Goal: Task Accomplishment & Management: Use online tool/utility

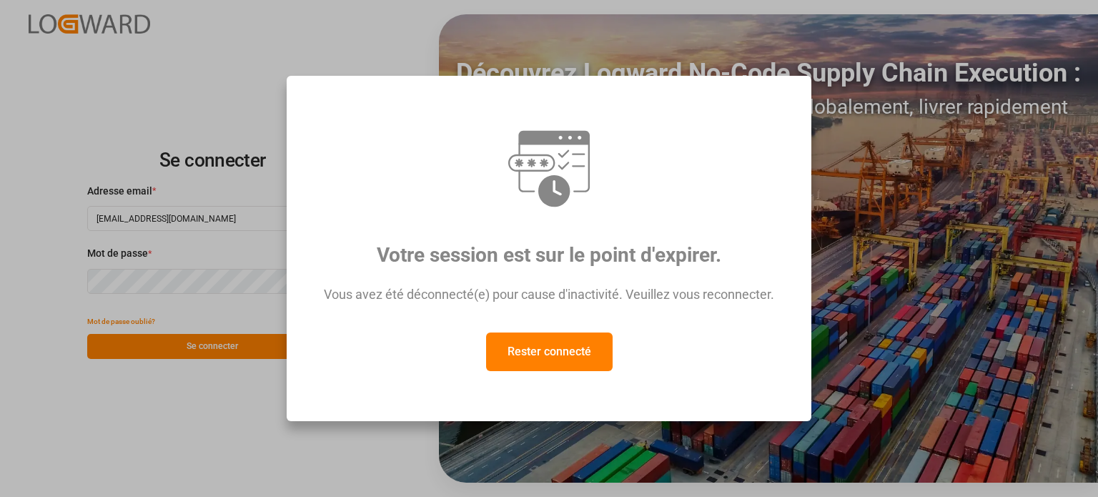
click at [550, 358] on font "Rester connecté" at bounding box center [550, 352] width 84 height 14
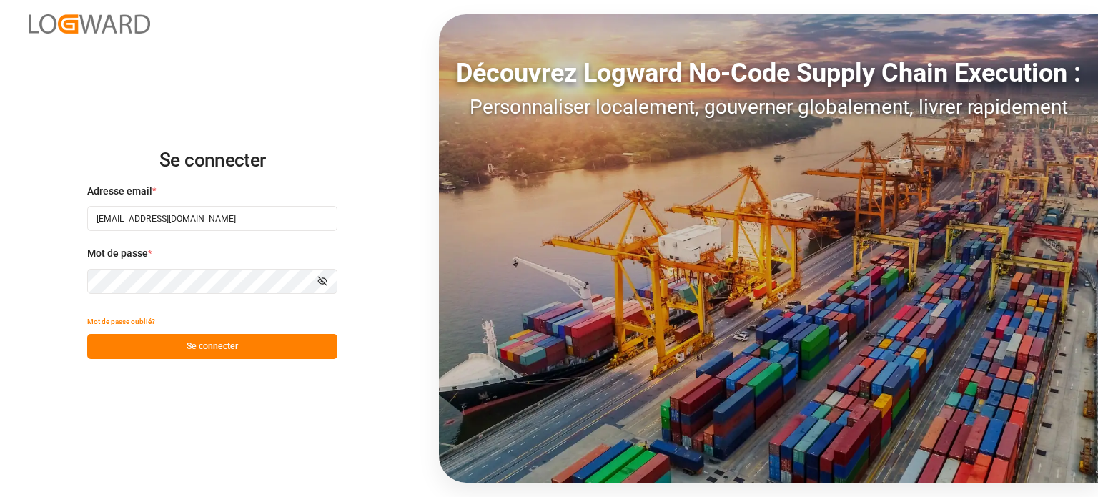
click at [243, 338] on button "Se connecter" at bounding box center [212, 346] width 250 height 25
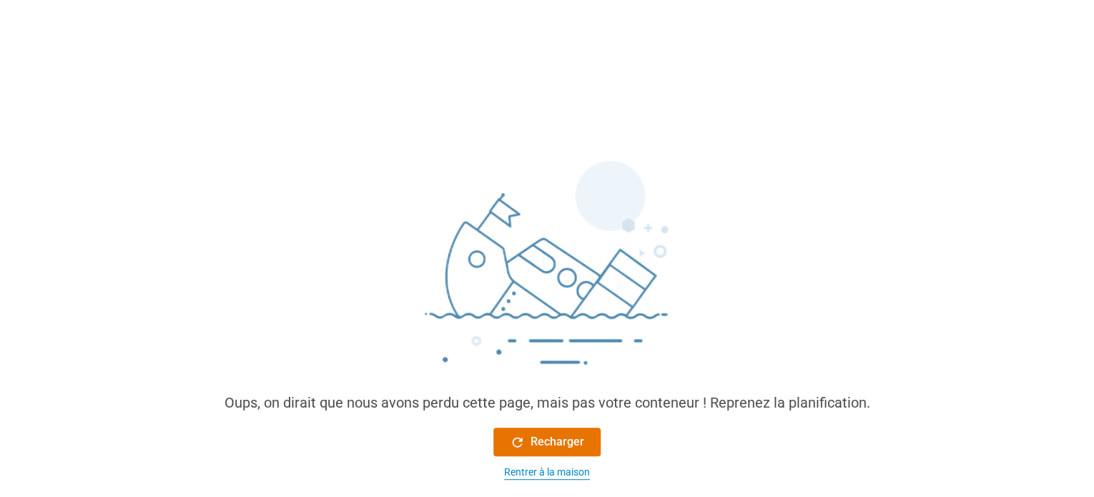
click at [548, 471] on font "Rentrer à la maison" at bounding box center [547, 471] width 86 height 11
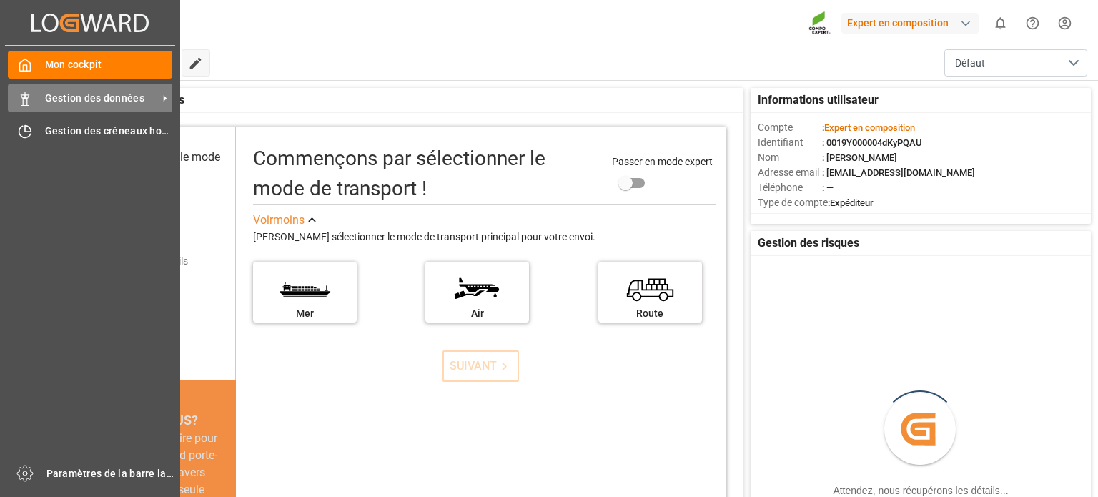
click at [26, 89] on div "Gestion des données Gestion des données" at bounding box center [90, 98] width 164 height 28
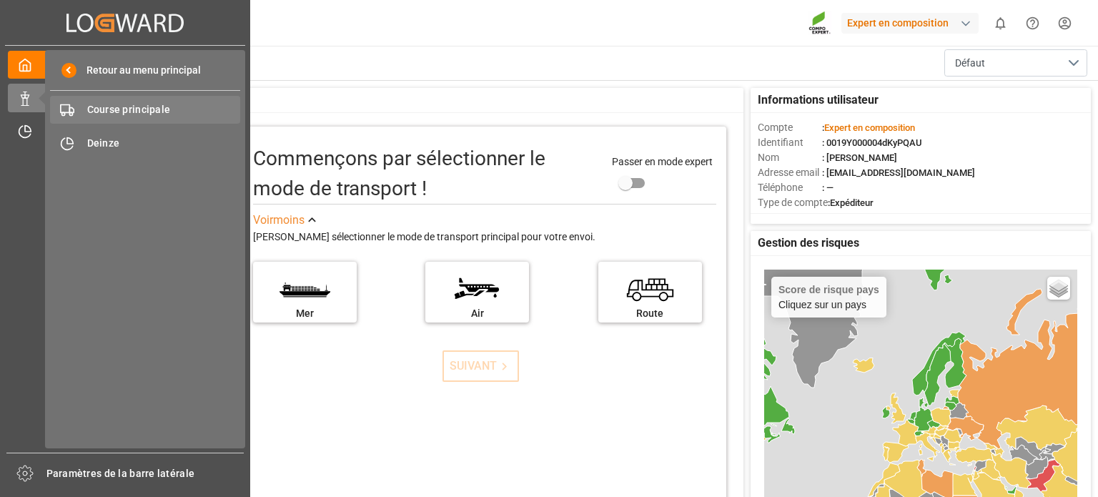
click at [142, 107] on font "Course principale" at bounding box center [129, 109] width 84 height 11
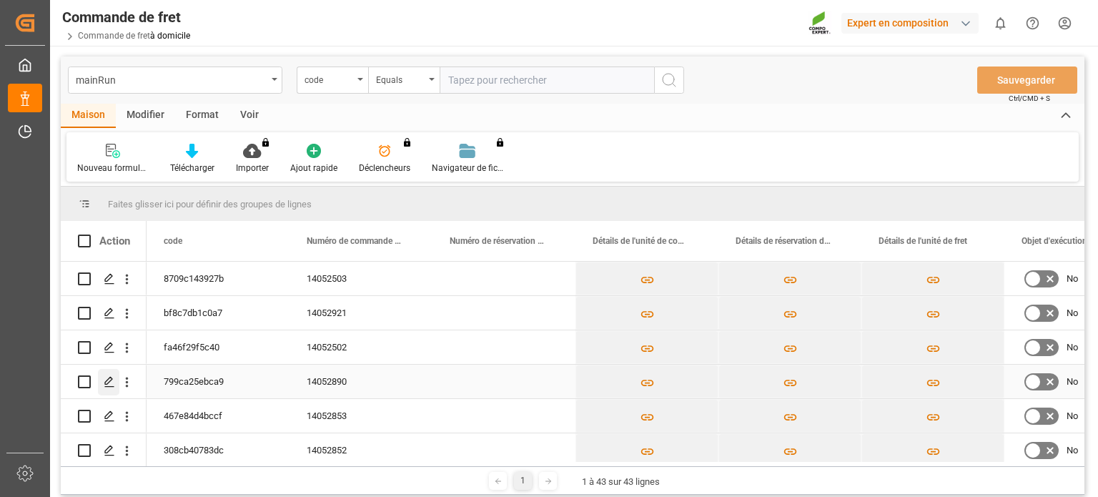
click at [104, 380] on icon "Appuyez sur ESPACE pour sélectionner cette ligne." at bounding box center [109, 381] width 11 height 11
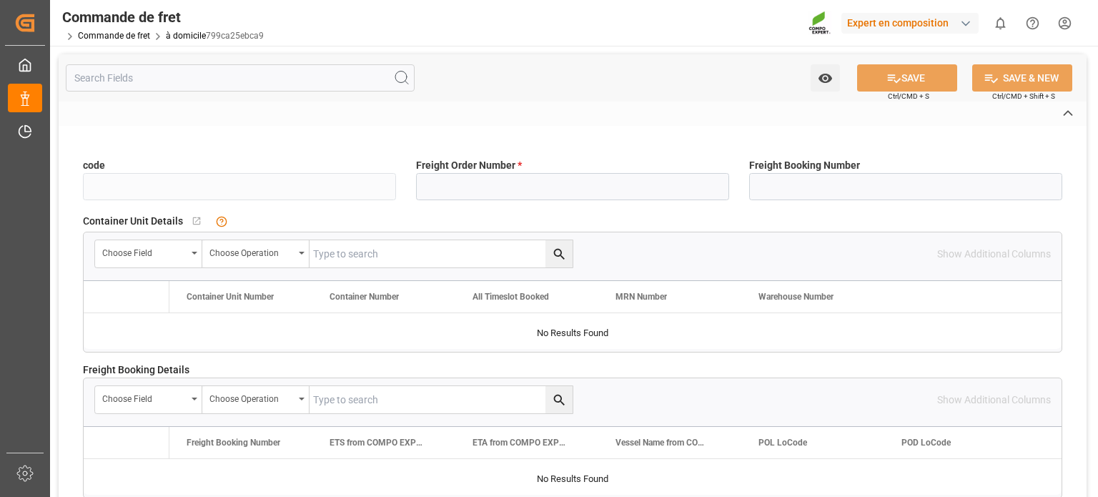
type input "799ca25ebca9"
type input "14052890"
type input "Yes"
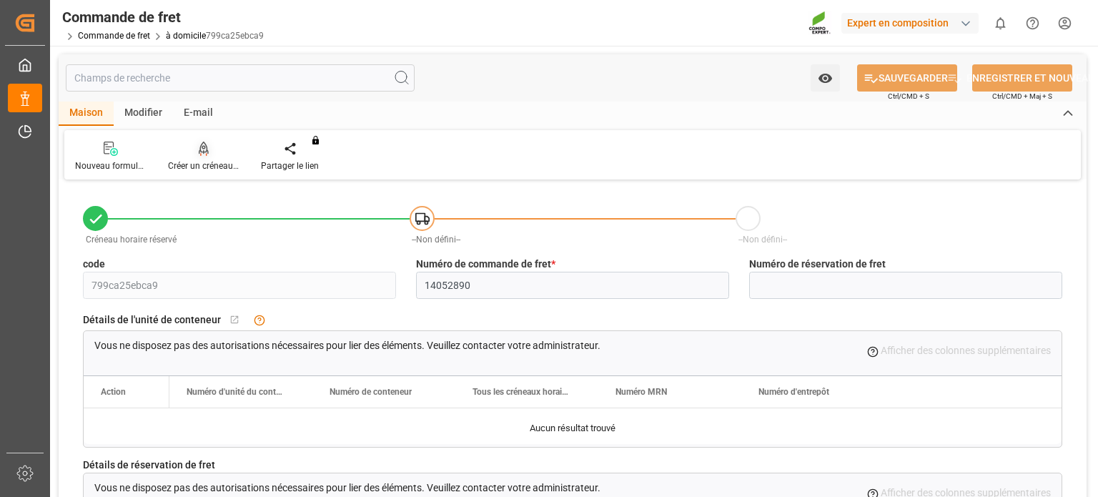
click at [220, 167] on font "Créer un créneau horaire" at bounding box center [215, 166] width 94 height 10
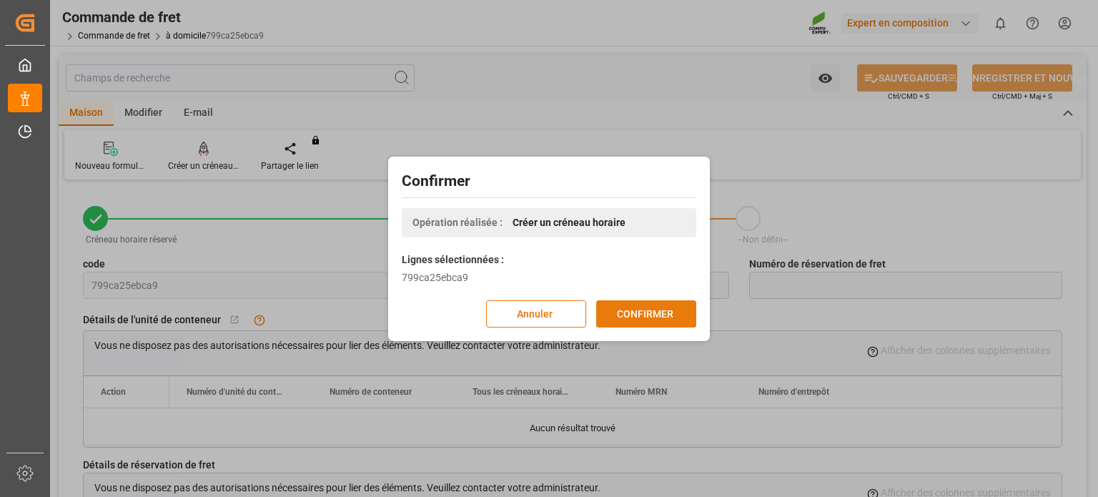
click at [641, 306] on font "CONFIRMER" at bounding box center [645, 314] width 56 height 16
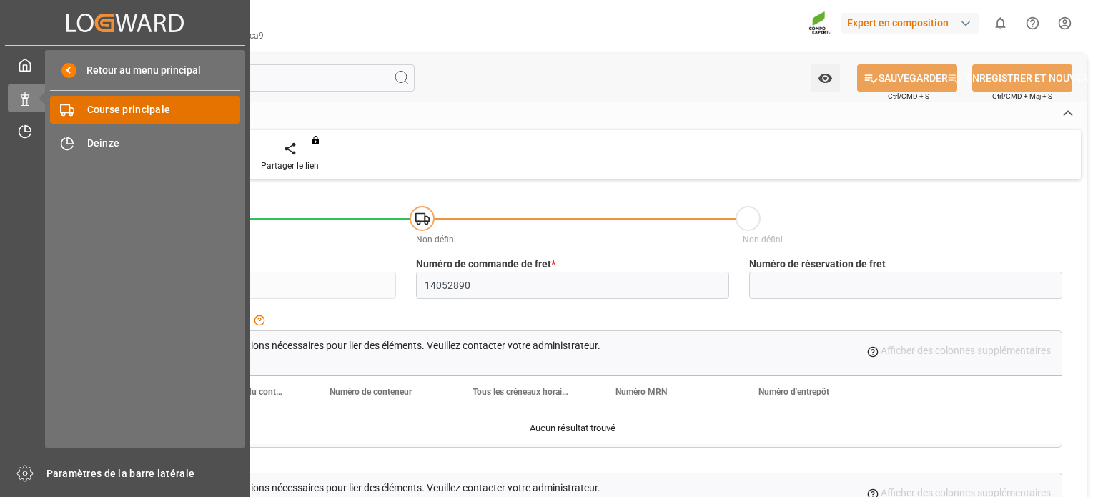
click at [117, 109] on font "Course principale" at bounding box center [129, 109] width 84 height 11
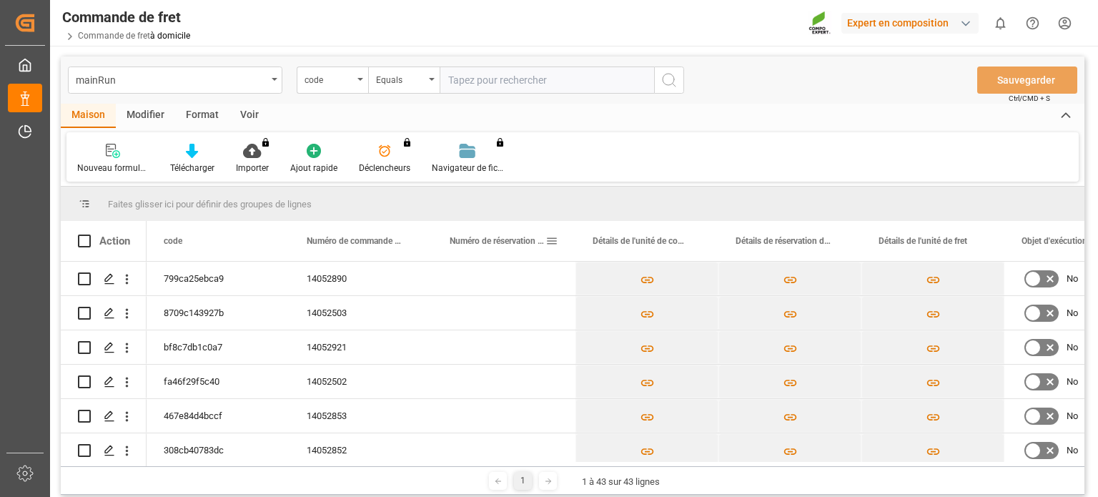
click at [562, 210] on div "Faites glisser ici pour définir des groupes de lignes" at bounding box center [573, 204] width 1024 height 34
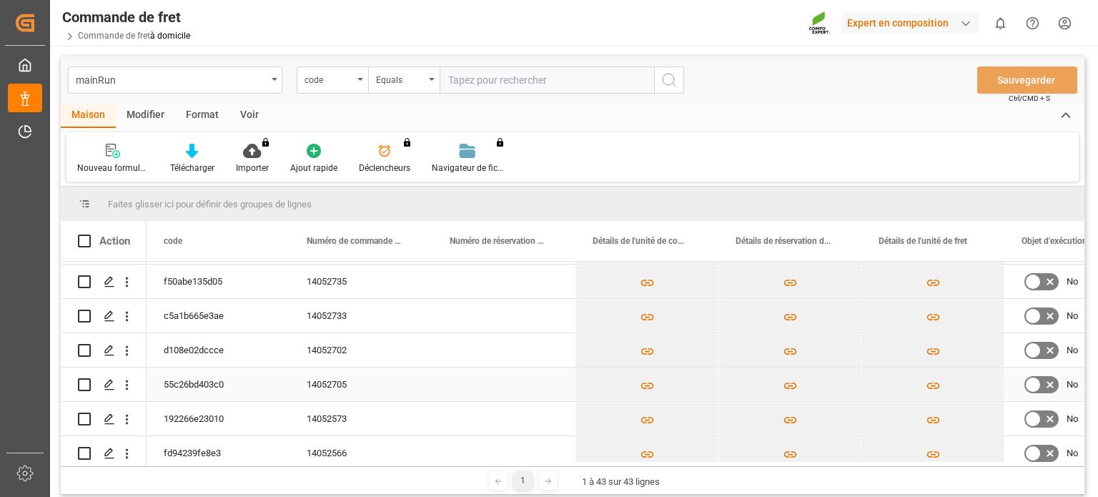
scroll to position [501, 0]
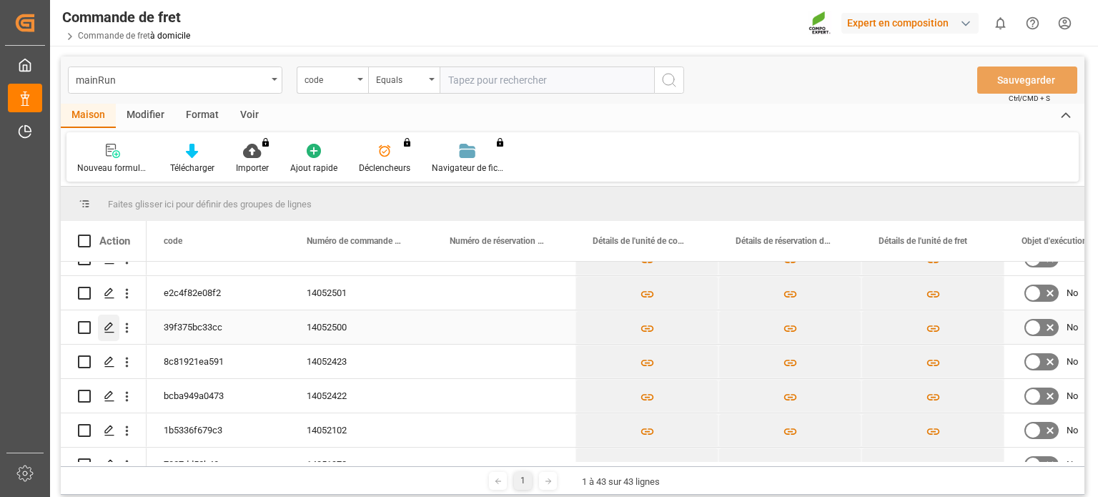
click at [108, 320] on div "Appuyez sur ESPACE pour sélectionner cette ligne." at bounding box center [108, 328] width 21 height 26
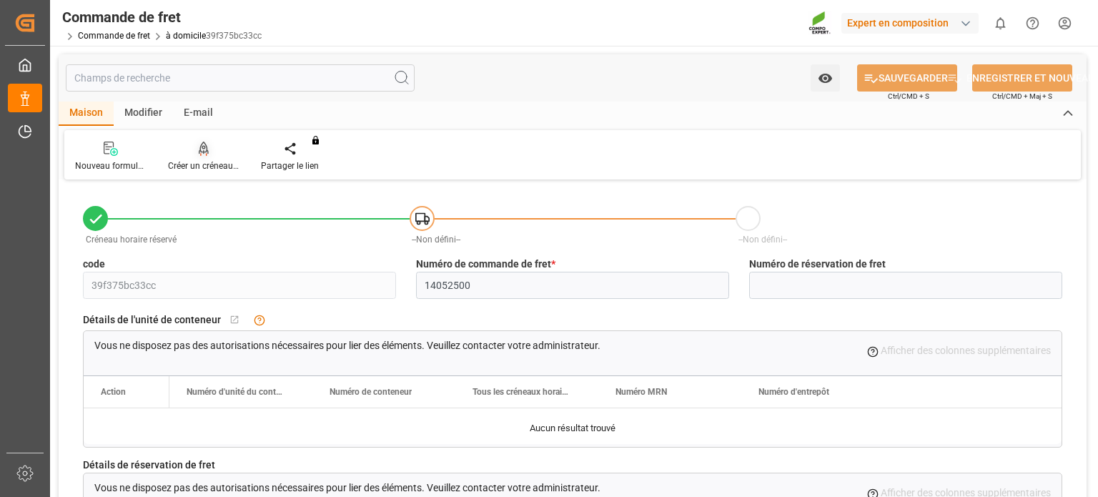
click at [207, 158] on div "Créer un créneau horaire" at bounding box center [203, 156] width 93 height 31
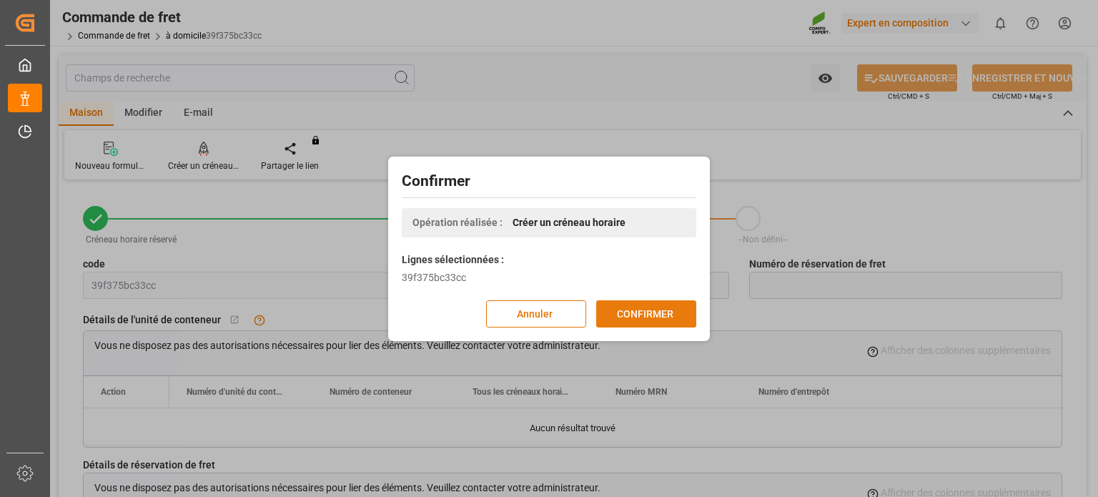
click at [646, 318] on font "CONFIRMER" at bounding box center [645, 312] width 56 height 11
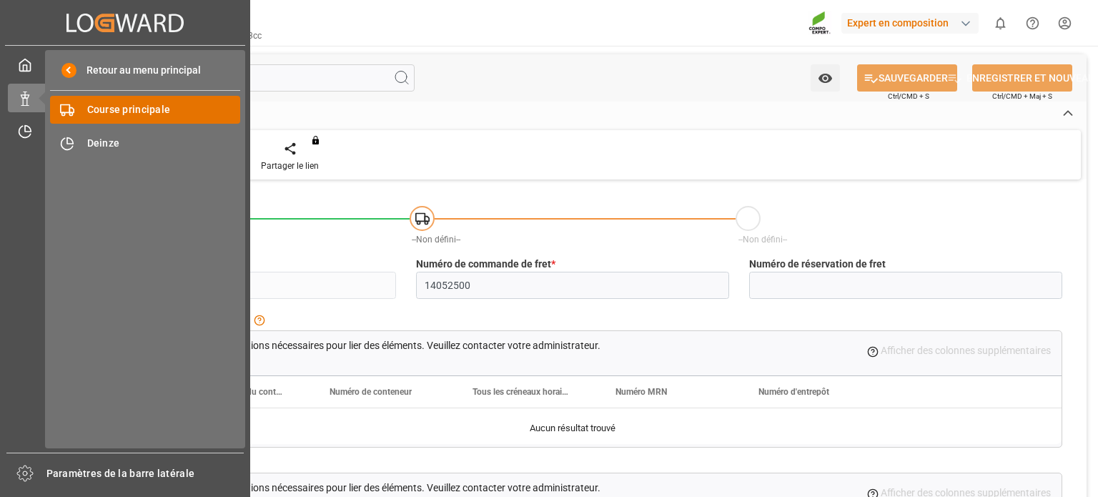
click at [134, 109] on font "Course principale" at bounding box center [129, 109] width 84 height 11
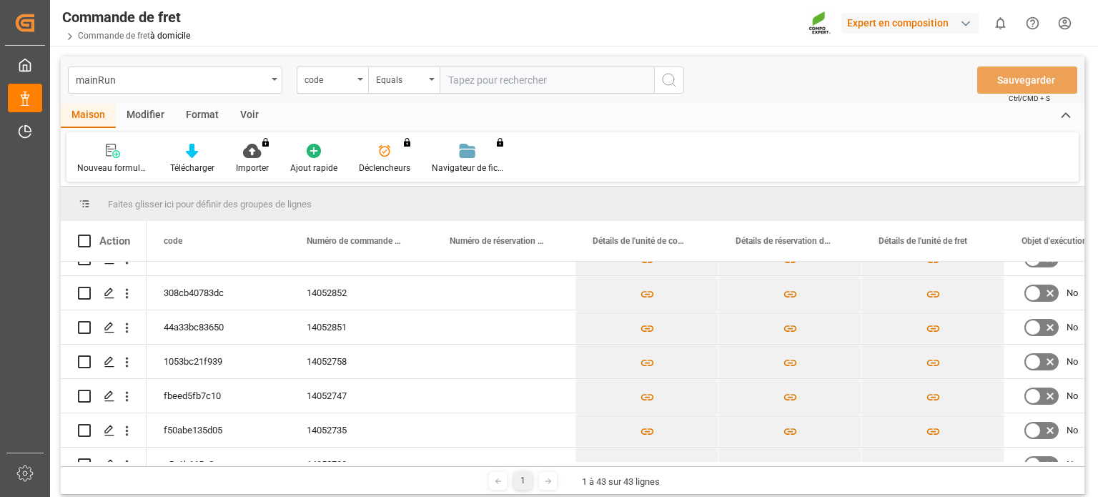
scroll to position [215, 0]
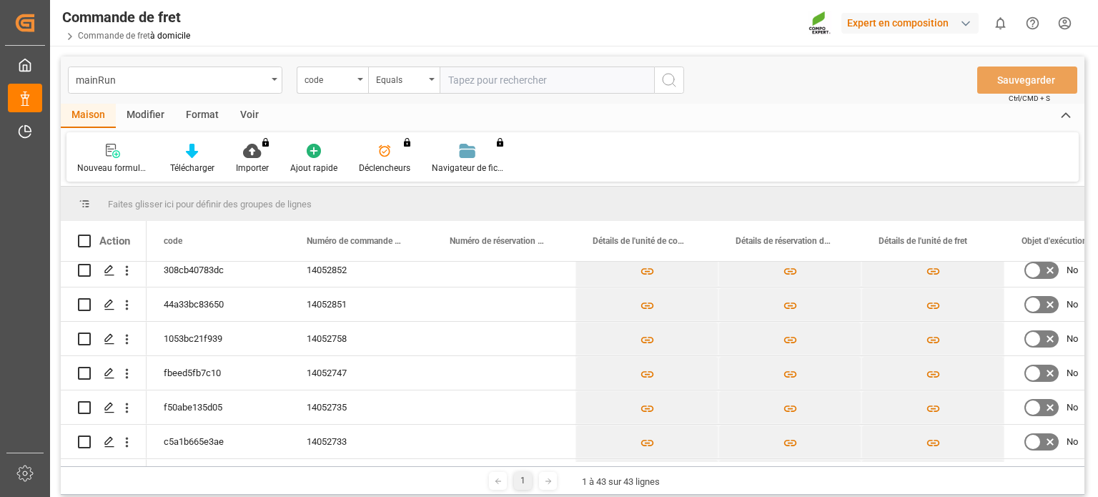
click at [515, 199] on div "Faites glisser ici pour définir des groupes de lignes" at bounding box center [573, 204] width 1024 height 34
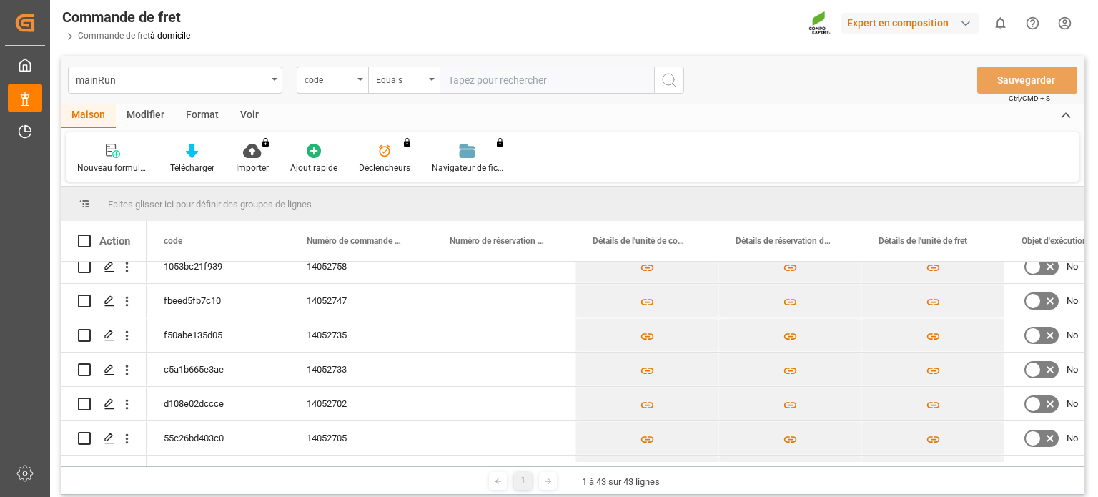
scroll to position [279, 0]
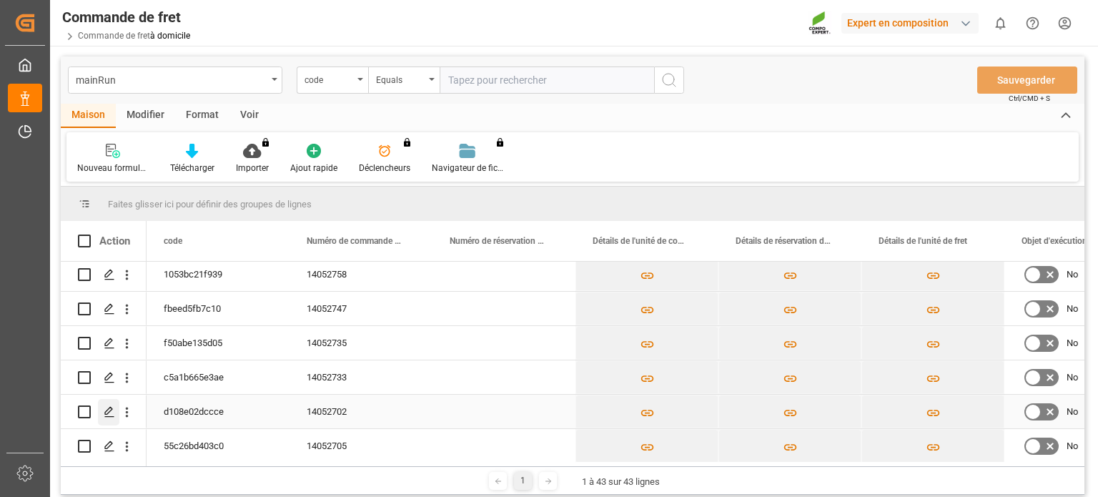
click at [106, 412] on icon "Appuyez sur ESPACE pour sélectionner cette ligne." at bounding box center [109, 411] width 11 height 11
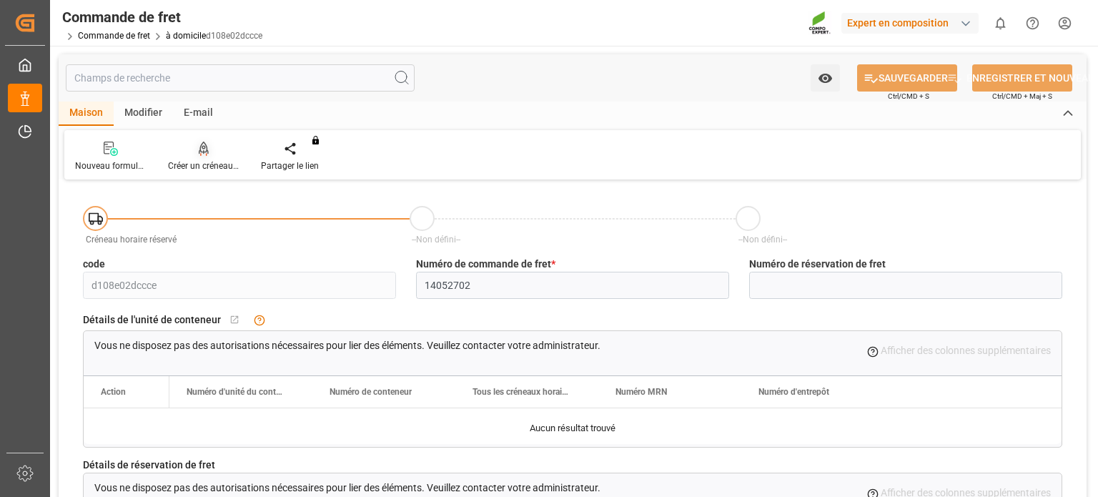
click at [207, 163] on font "Créer un créneau horaire" at bounding box center [215, 166] width 94 height 10
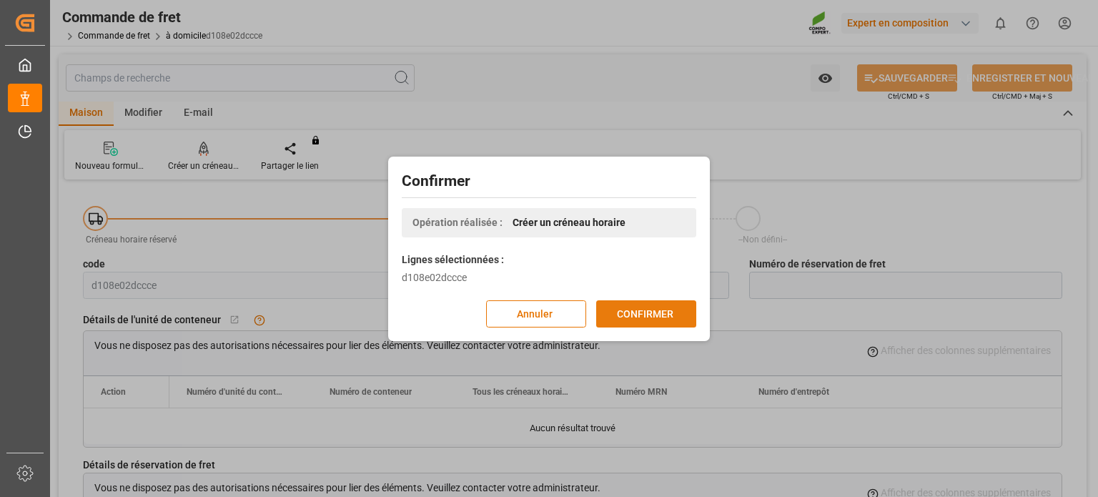
click at [671, 318] on font "CONFIRMER" at bounding box center [645, 312] width 56 height 11
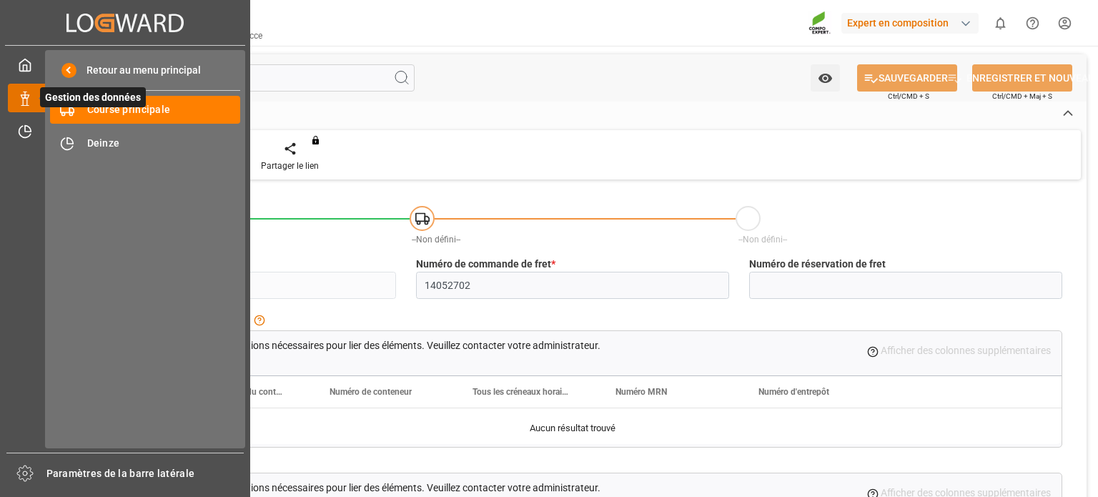
click at [94, 107] on span "Gestion des données" at bounding box center [93, 97] width 106 height 20
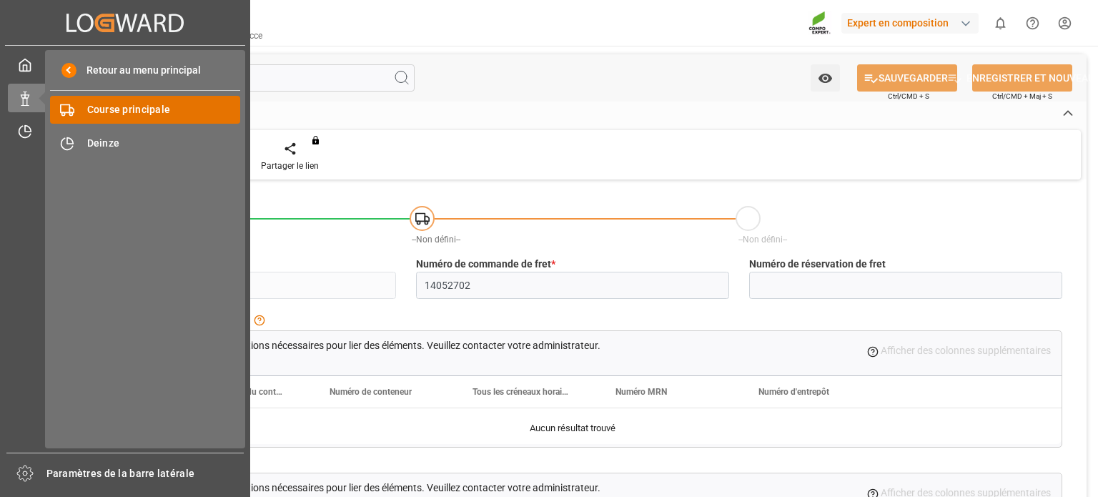
click at [109, 112] on font "Course principale" at bounding box center [129, 109] width 84 height 11
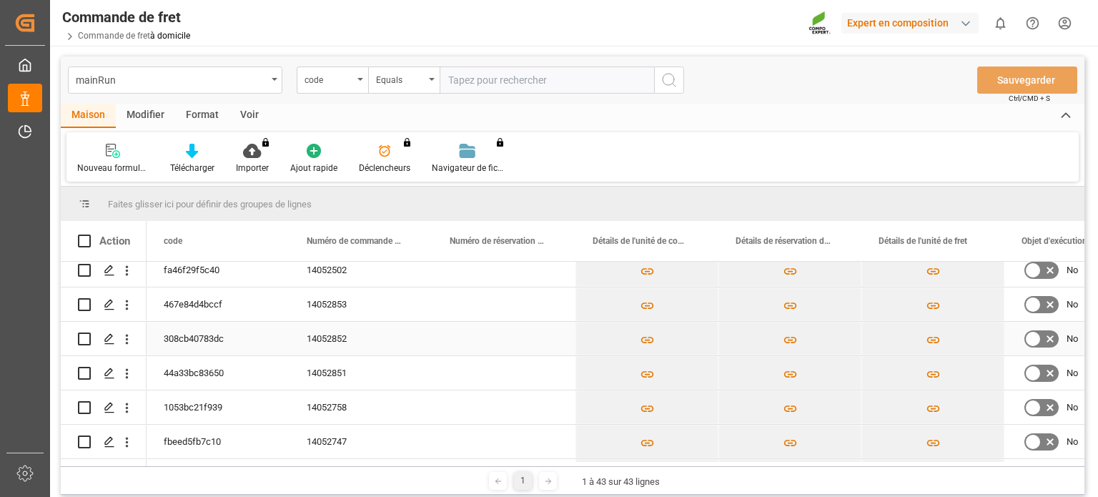
scroll to position [215, 0]
click at [112, 440] on polygon "Appuyez sur ESPACE pour sélectionner cette ligne." at bounding box center [108, 441] width 7 height 7
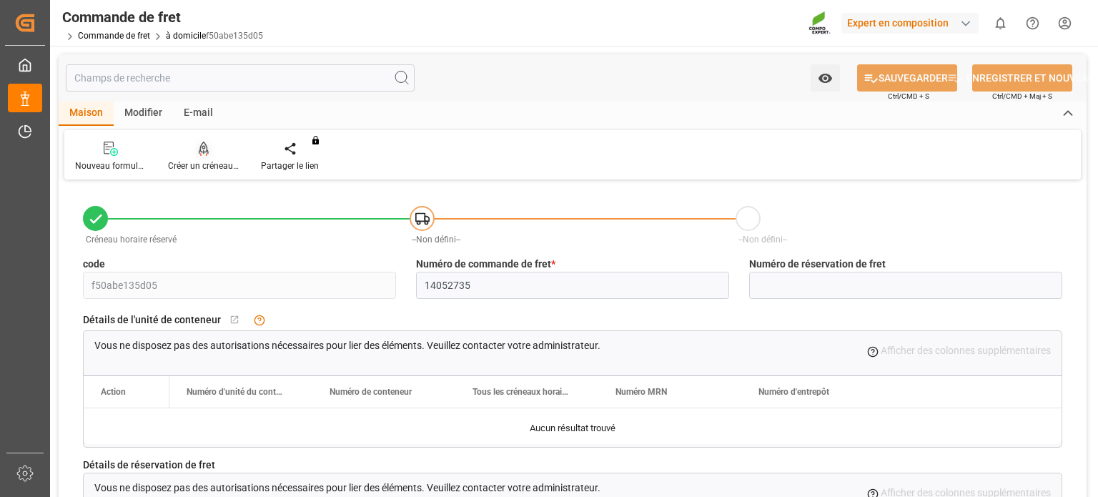
click at [215, 161] on font "Créer un créneau horaire" at bounding box center [215, 166] width 94 height 10
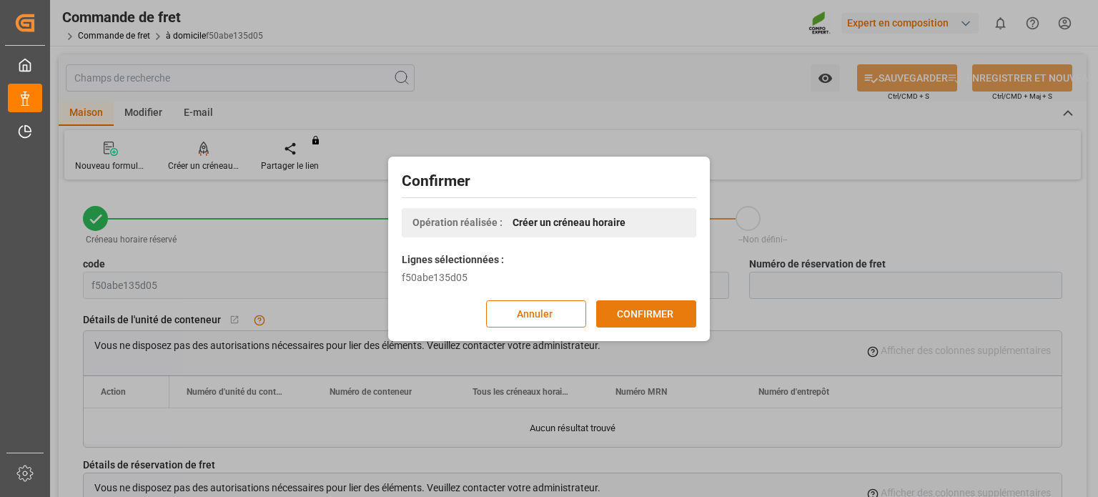
click at [620, 320] on font "CONFIRMER" at bounding box center [645, 314] width 56 height 16
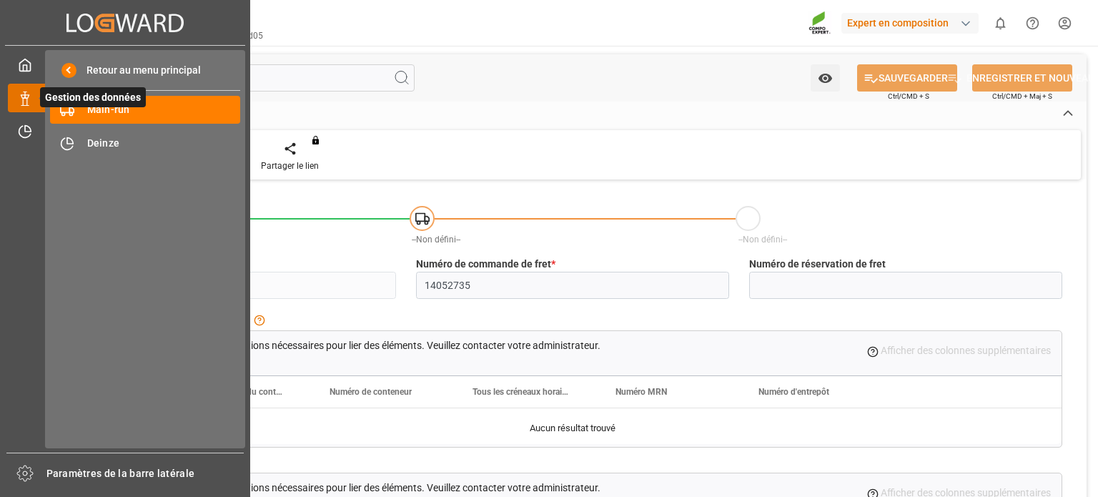
click at [29, 89] on icon at bounding box center [42, 98] width 30 height 30
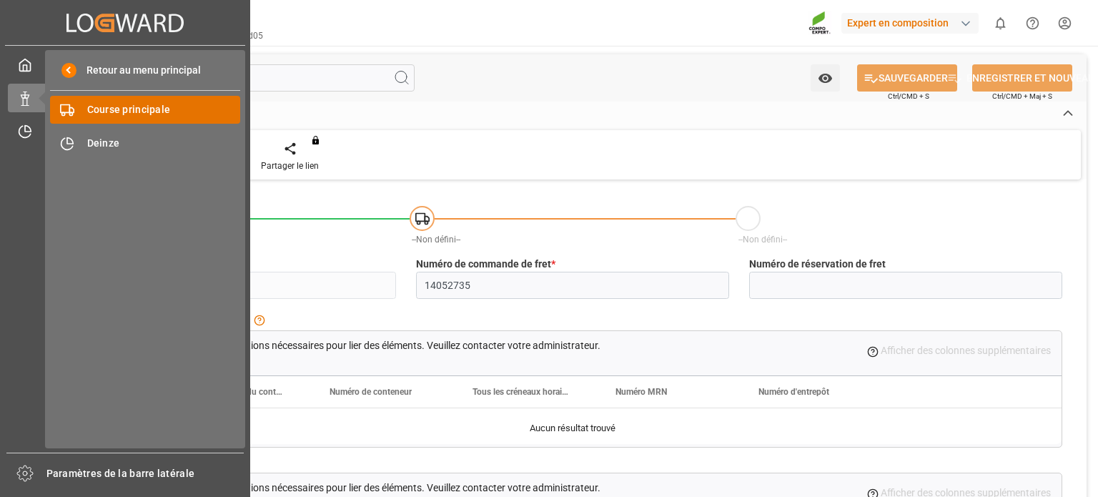
click at [120, 109] on font "Course principale" at bounding box center [129, 109] width 84 height 11
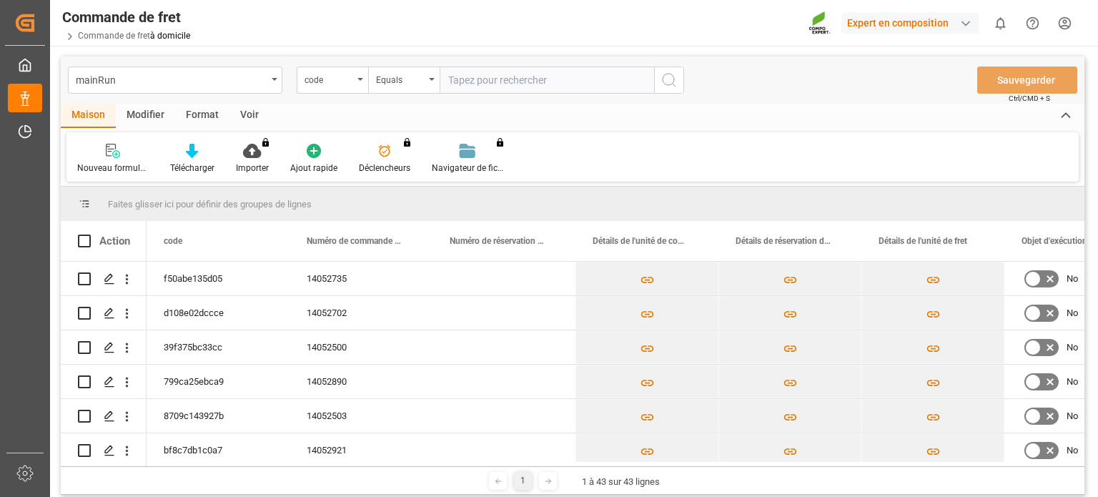
drag, startPoint x: 596, startPoint y: 200, endPoint x: 592, endPoint y: 207, distance: 7.7
click at [598, 200] on div "Faites glisser ici pour définir des groupes de lignes" at bounding box center [573, 204] width 1024 height 34
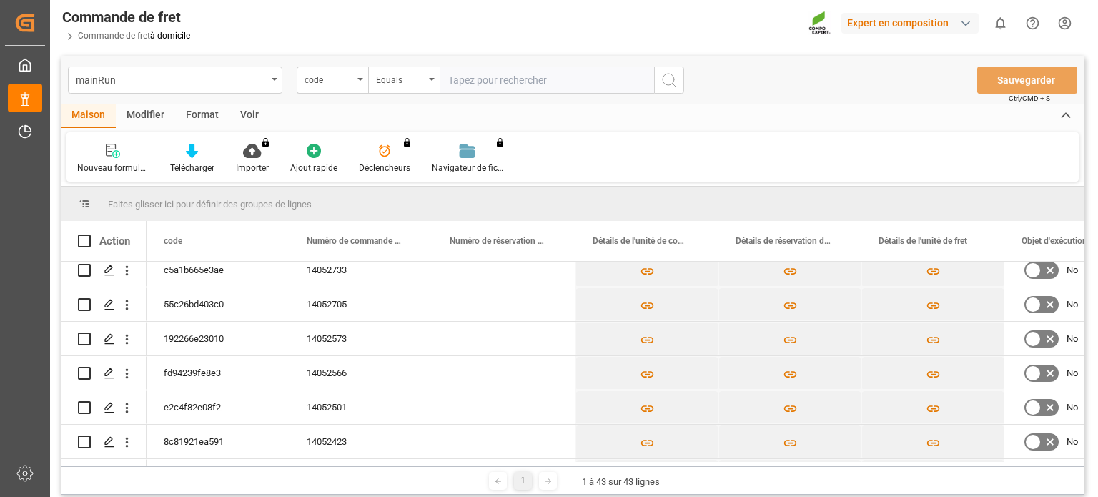
scroll to position [429, 0]
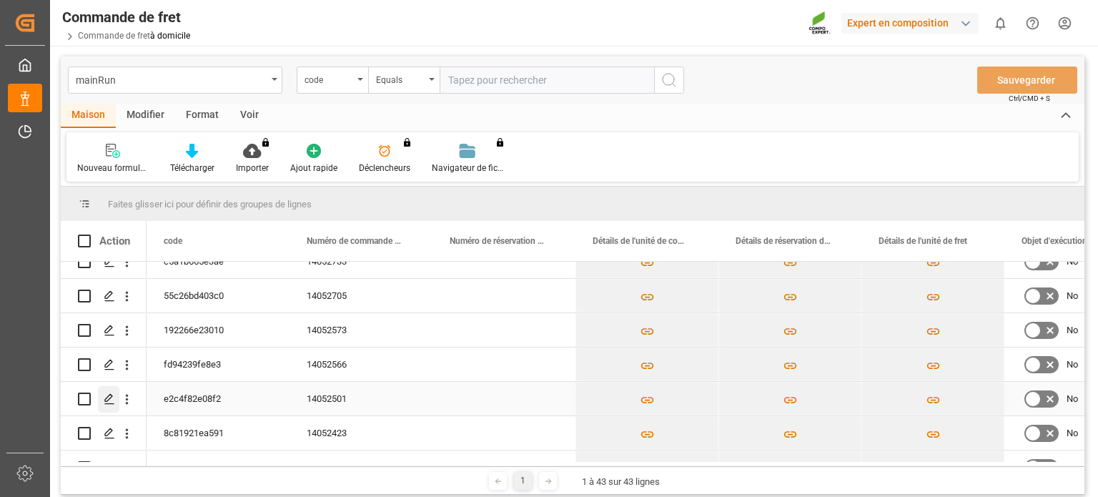
click at [100, 393] on div "Appuyez sur ESPACE pour sélectionner cette ligne." at bounding box center [108, 399] width 21 height 26
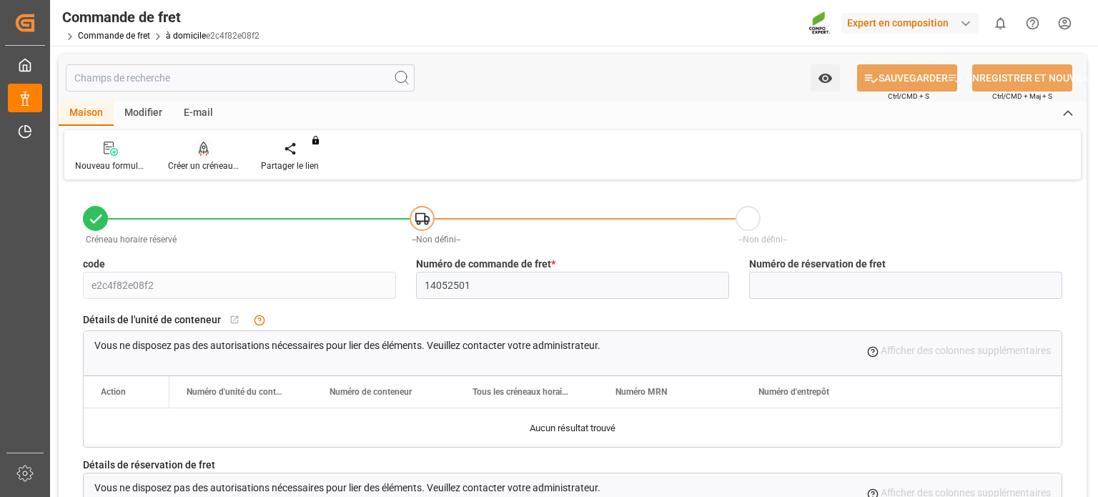
click at [202, 162] on font "Créer un créneau horaire" at bounding box center [215, 166] width 94 height 10
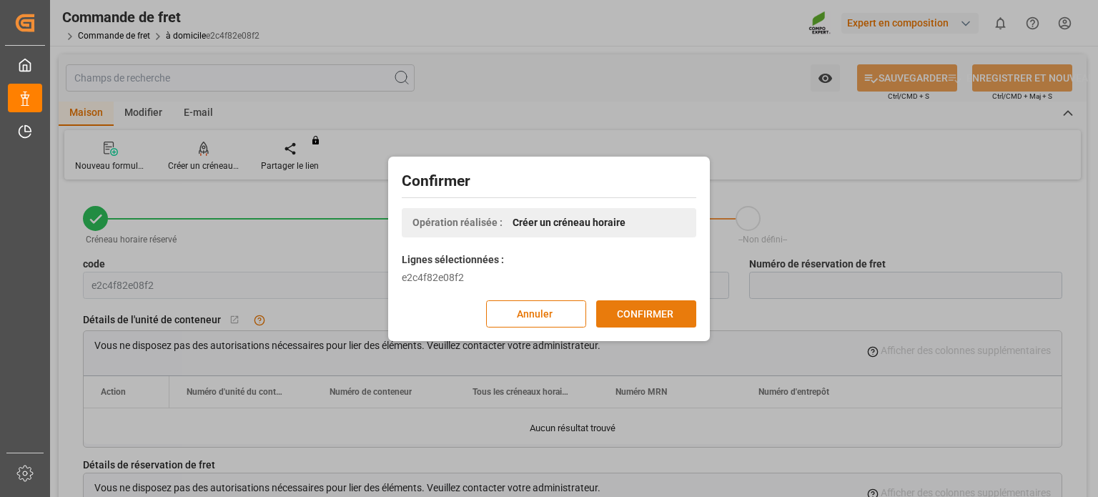
click at [647, 302] on button "CONFIRMER" at bounding box center [646, 313] width 100 height 27
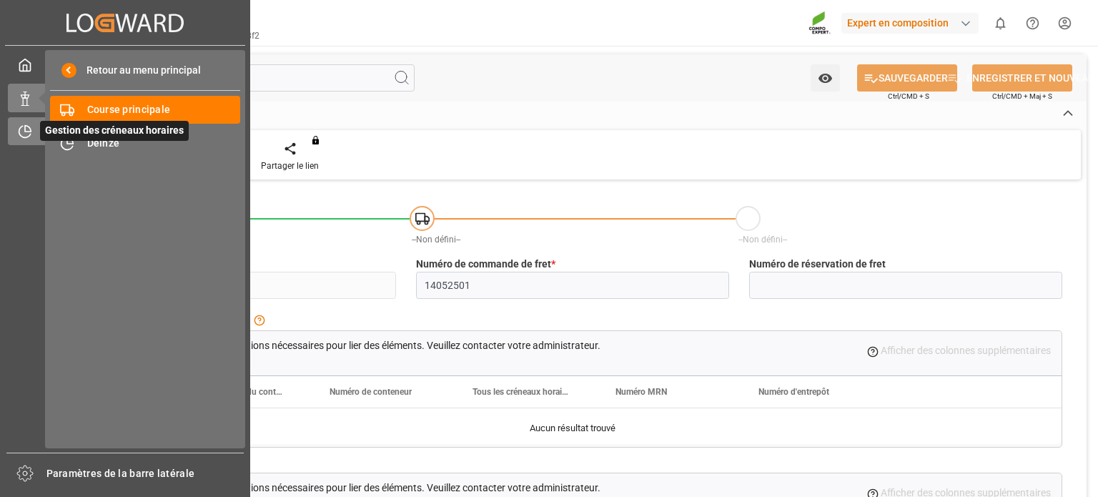
click at [14, 137] on div at bounding box center [20, 131] width 24 height 15
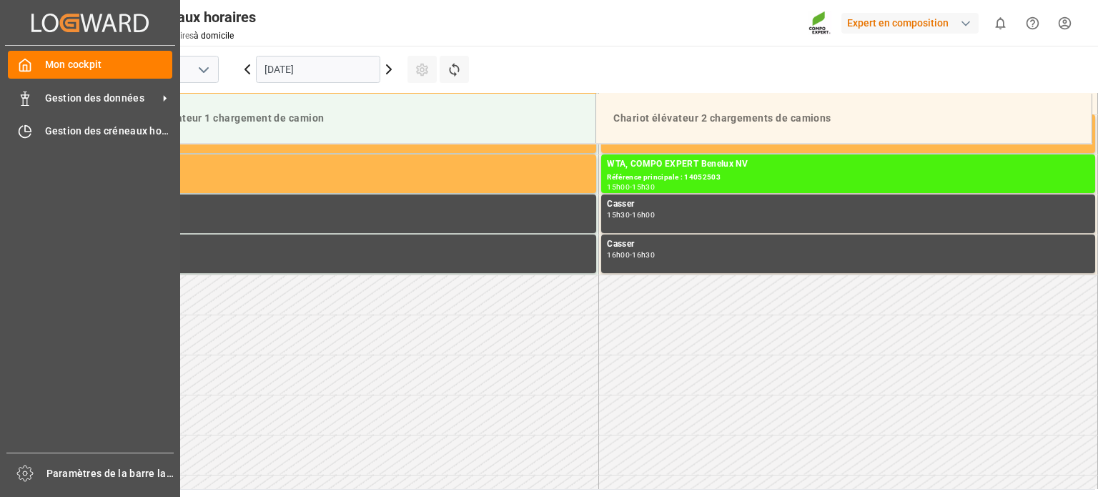
scroll to position [1192, 0]
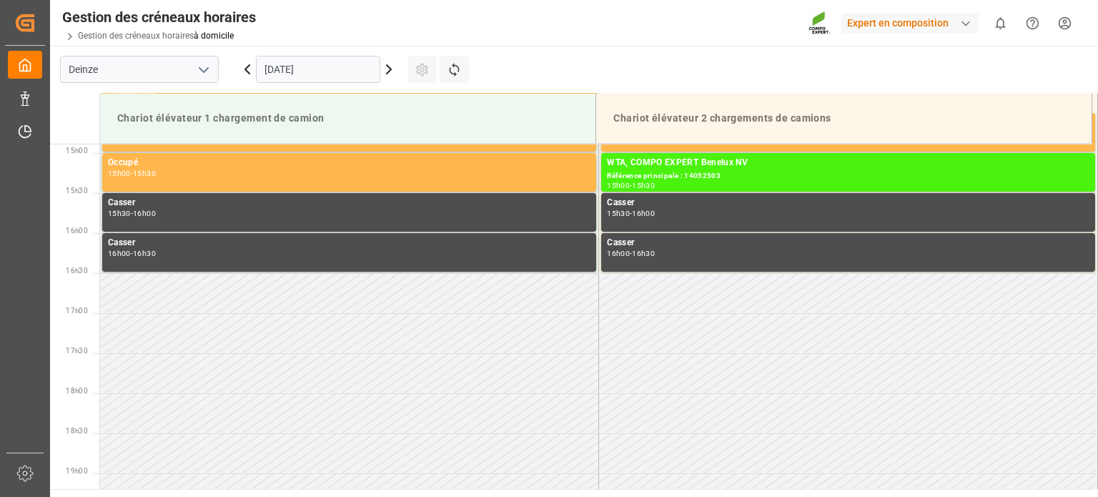
click at [392, 66] on icon at bounding box center [388, 69] width 17 height 17
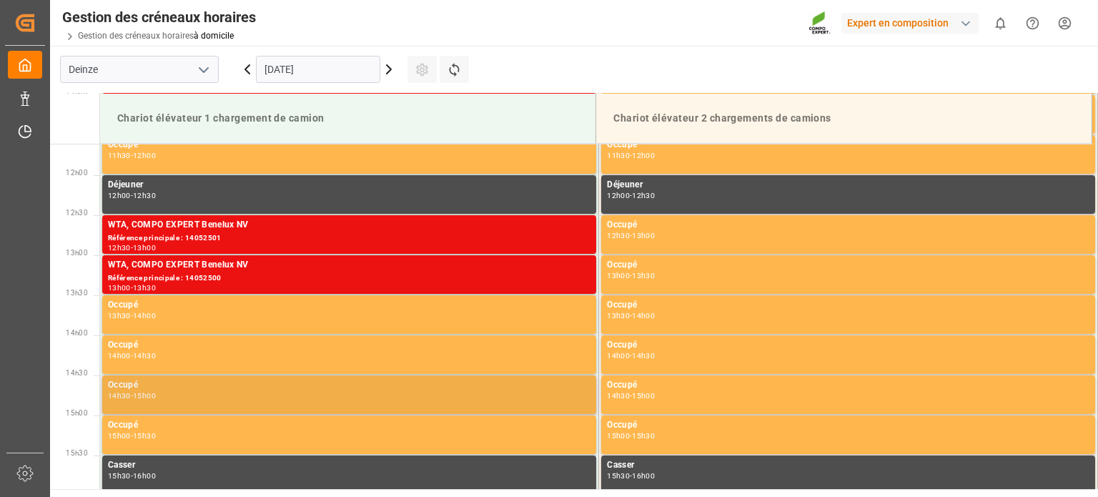
scroll to position [906, 0]
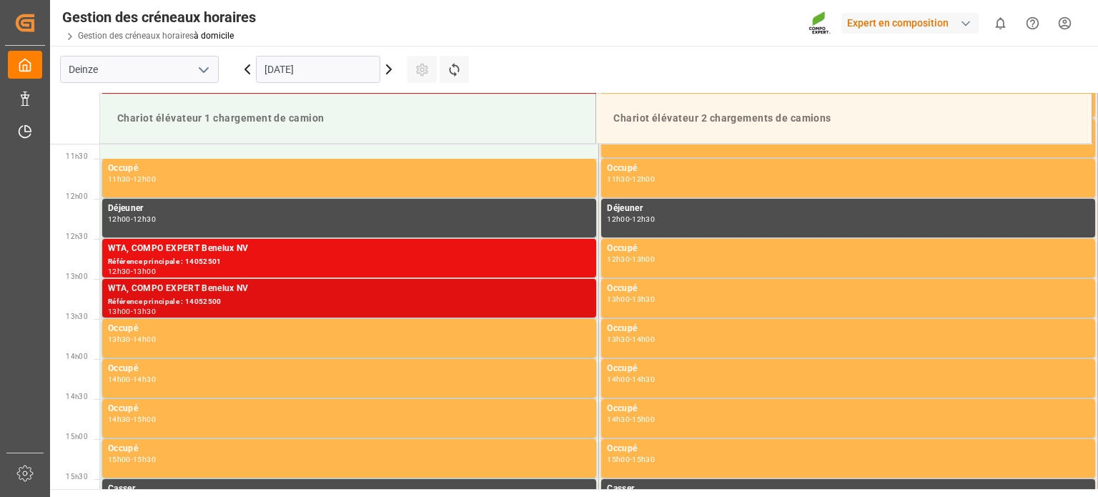
click at [360, 313] on div "13h00 - 13h30" at bounding box center [349, 312] width 483 height 8
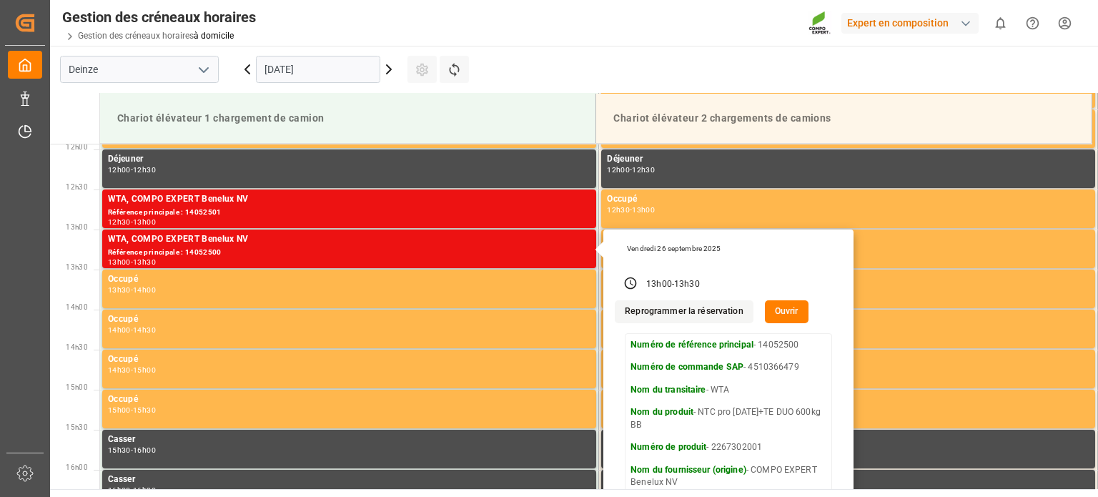
scroll to position [1049, 0]
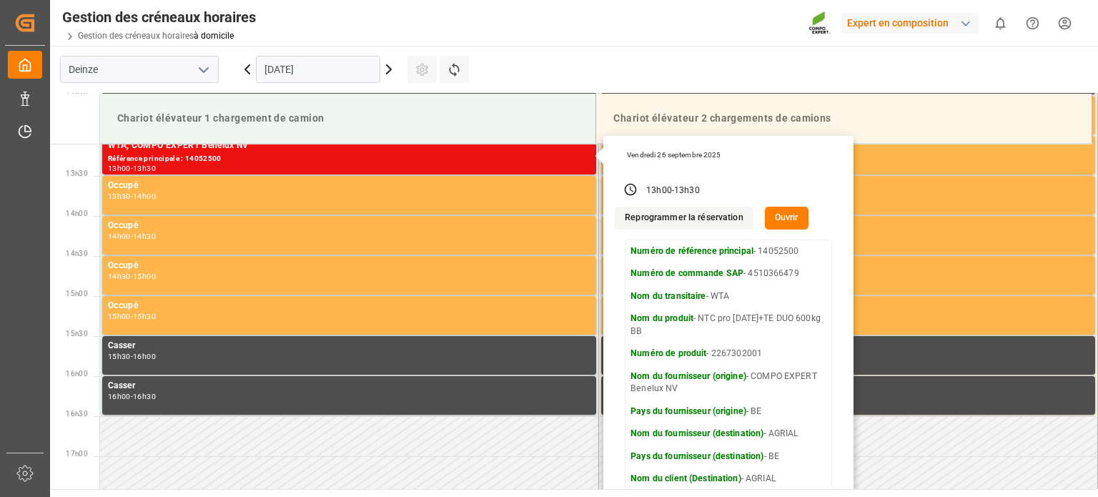
click at [777, 215] on font "Ouvrir" at bounding box center [787, 217] width 24 height 10
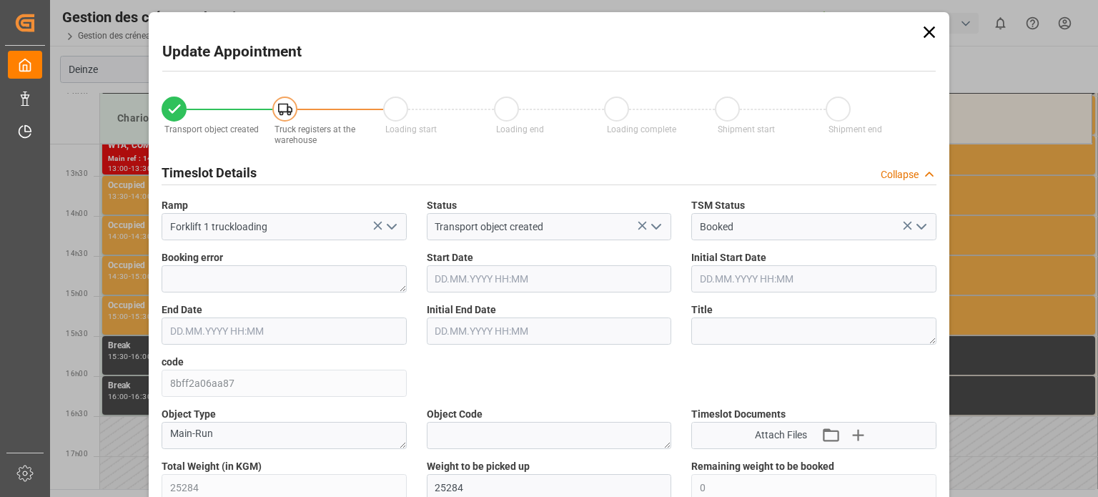
type input "26.09.2025 13:00"
type input "26.09.2025 13:30"
type input "17.09.2025 11:44"
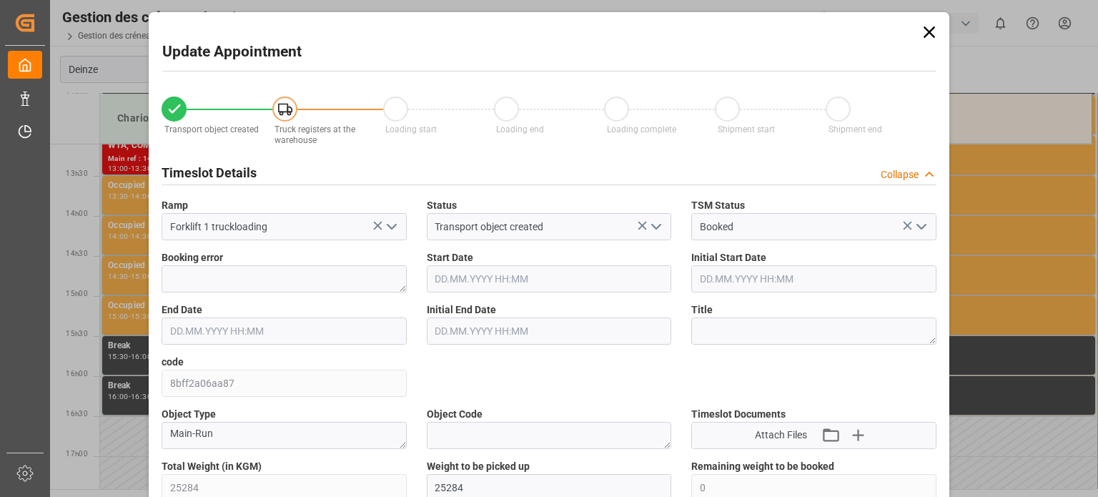
type input "25.09.2025 13:33"
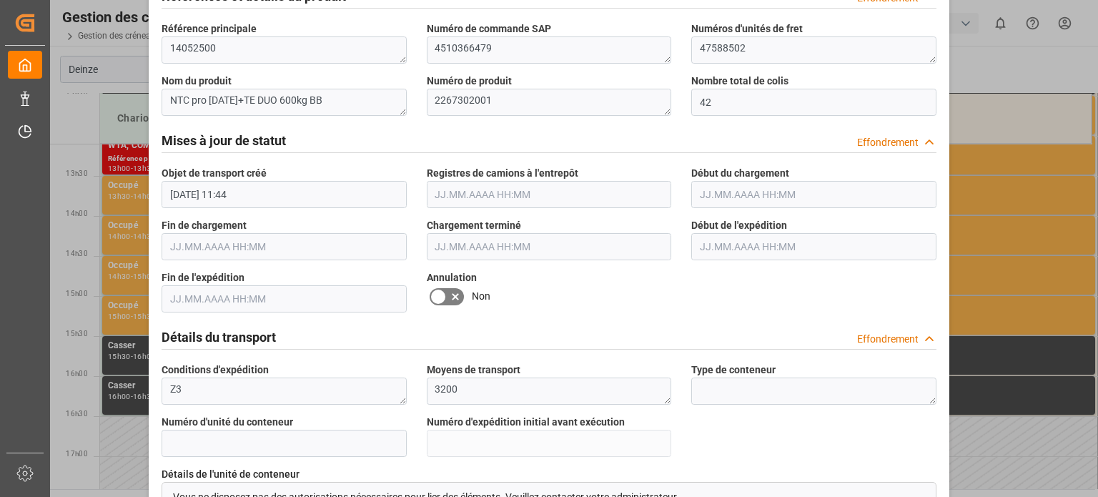
scroll to position [1001, 0]
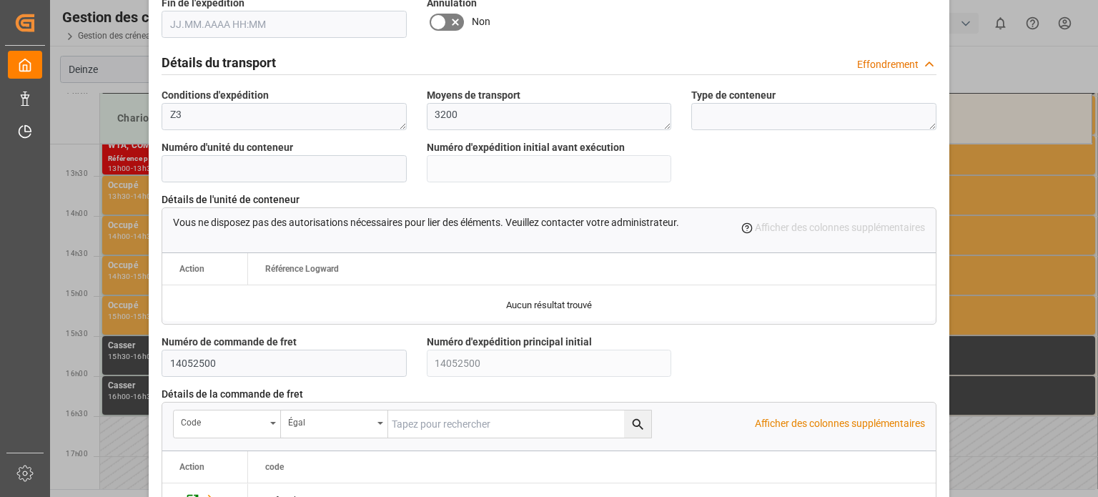
click at [436, 24] on icon at bounding box center [438, 22] width 17 height 17
click at [0, 0] on input "checkbox" at bounding box center [0, 0] width 0 height 0
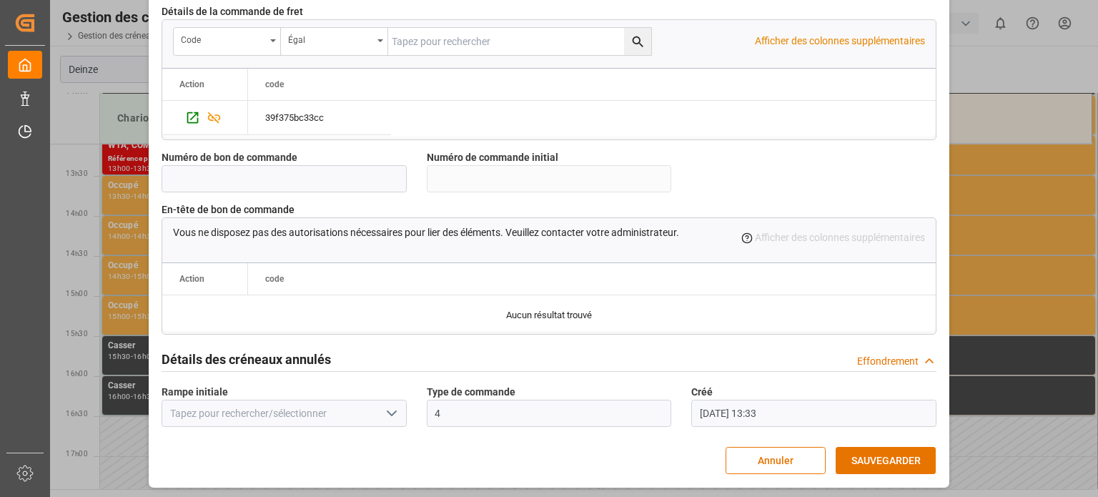
scroll to position [1384, 0]
click at [857, 460] on font "SAUVEGARDER" at bounding box center [886, 459] width 69 height 11
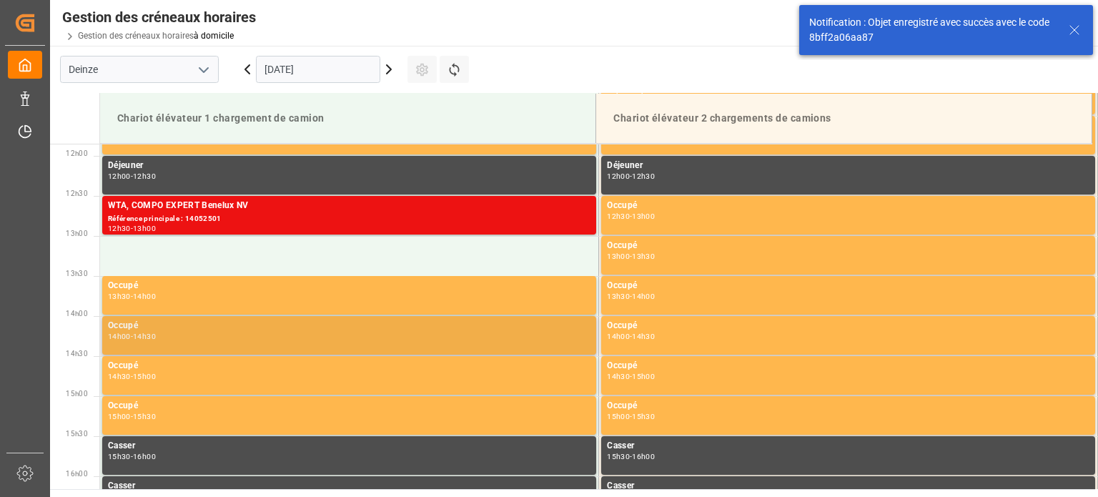
scroll to position [952, 0]
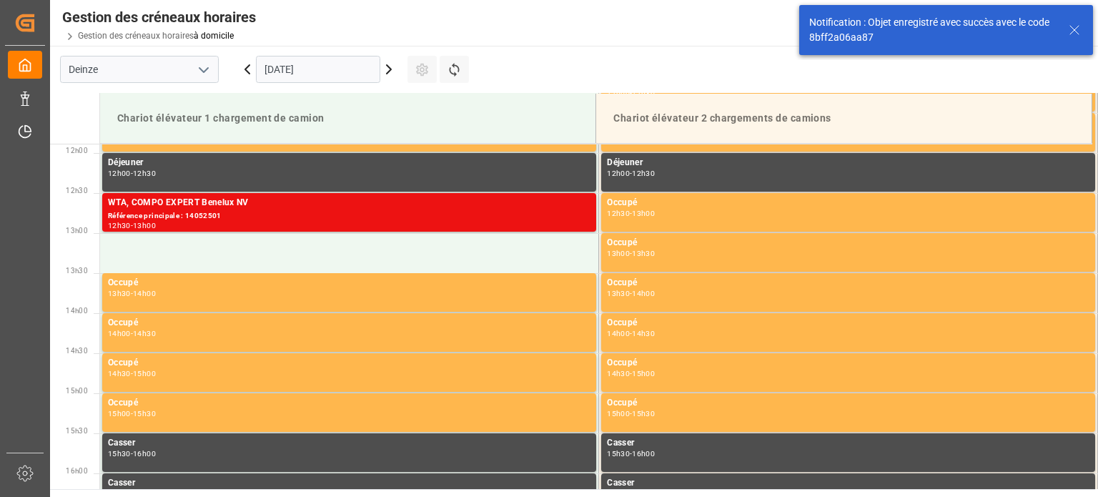
click at [385, 66] on icon at bounding box center [388, 69] width 17 height 17
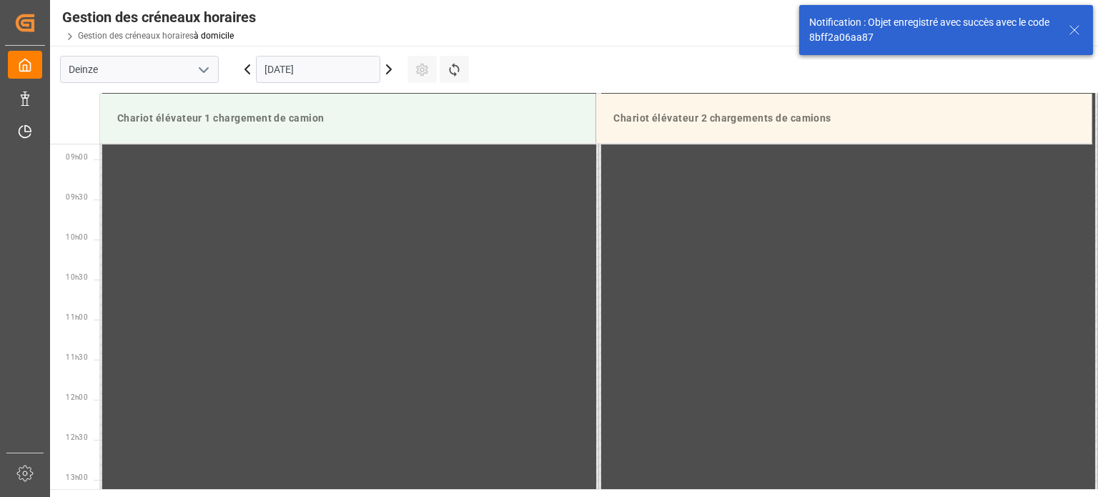
scroll to position [0, 0]
click at [386, 66] on icon at bounding box center [388, 69] width 17 height 17
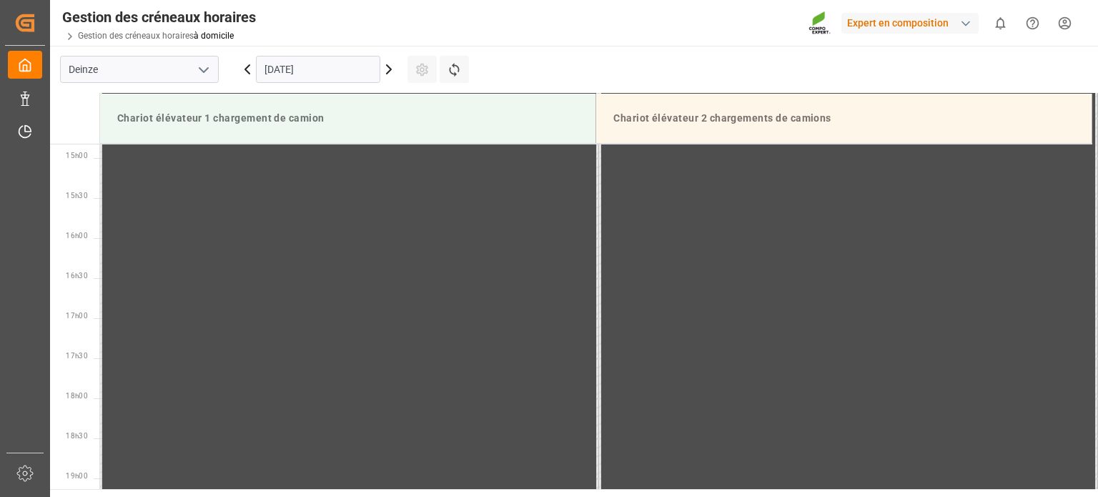
scroll to position [1192, 0]
click at [392, 63] on icon at bounding box center [388, 69] width 17 height 17
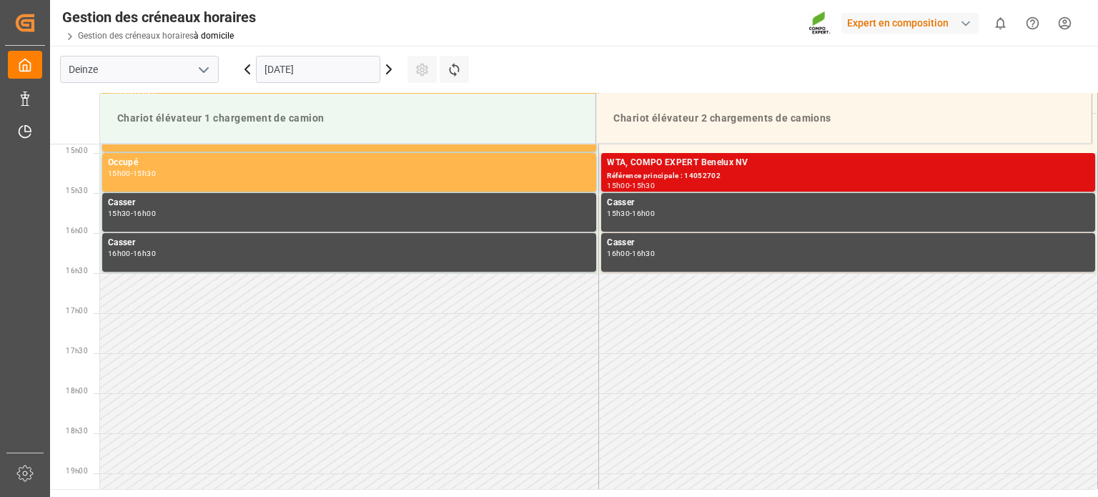
click at [753, 174] on div "Référence principale : 14052702" at bounding box center [848, 176] width 483 height 12
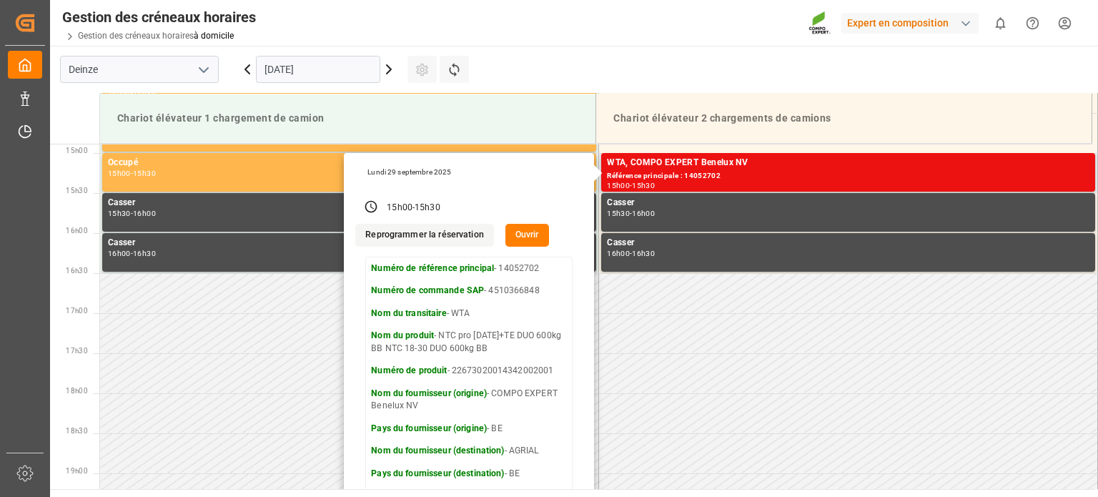
click at [521, 239] on font "Ouvrir" at bounding box center [528, 235] width 24 height 10
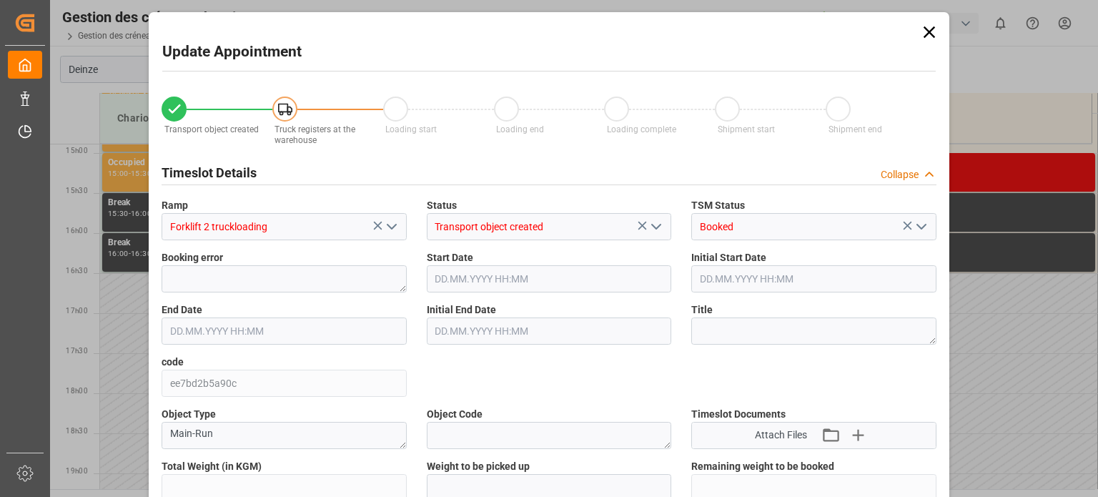
type input "50694"
type input "0"
type input "84"
type input "29.09.2025 15:00"
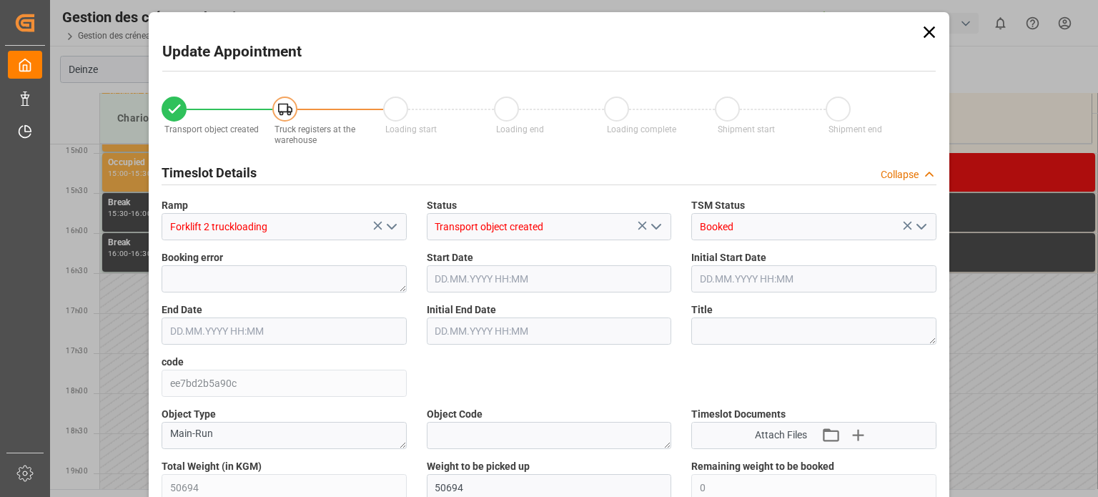
type input "29.09.2025 15:00"
type input "29.09.2025 15:30"
type input "22.09.2025 13:39"
type input "25.09.2025 13:34"
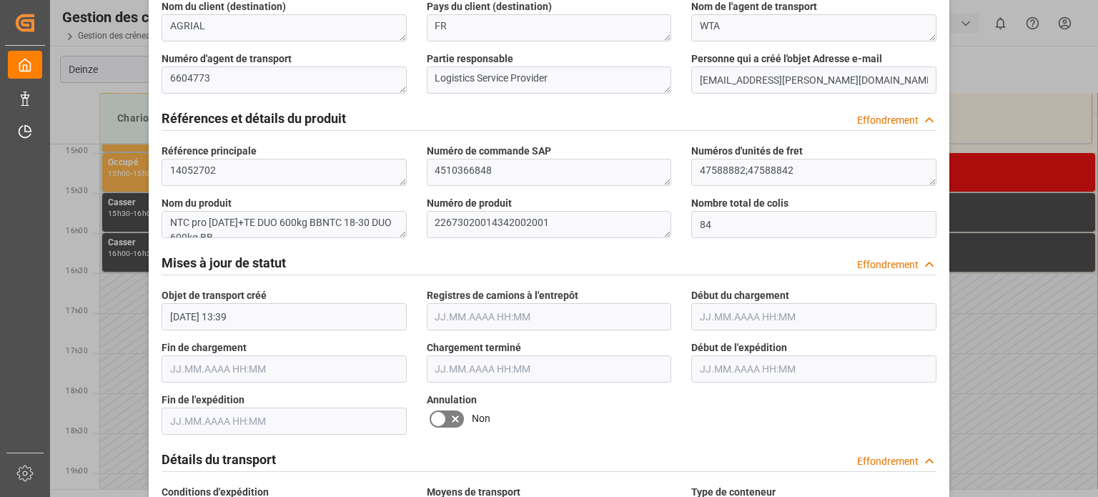
scroll to position [787, 0]
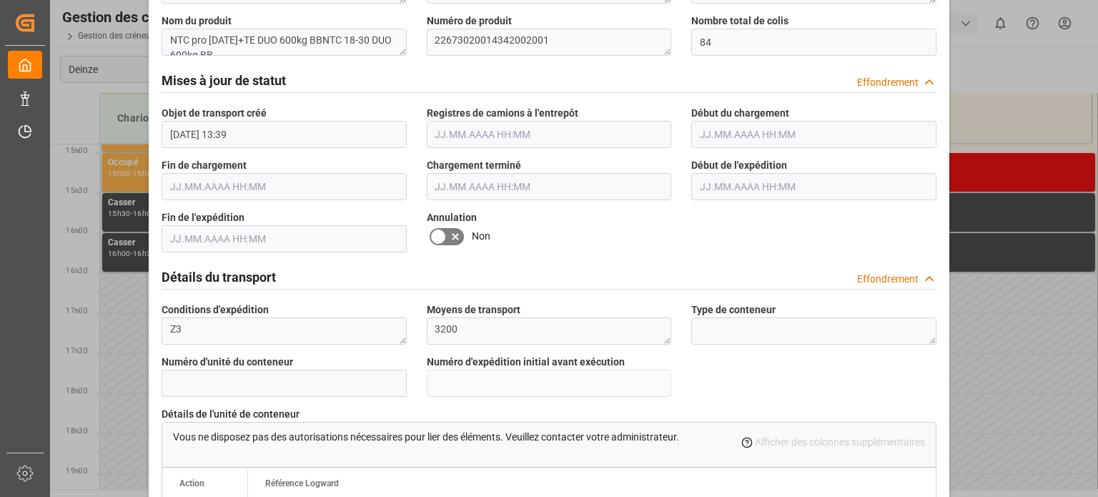
click at [443, 235] on icon at bounding box center [438, 236] width 17 height 17
click at [0, 0] on input "checkbox" at bounding box center [0, 0] width 0 height 0
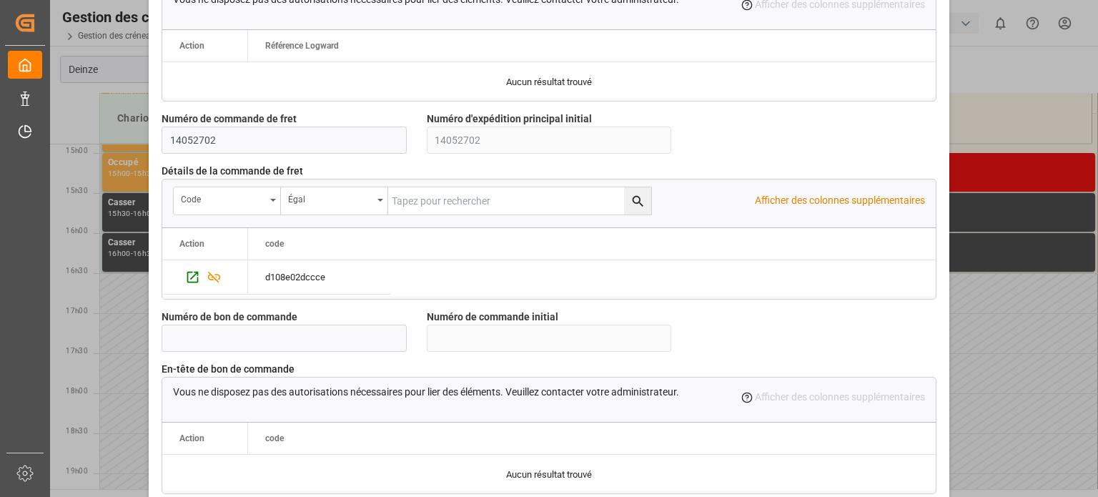
scroll to position [1384, 0]
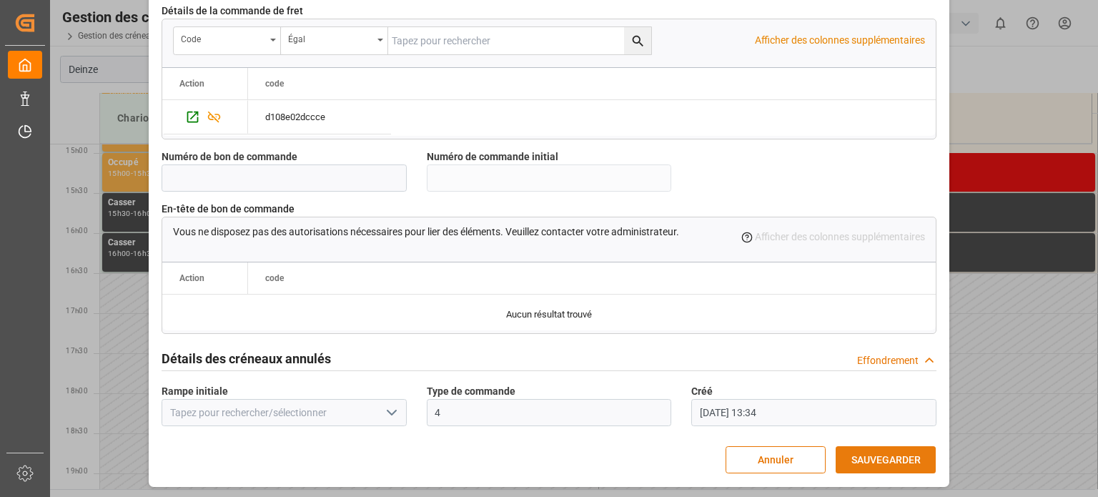
click at [884, 460] on font "SAUVEGARDER" at bounding box center [886, 459] width 69 height 11
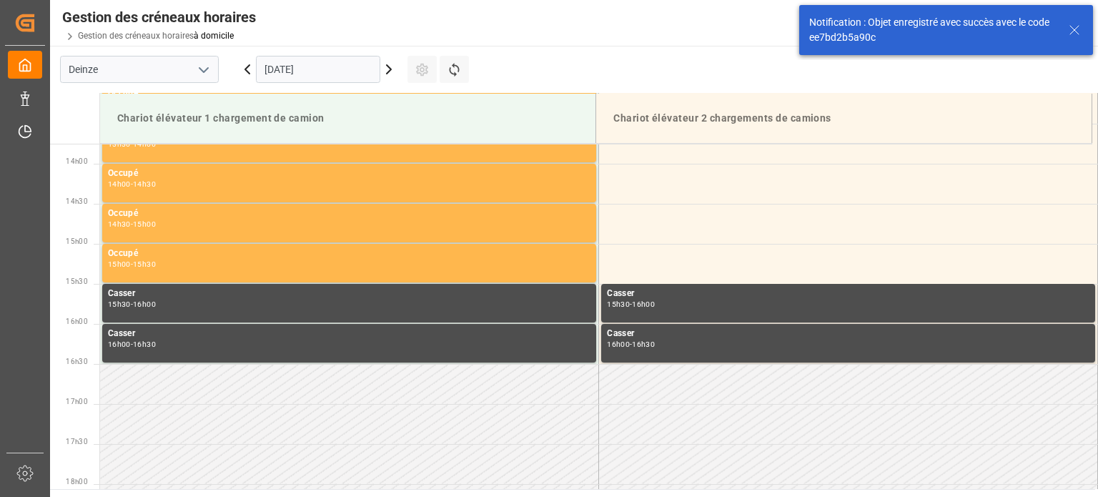
scroll to position [1112, 0]
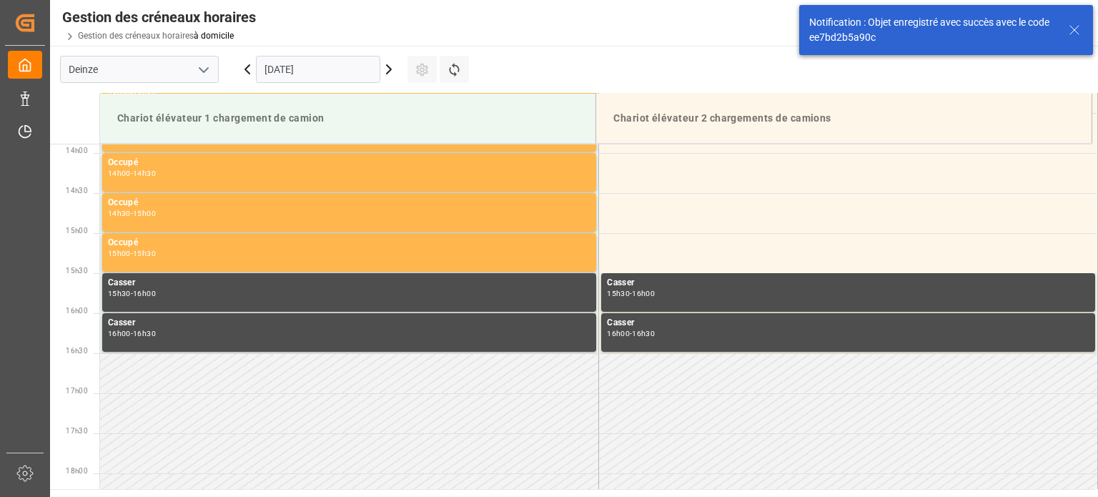
click at [386, 69] on icon at bounding box center [388, 69] width 17 height 17
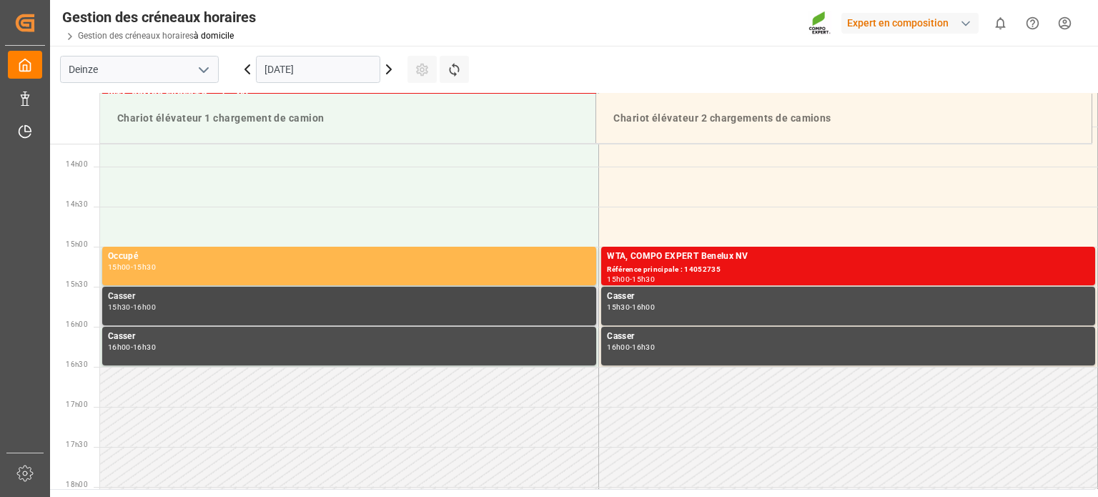
scroll to position [1120, 0]
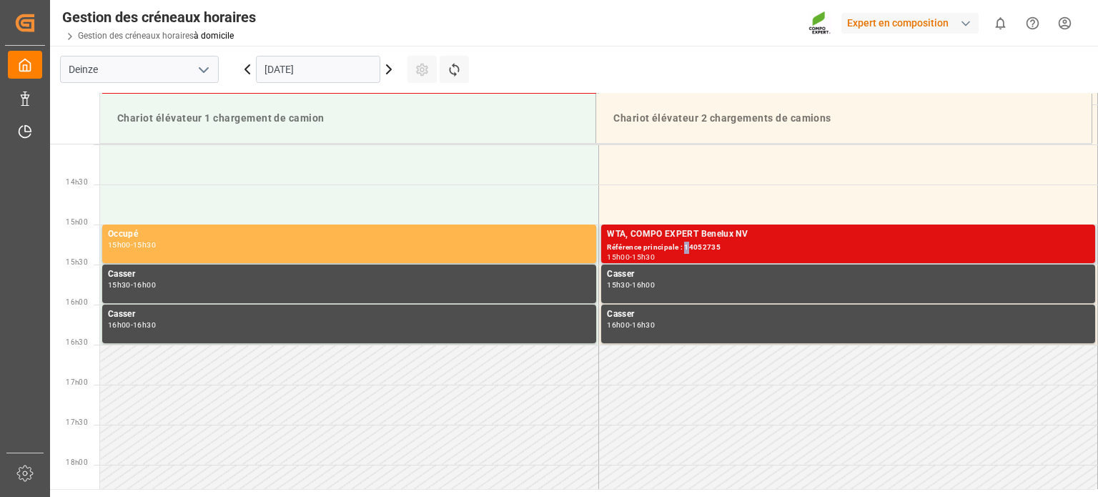
click at [684, 250] on font "Référence principale : 14052735" at bounding box center [664, 247] width 114 height 8
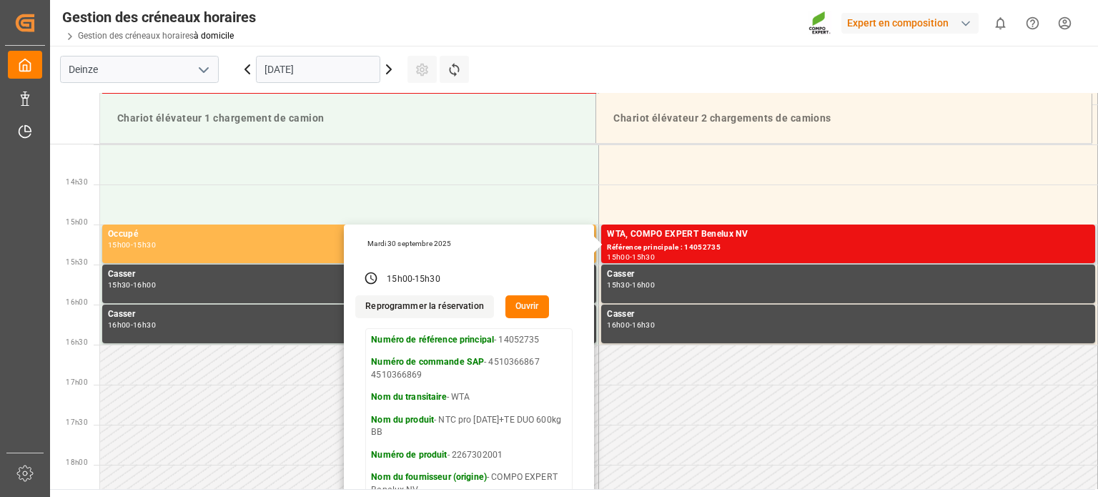
click at [516, 301] on font "Ouvrir" at bounding box center [528, 306] width 24 height 10
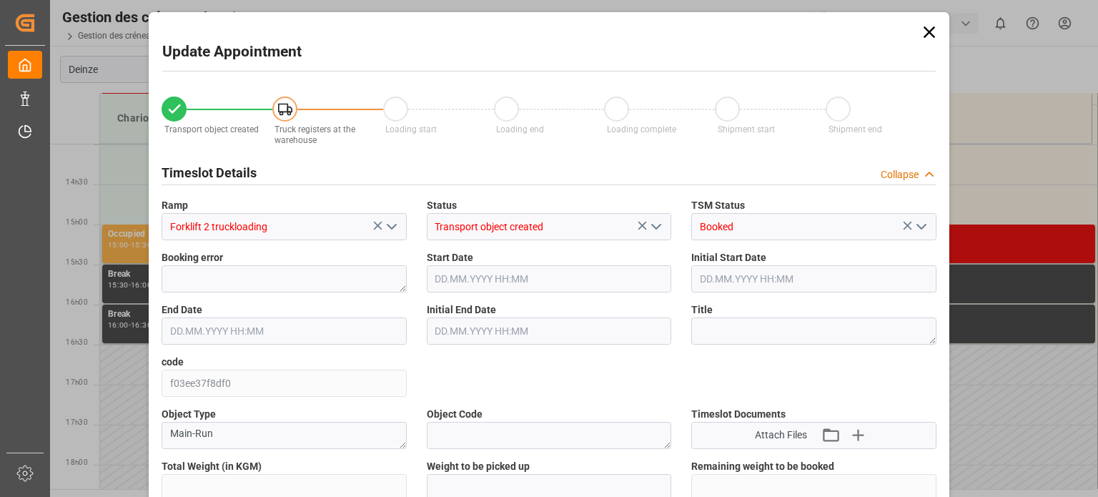
type input "25886"
type input "0"
type input "43"
type input "30.09.2025 15:00"
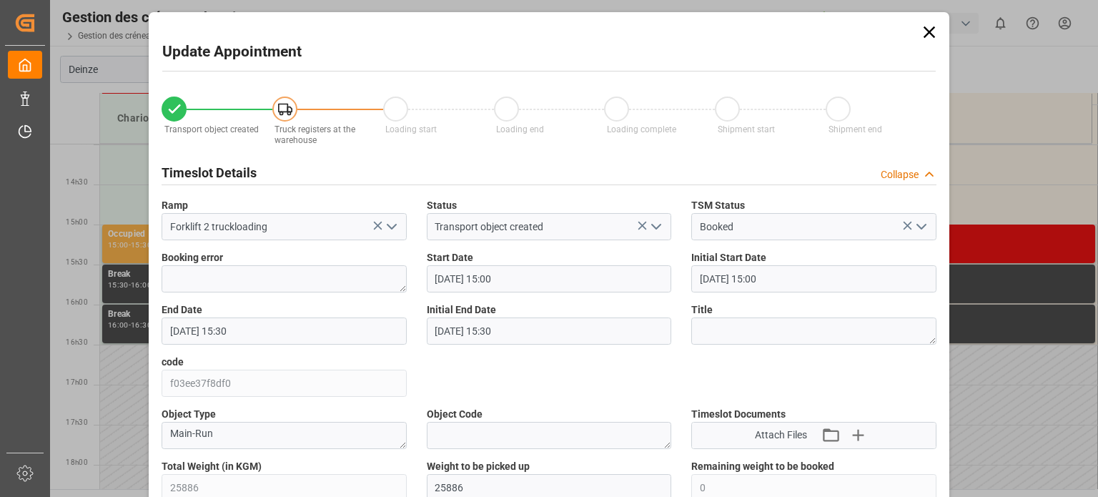
type input "30.09.2025 15:00"
type input "30.09.2025 15:30"
type input "22.09.2025 15:47"
type input "25.09.2025 13:35"
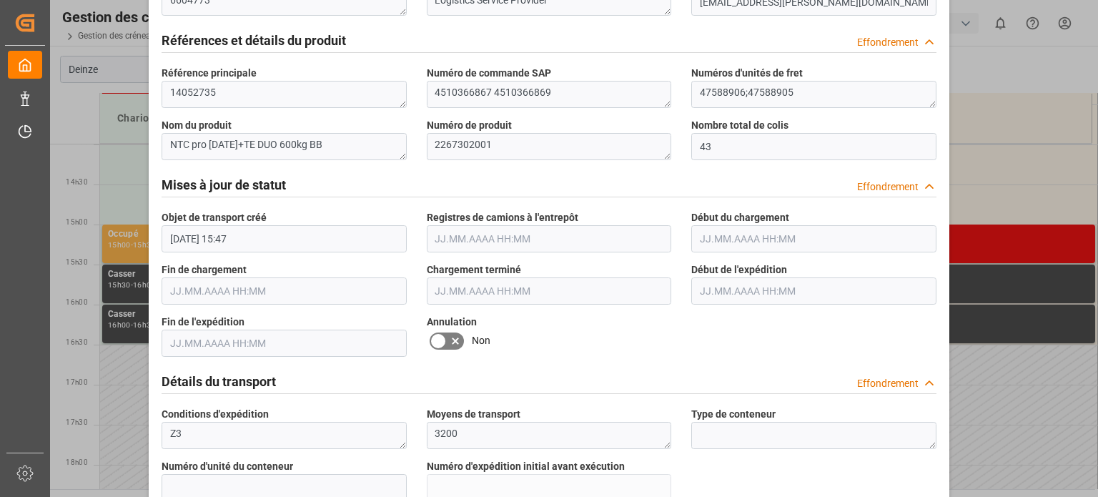
scroll to position [787, 0]
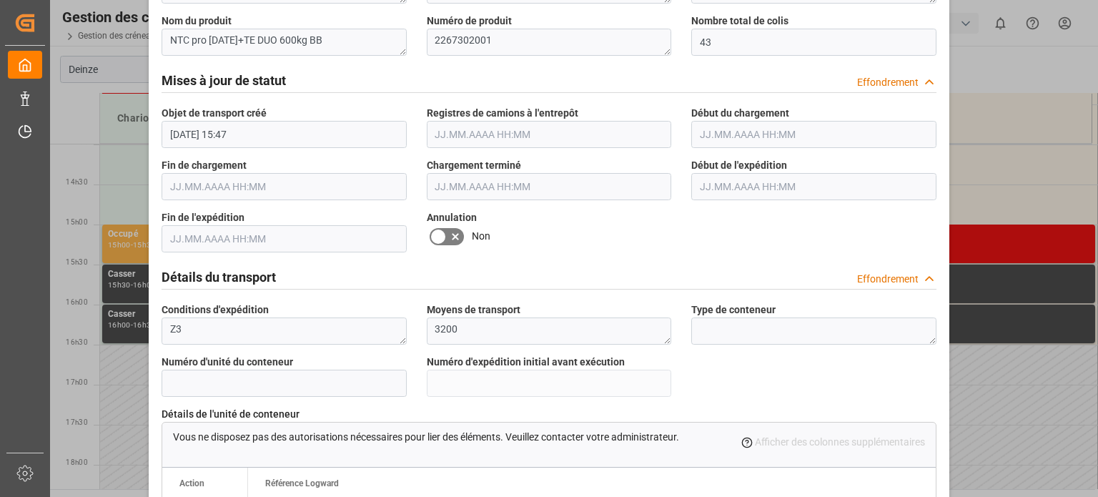
click at [438, 228] on icon at bounding box center [438, 236] width 17 height 17
click at [0, 0] on input "checkbox" at bounding box center [0, 0] width 0 height 0
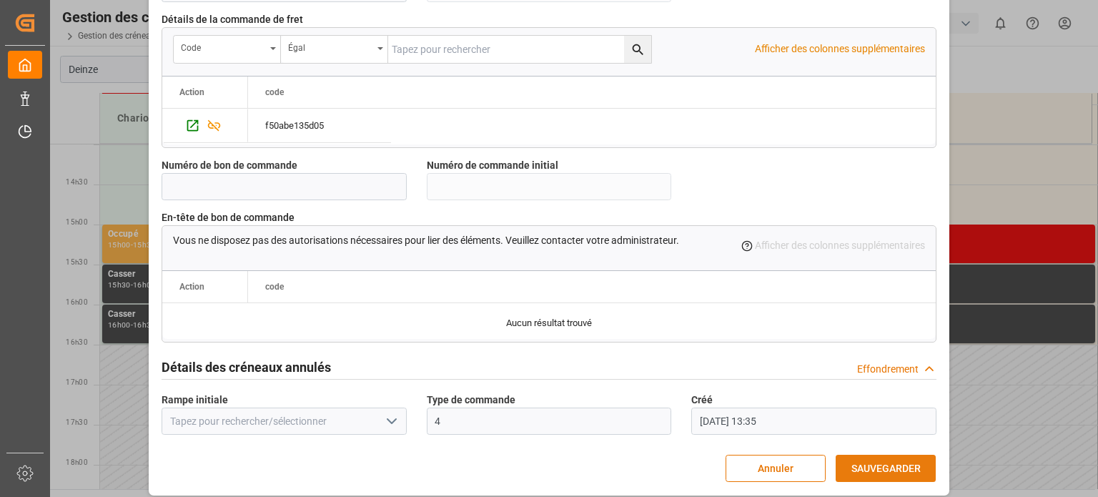
scroll to position [1384, 0]
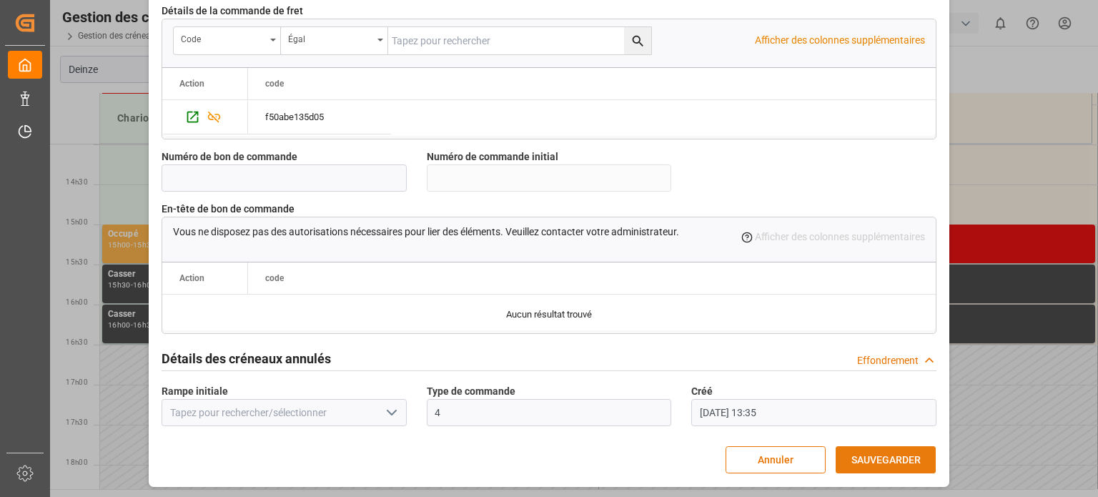
click at [875, 449] on button "SAUVEGARDER" at bounding box center [886, 459] width 100 height 27
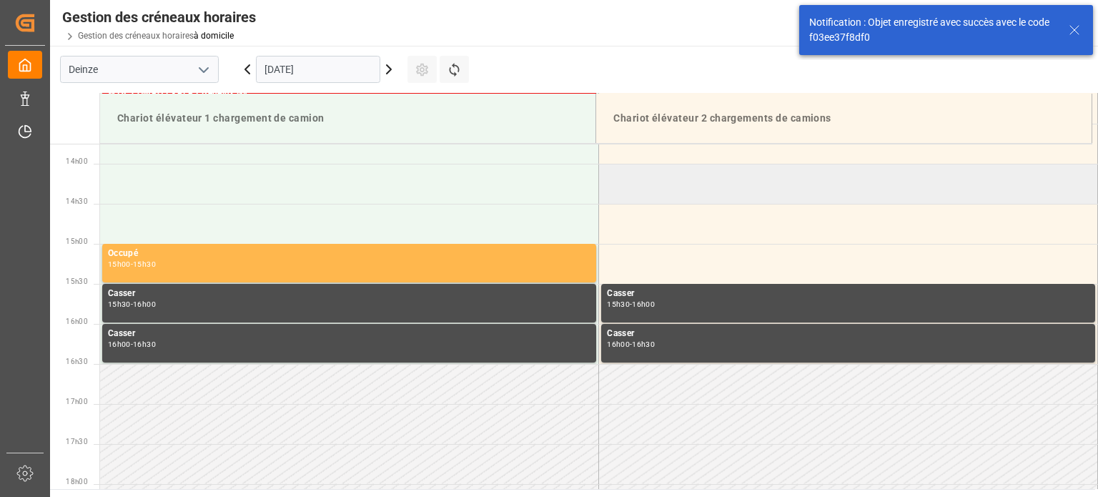
scroll to position [1112, 0]
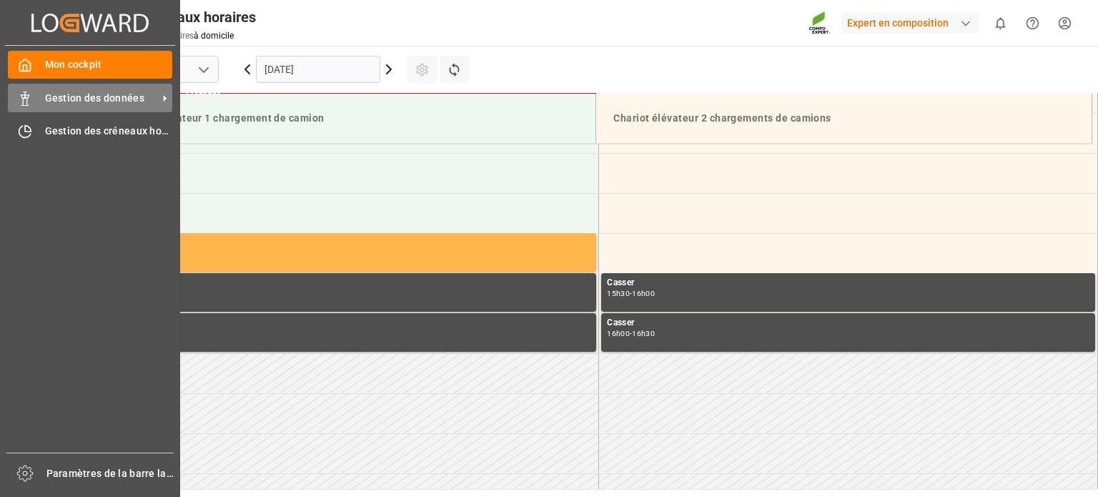
drag, startPoint x: 33, startPoint y: 101, endPoint x: 41, endPoint y: 99, distance: 8.7
click at [35, 101] on div "Gestion des données Gestion des données" at bounding box center [90, 98] width 164 height 28
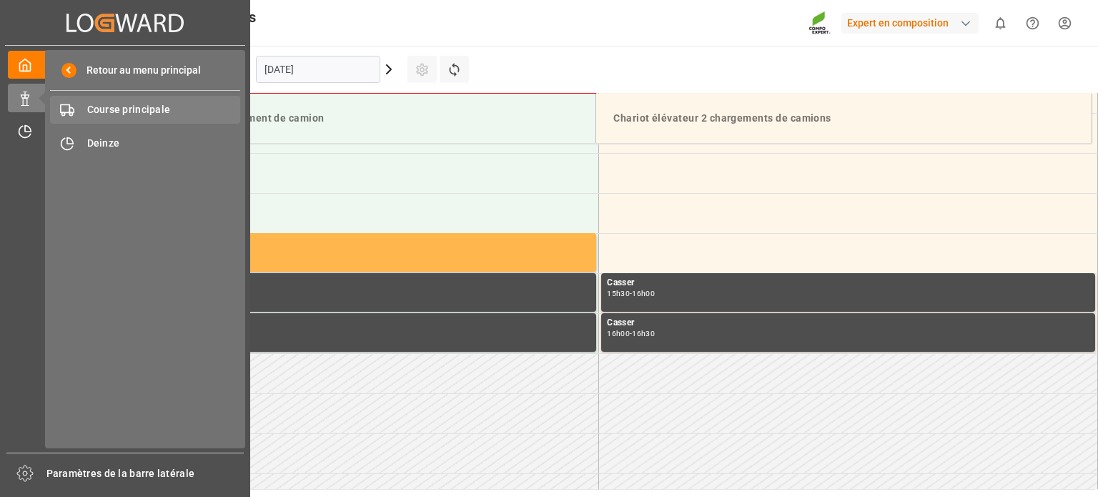
click at [121, 108] on font "Course principale" at bounding box center [129, 109] width 84 height 11
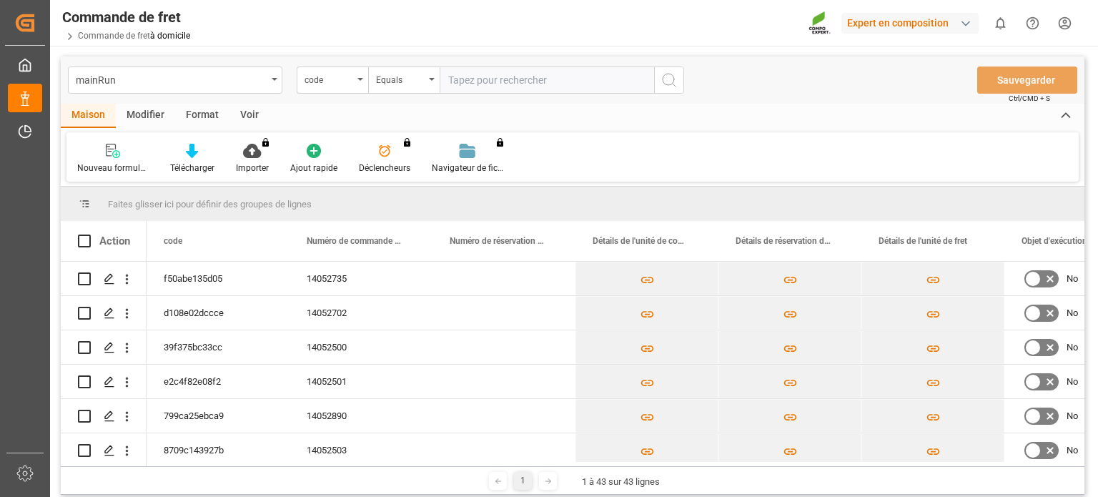
click at [594, 199] on div "Faites glisser ici pour définir des groupes de lignes" at bounding box center [573, 204] width 1024 height 34
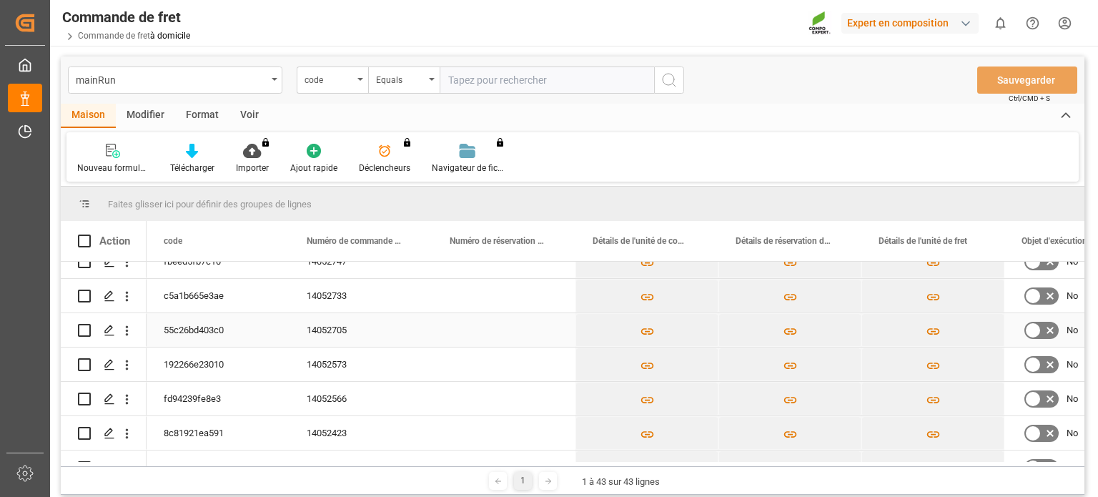
scroll to position [358, 0]
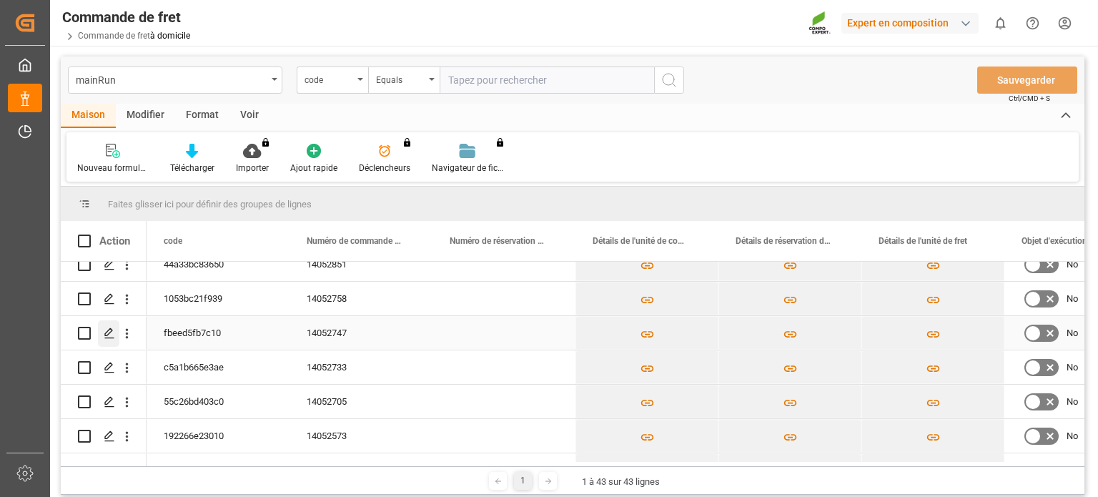
click at [106, 328] on icon "Appuyez sur ESPACE pour sélectionner cette ligne." at bounding box center [109, 332] width 11 height 11
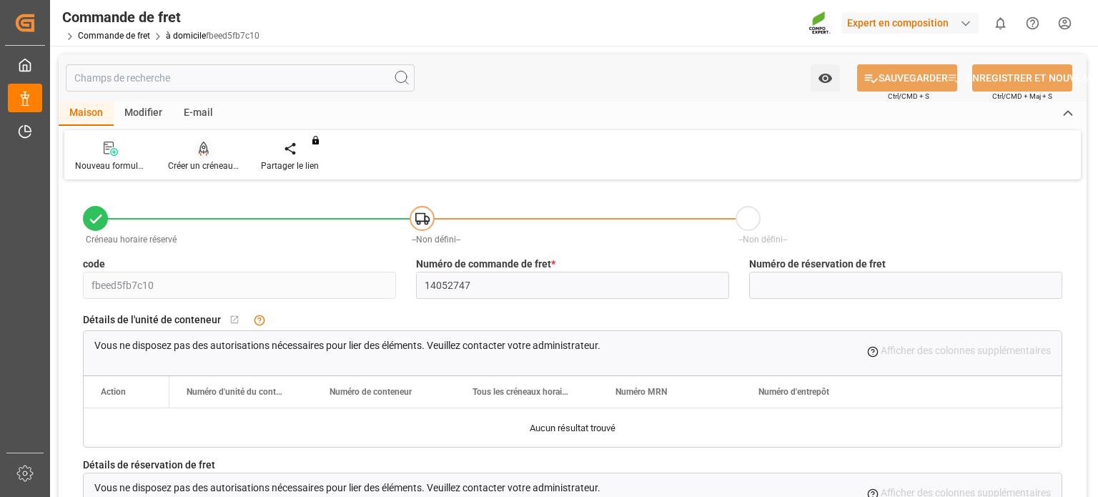
click at [186, 157] on div "Créer un créneau horaire" at bounding box center [203, 156] width 93 height 31
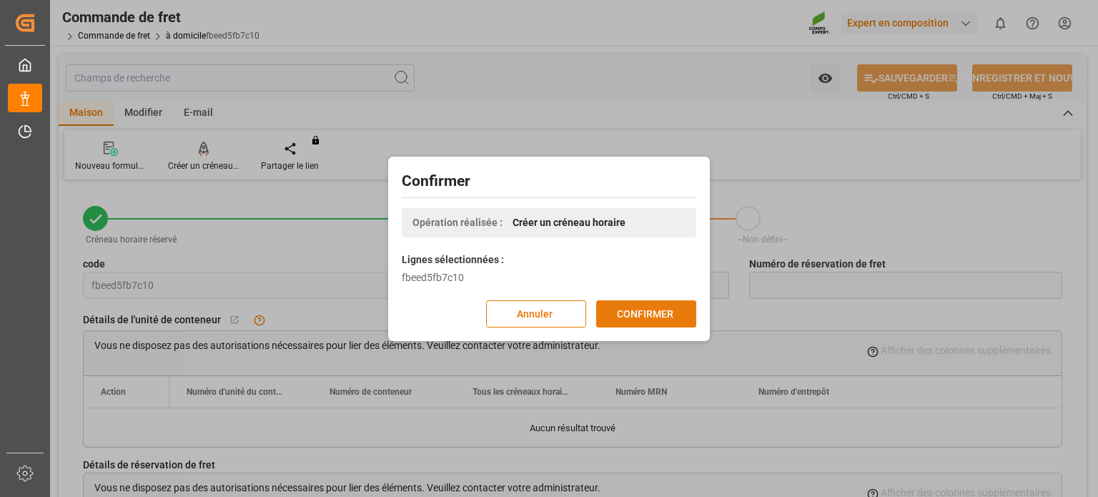
click at [683, 320] on button "CONFIRMER" at bounding box center [646, 313] width 100 height 27
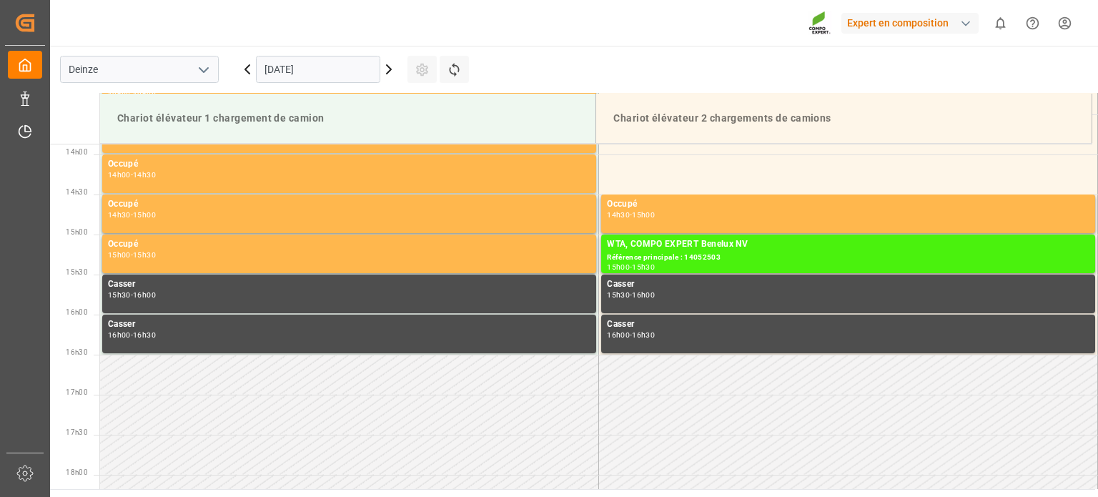
scroll to position [1112, 0]
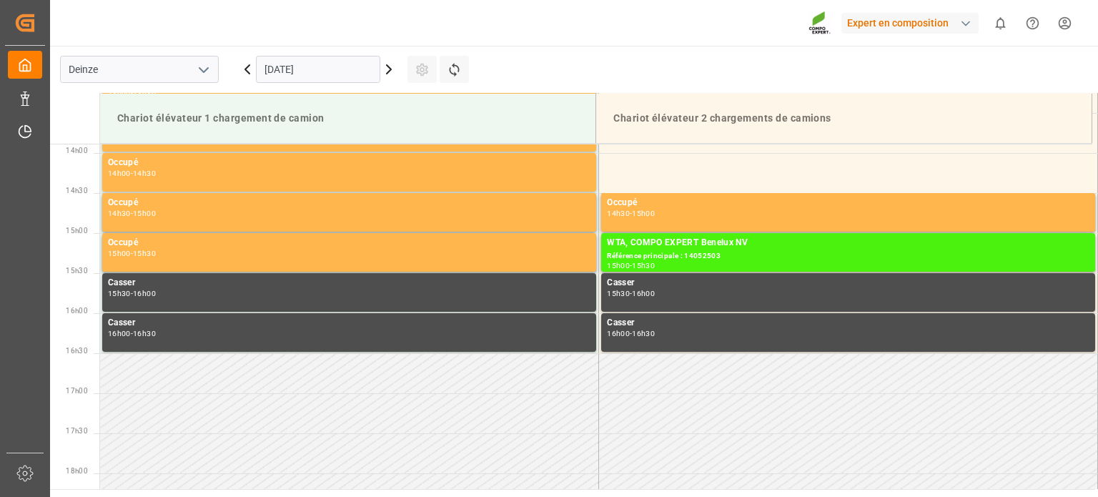
click at [389, 66] on icon at bounding box center [388, 69] width 17 height 17
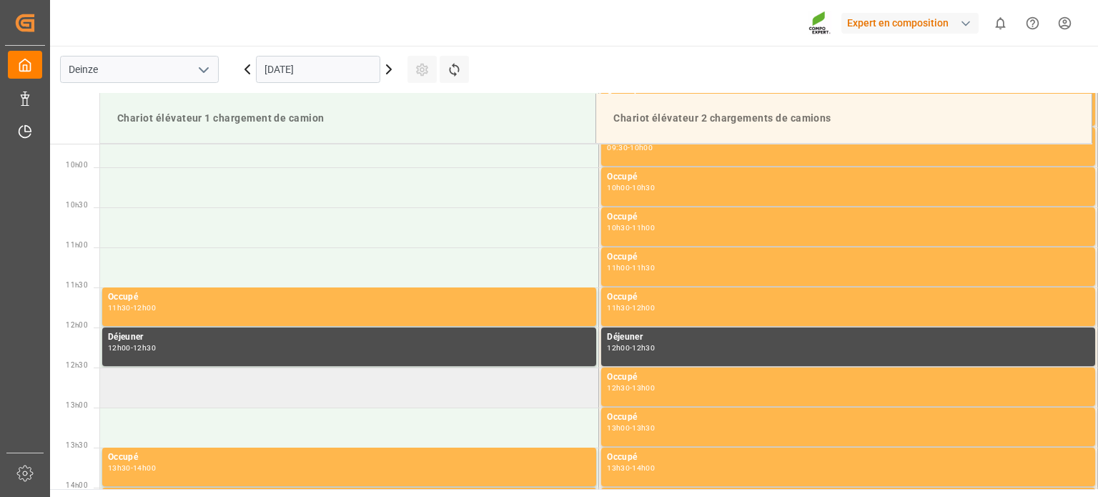
scroll to position [754, 0]
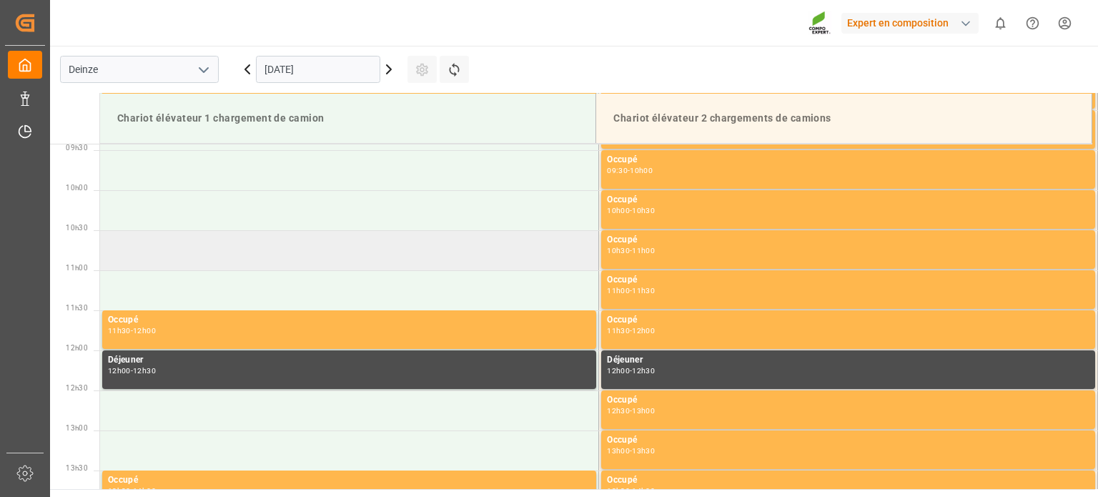
click at [302, 260] on td at bounding box center [349, 250] width 499 height 40
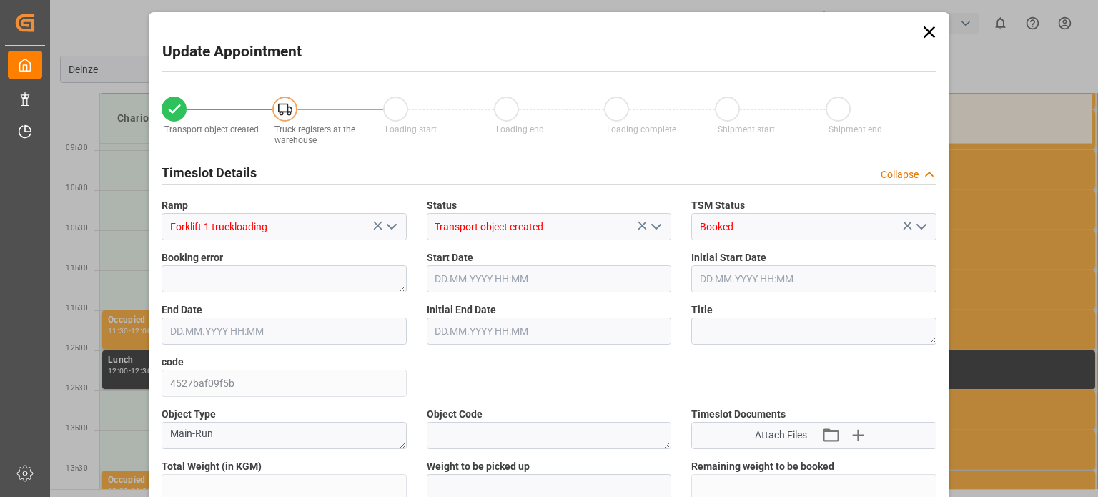
type input "15422.4"
type input "0"
type input "20"
type input "26.09.2025 10:30"
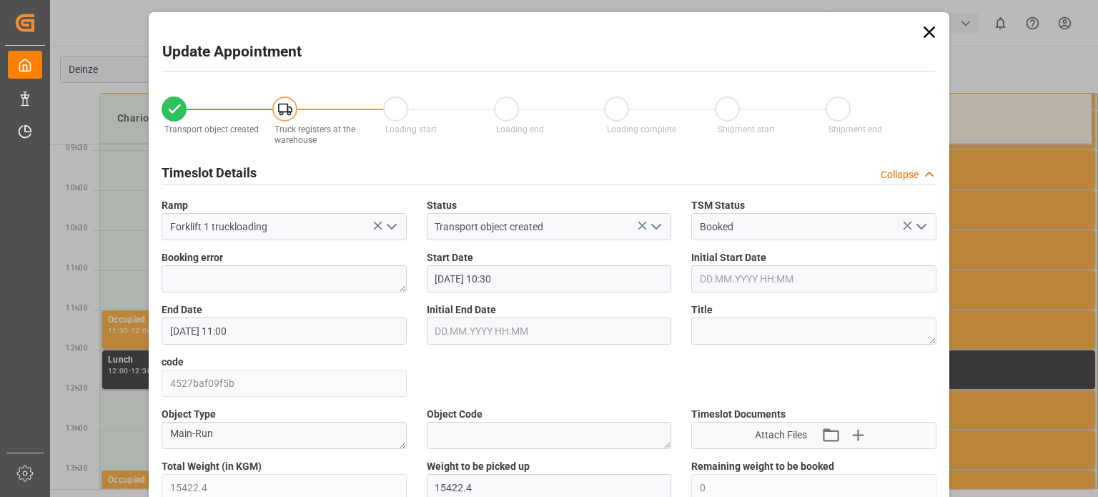
type input "26.09.2025 11:00"
type input "25.09.2025 07:39"
type input "25.09.2025 13:19"
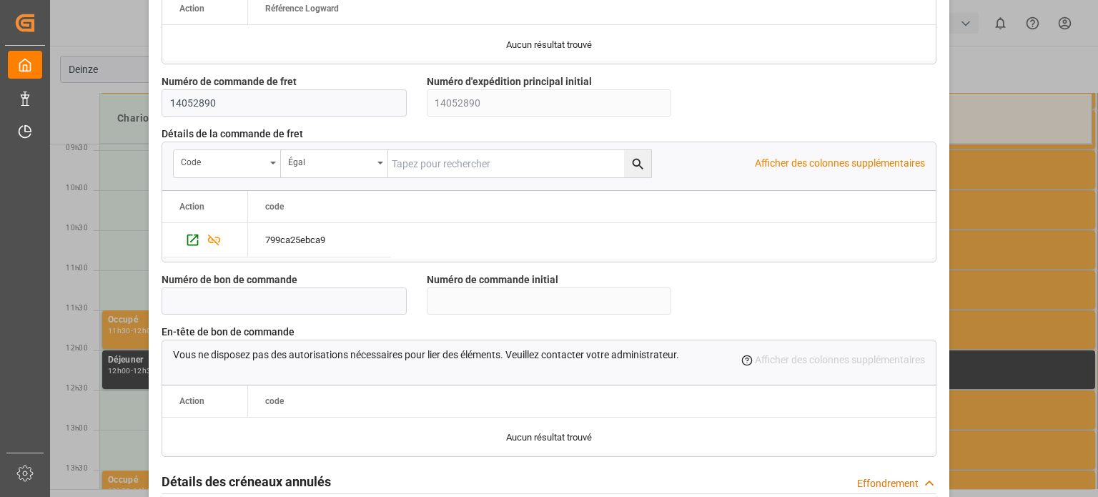
scroll to position [1359, 0]
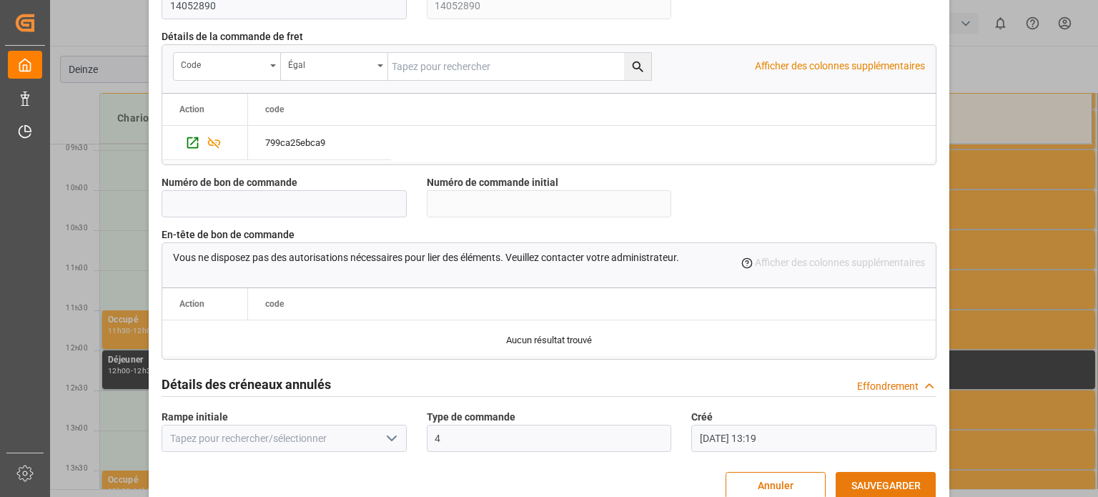
click at [868, 484] on font "SAUVEGARDER" at bounding box center [886, 485] width 69 height 11
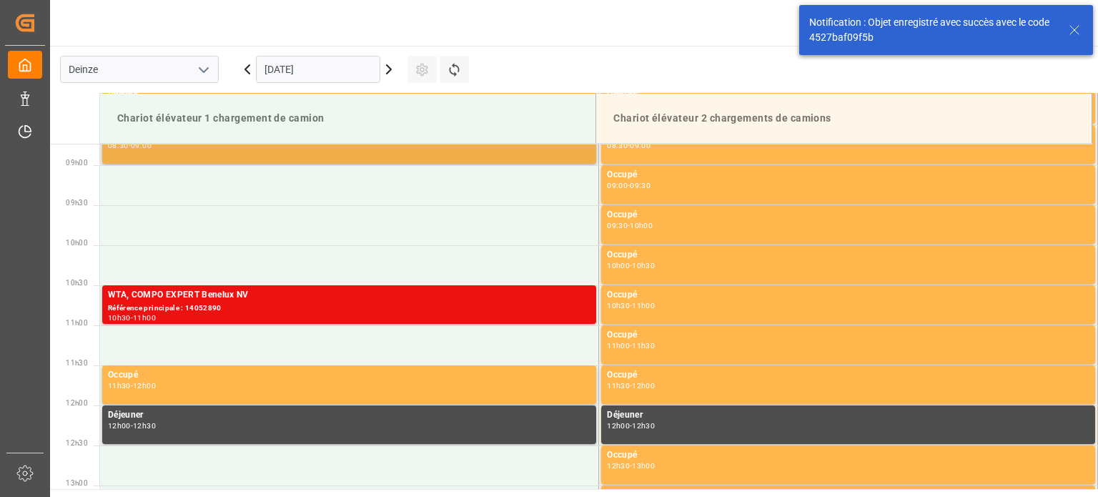
scroll to position [711, 0]
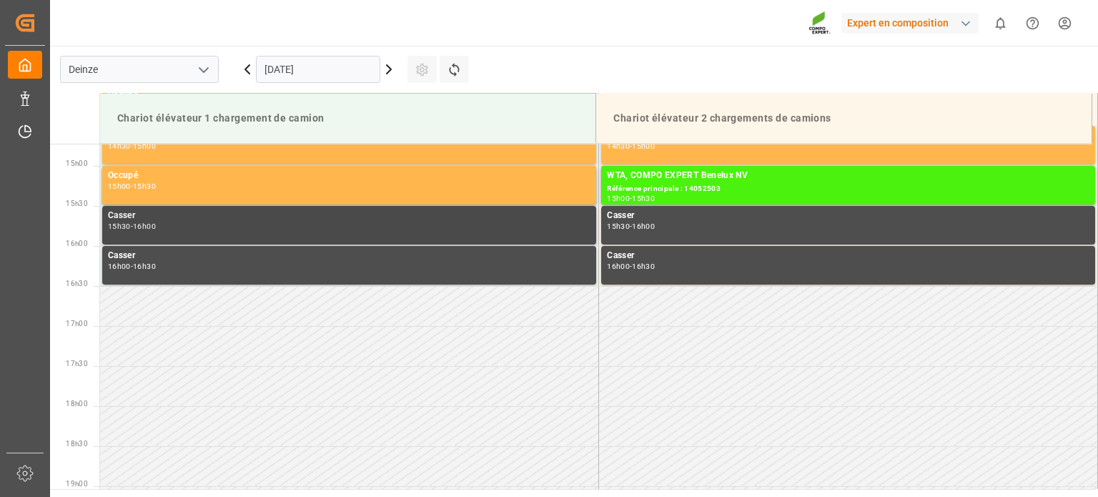
scroll to position [1192, 0]
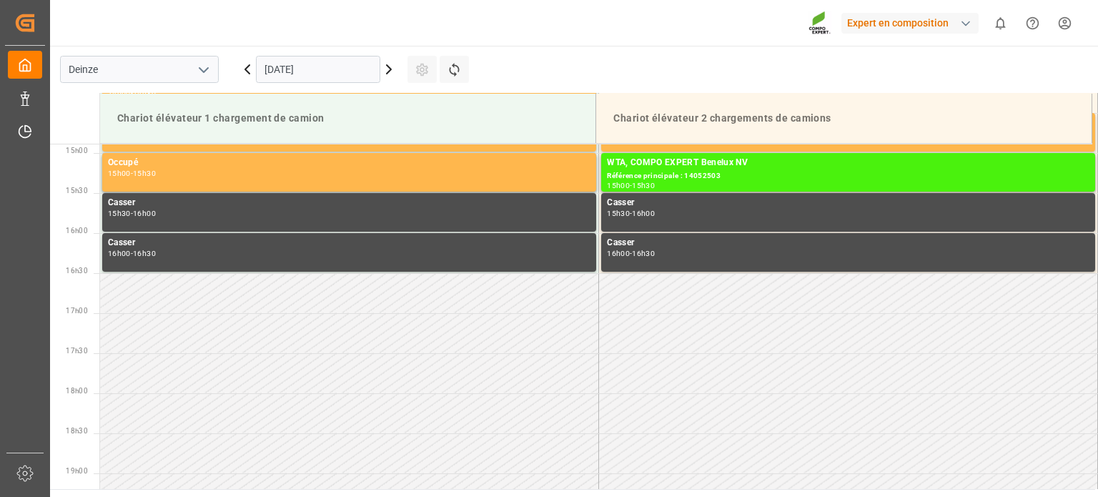
click at [392, 75] on icon at bounding box center [388, 69] width 17 height 17
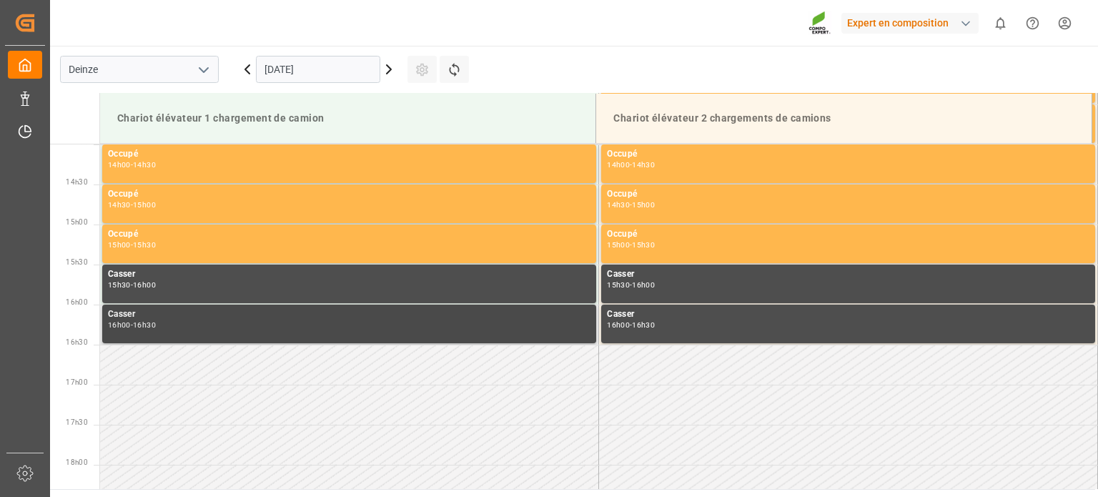
scroll to position [977, 0]
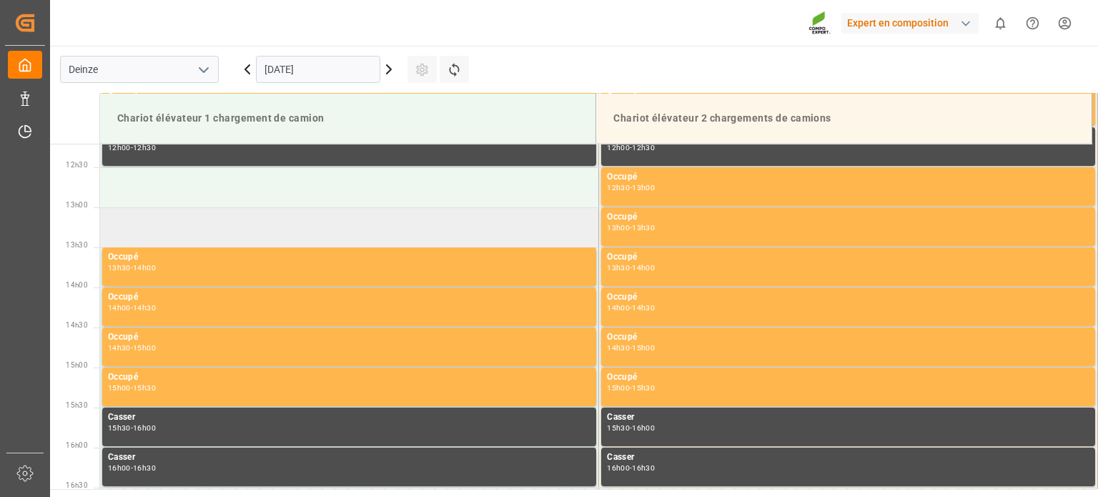
click at [261, 235] on td at bounding box center [349, 227] width 499 height 40
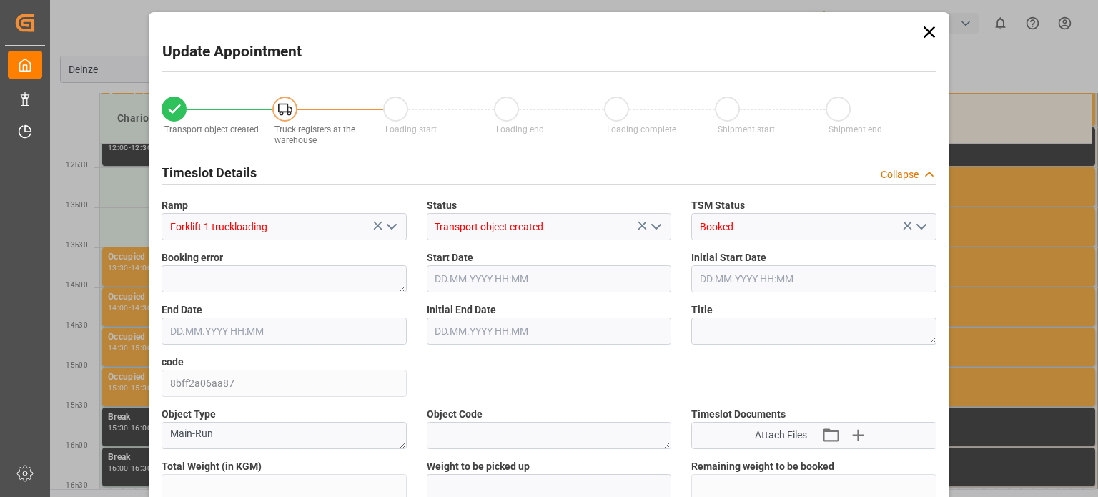
type input "25284"
type input "0"
type input "42"
type input "[DATE] 13:00"
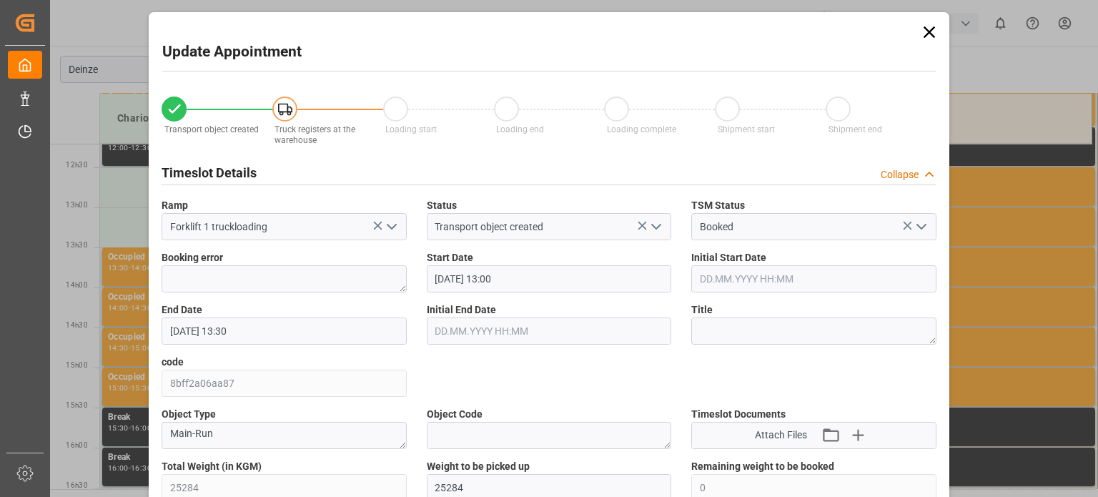
type input "[DATE] 13:30"
type input "[DATE] 11:44"
type input "[DATE] 13:33"
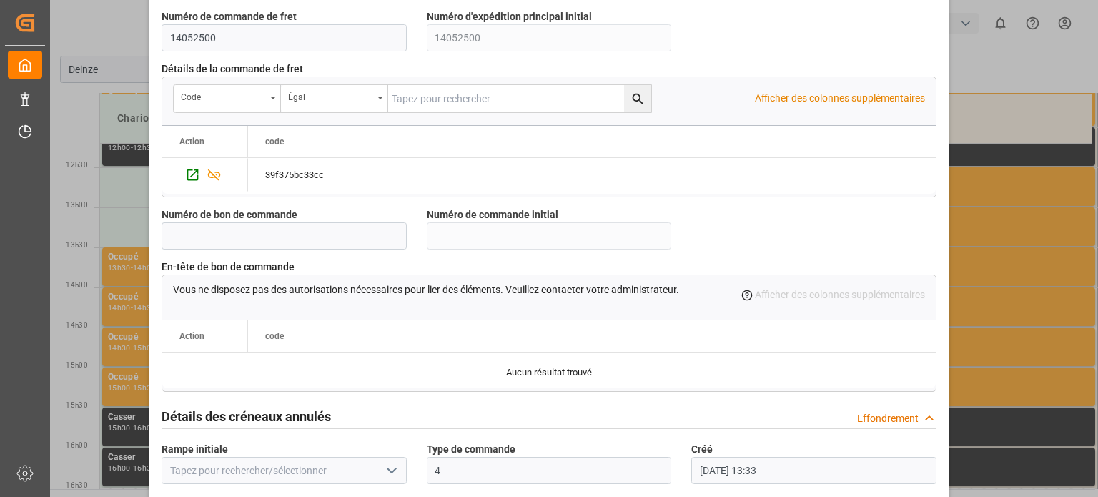
scroll to position [1384, 0]
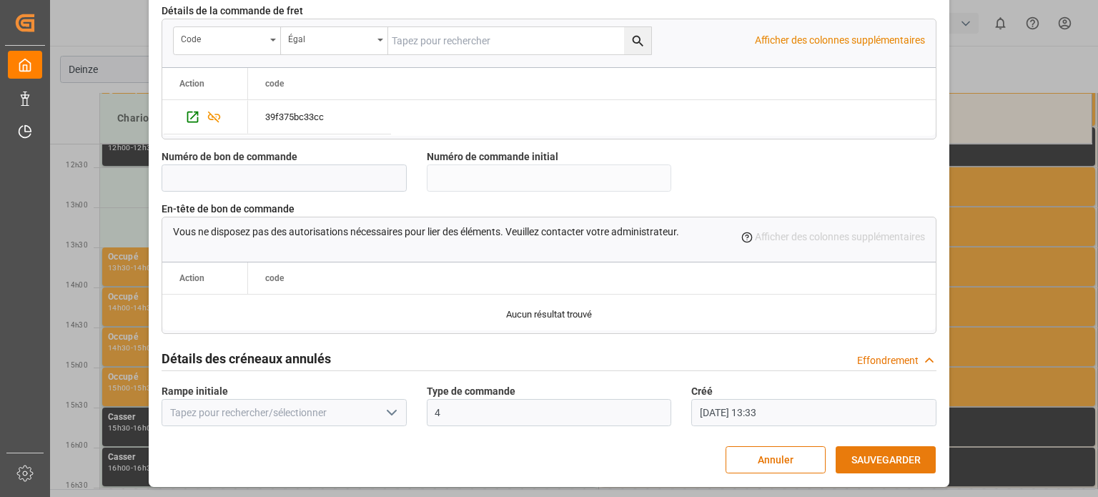
click at [907, 454] on font "SAUVEGARDER" at bounding box center [886, 459] width 69 height 11
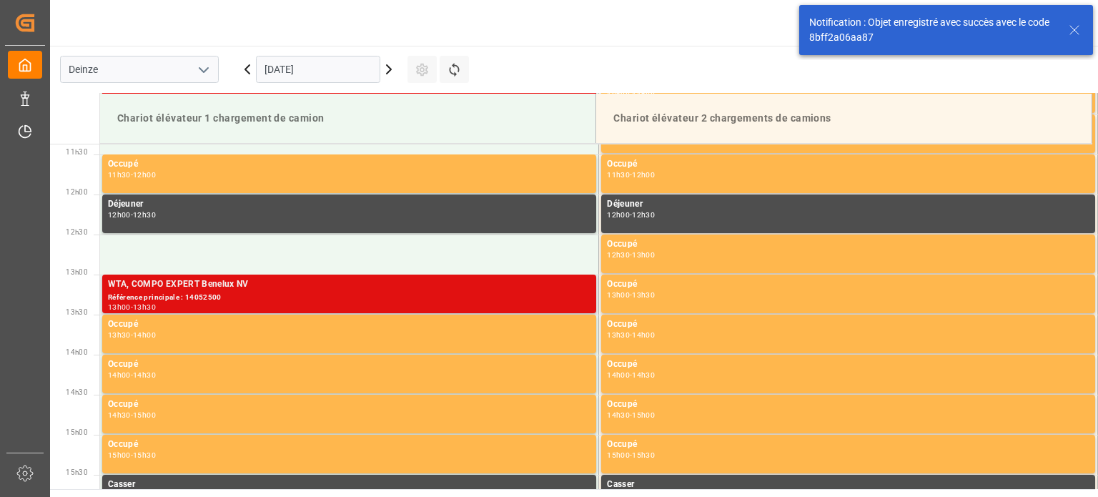
scroll to position [952, 0]
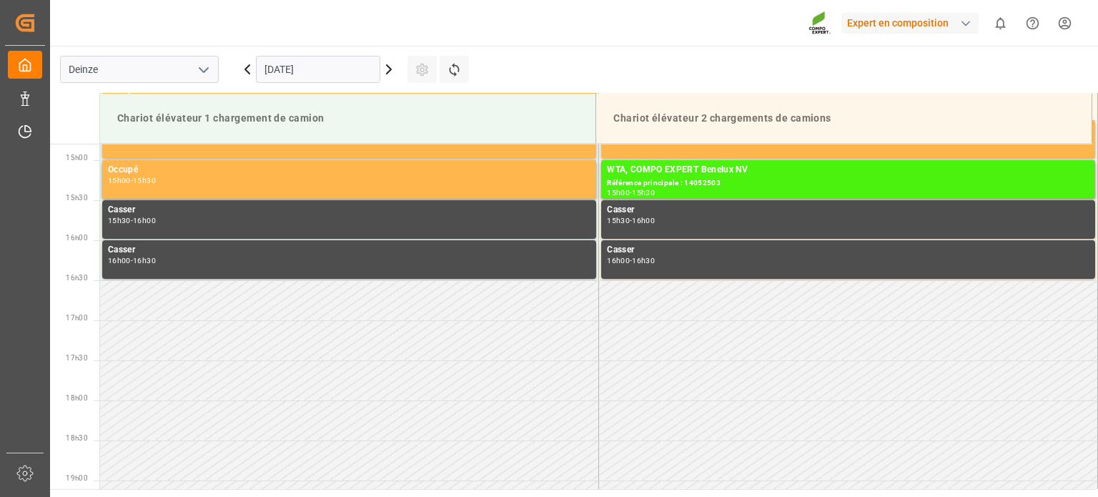
scroll to position [1192, 0]
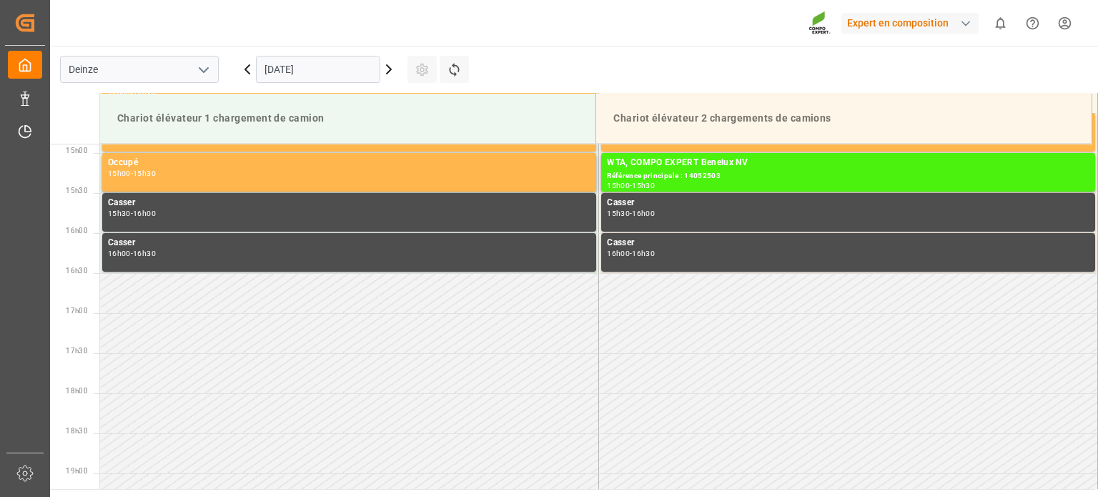
click at [340, 71] on input "[DATE]" at bounding box center [318, 69] width 124 height 27
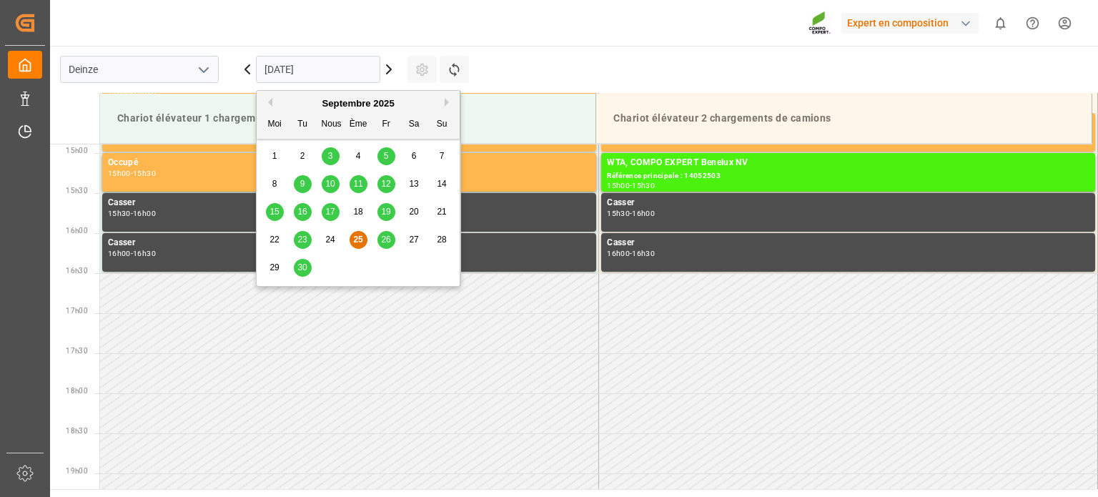
click at [269, 262] on div "29" at bounding box center [275, 268] width 18 height 17
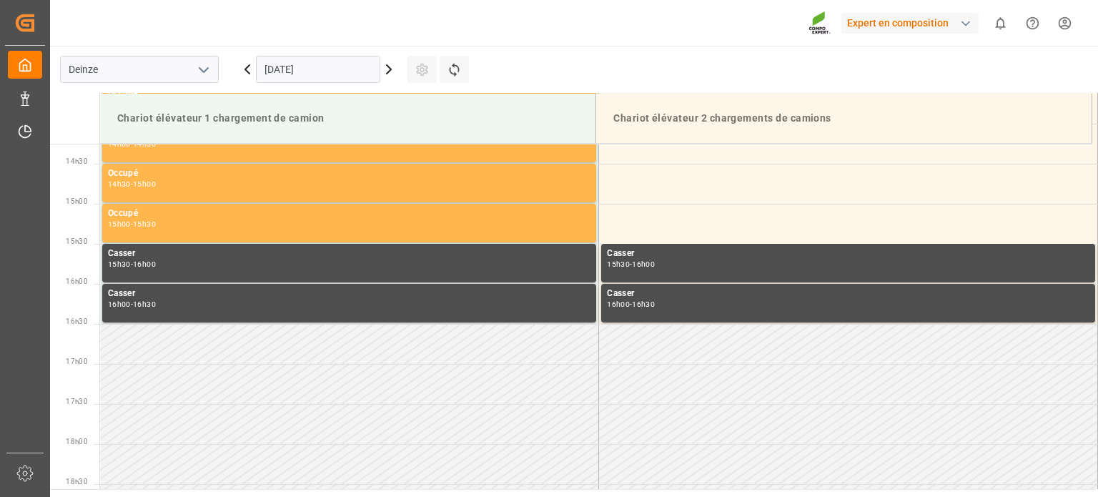
scroll to position [1120, 0]
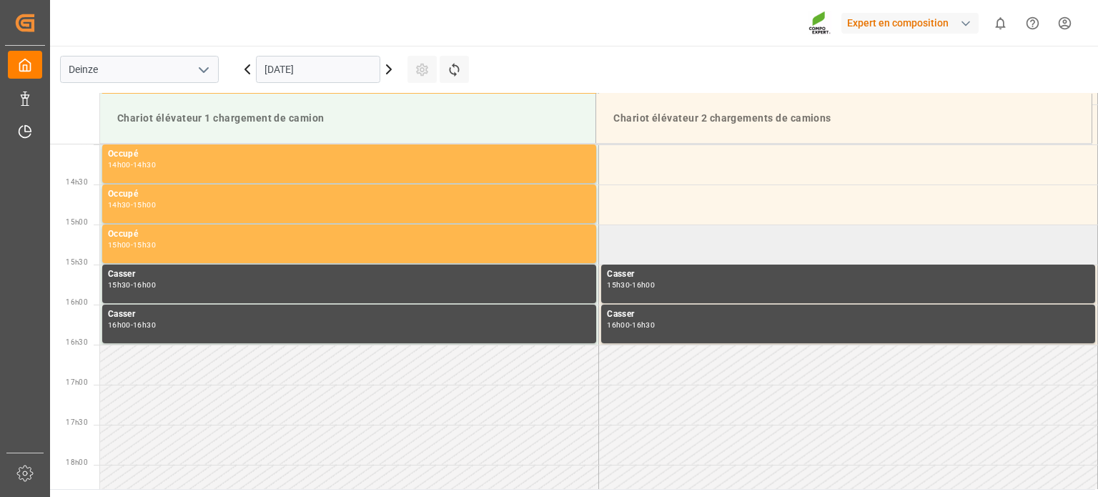
click at [663, 247] on td at bounding box center [848, 245] width 499 height 40
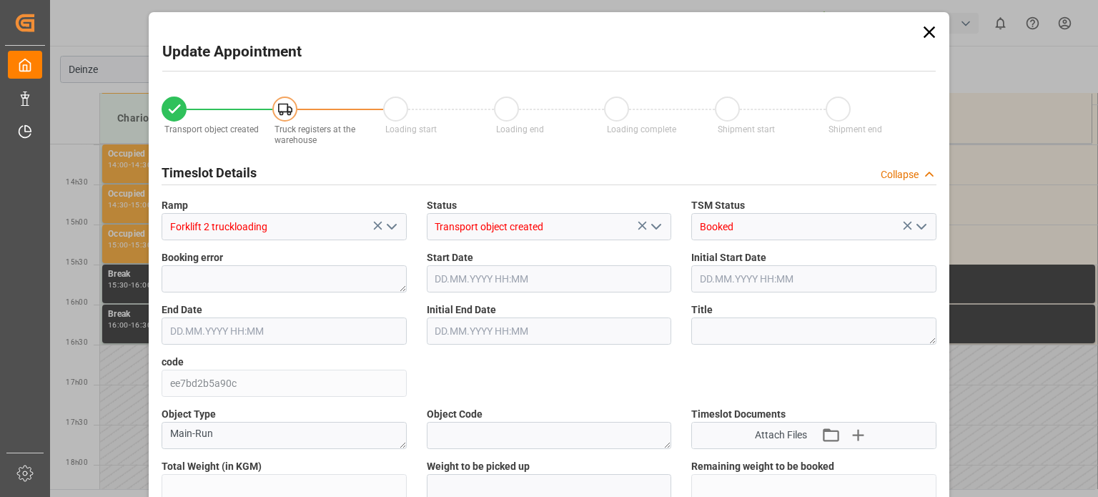
type input "50694"
type input "0"
type input "84"
type input "[DATE] 15:00"
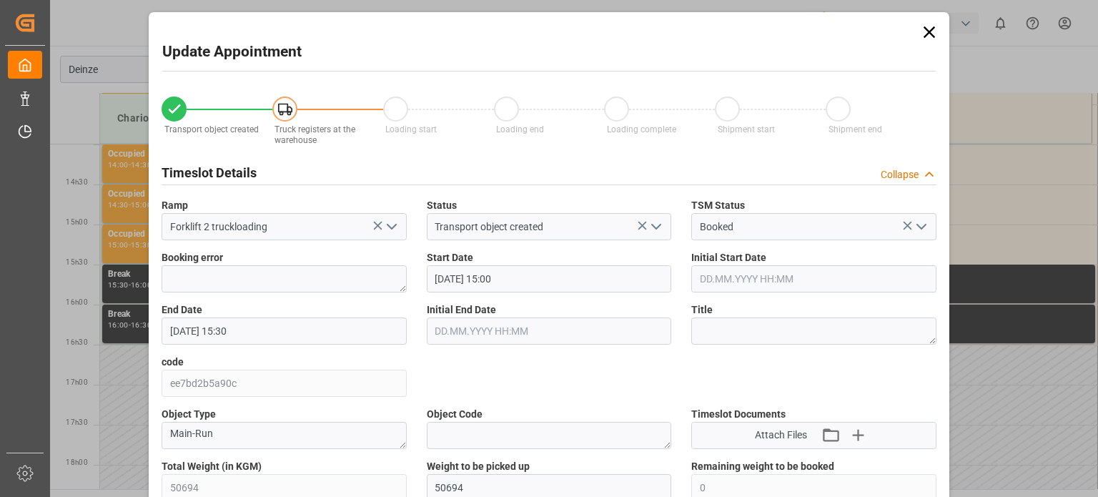
type input "[DATE] 15:30"
type input "[DATE] 13:39"
type input "25.09.2025 13:34"
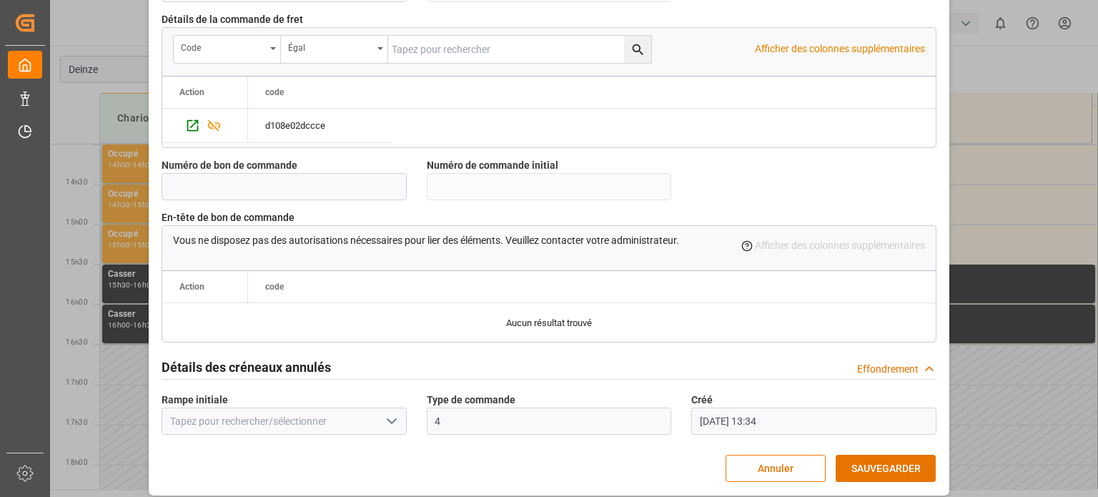
scroll to position [1384, 0]
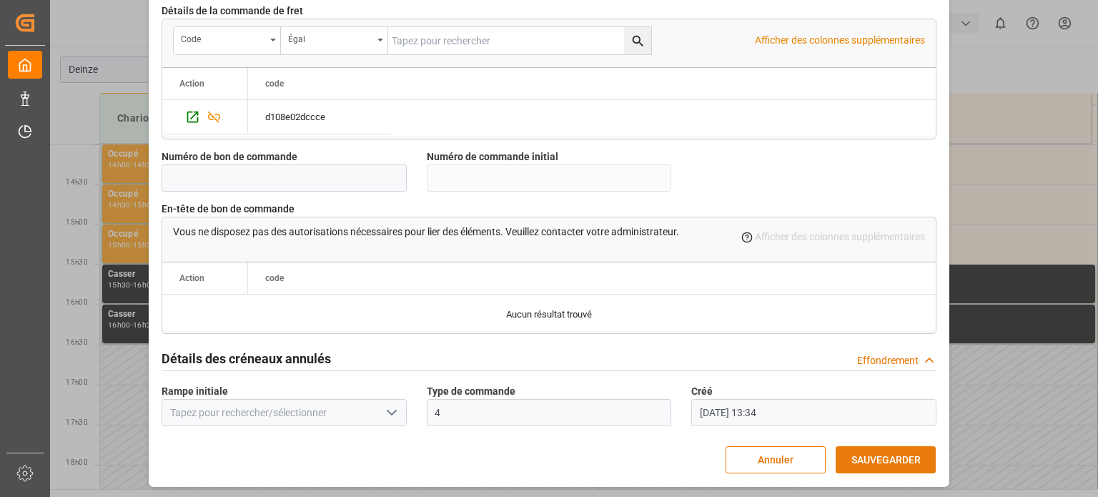
click at [894, 457] on font "SAUVEGARDER" at bounding box center [886, 459] width 69 height 11
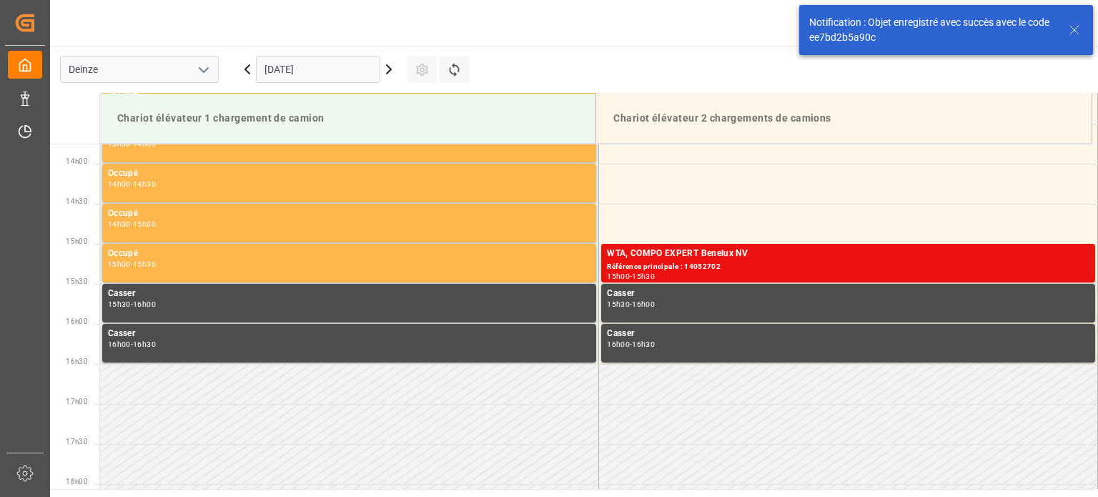
scroll to position [1112, 0]
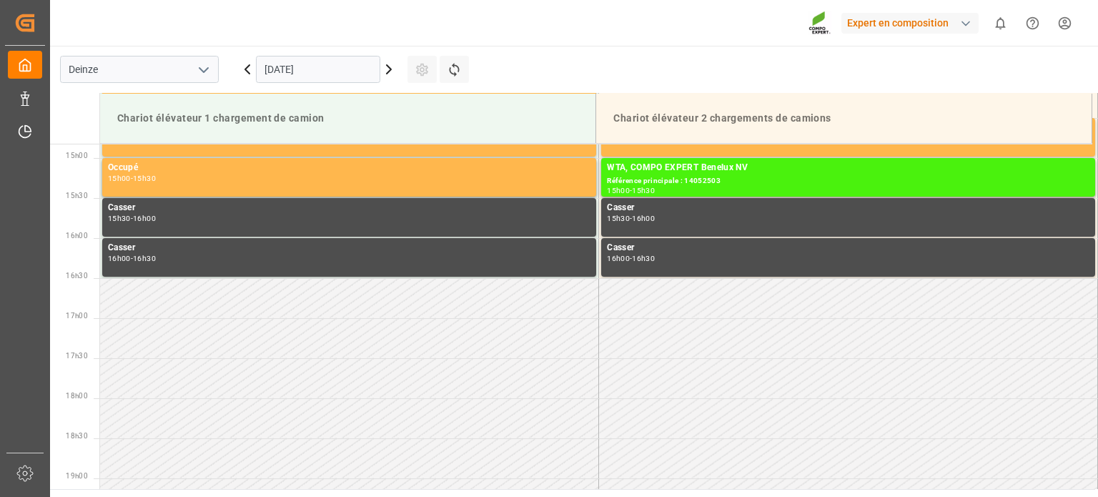
scroll to position [1192, 0]
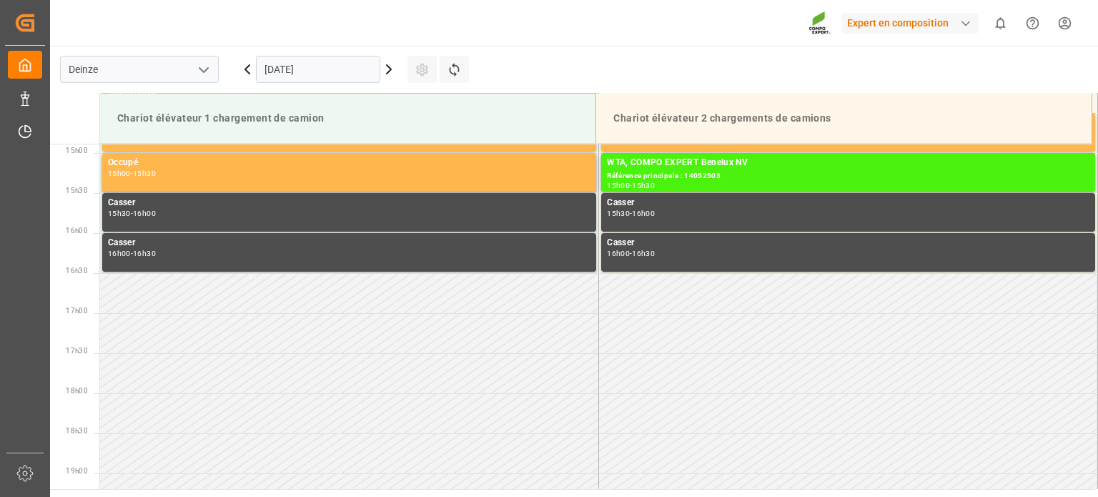
click at [350, 72] on input "[DATE]" at bounding box center [318, 69] width 124 height 27
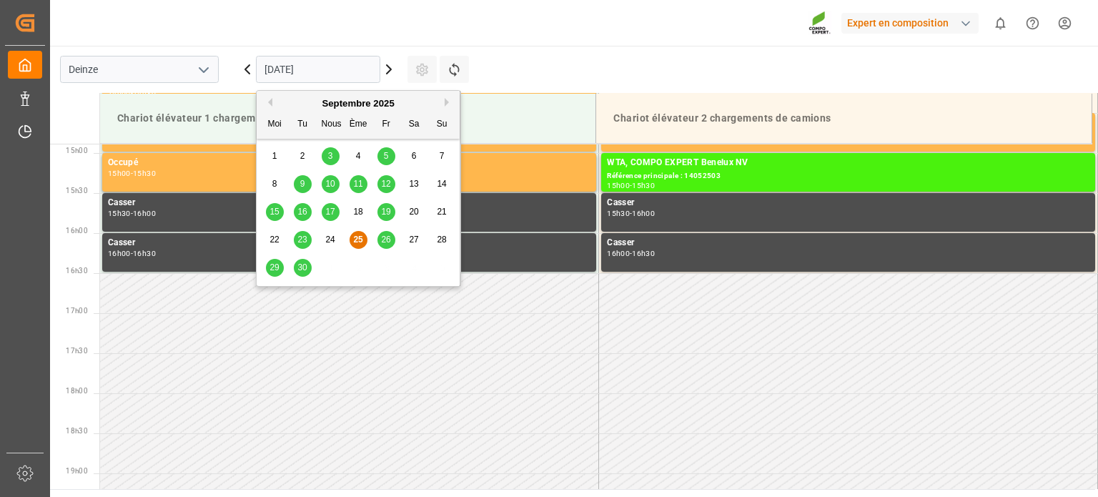
click at [306, 265] on font "30" at bounding box center [301, 267] width 9 height 10
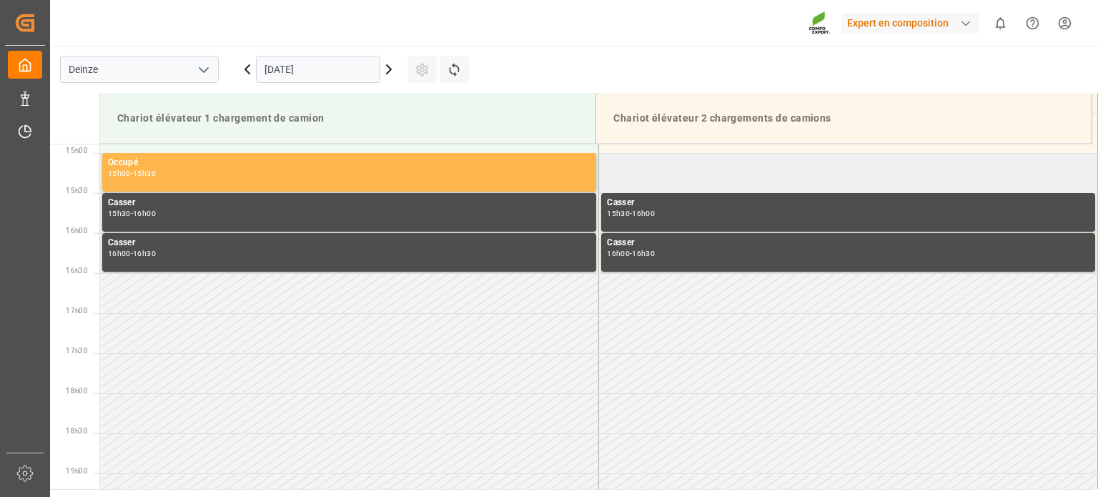
click at [632, 176] on td at bounding box center [848, 173] width 499 height 40
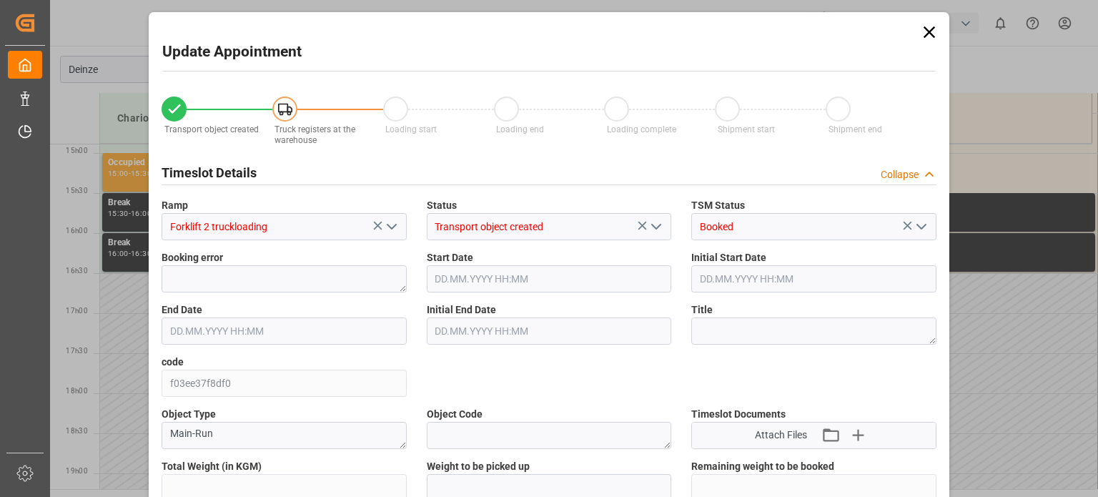
type input "25886"
type input "0"
type input "43"
type input "30.09.2025 15:00"
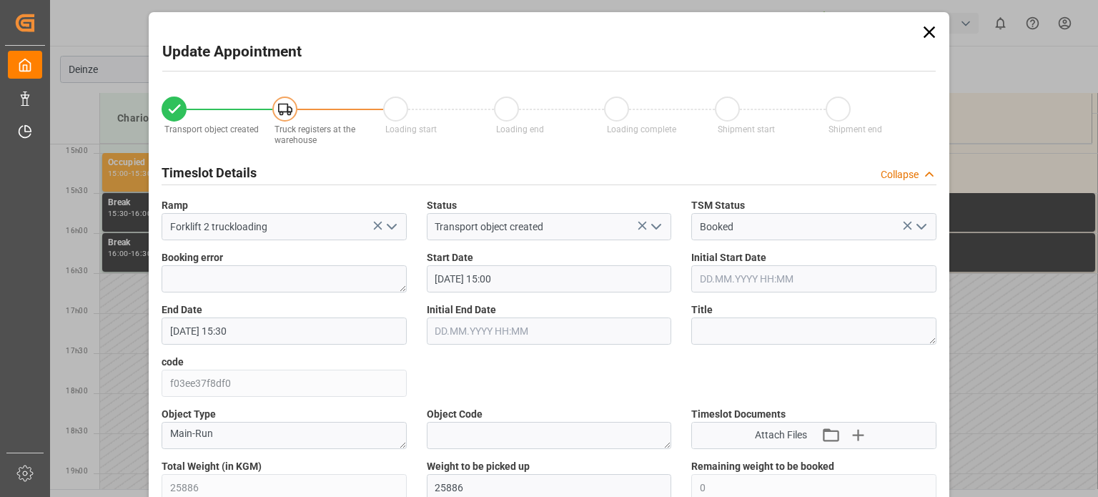
type input "30.09.2025 15:30"
type input "22.09.2025 15:47"
type input "25.09.2025 13:35"
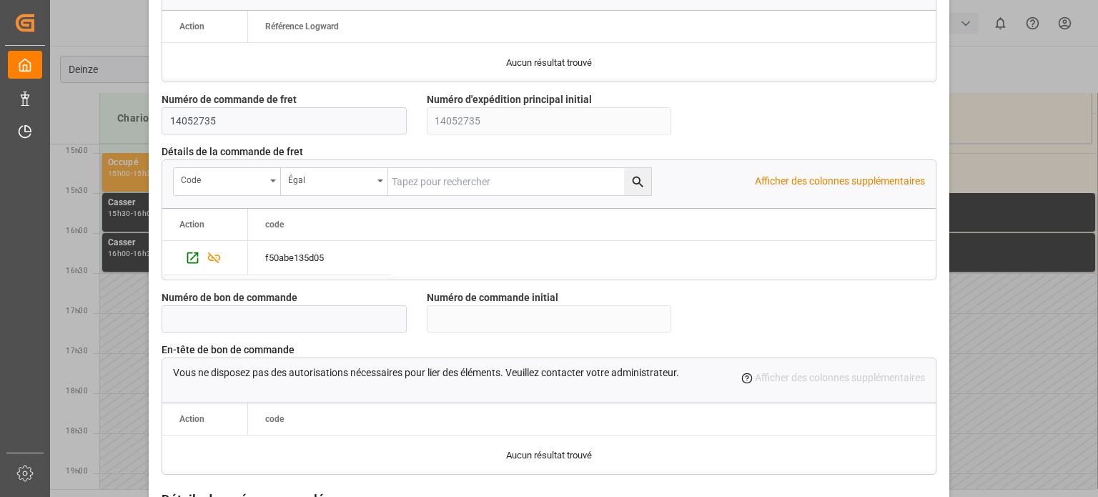
scroll to position [1359, 0]
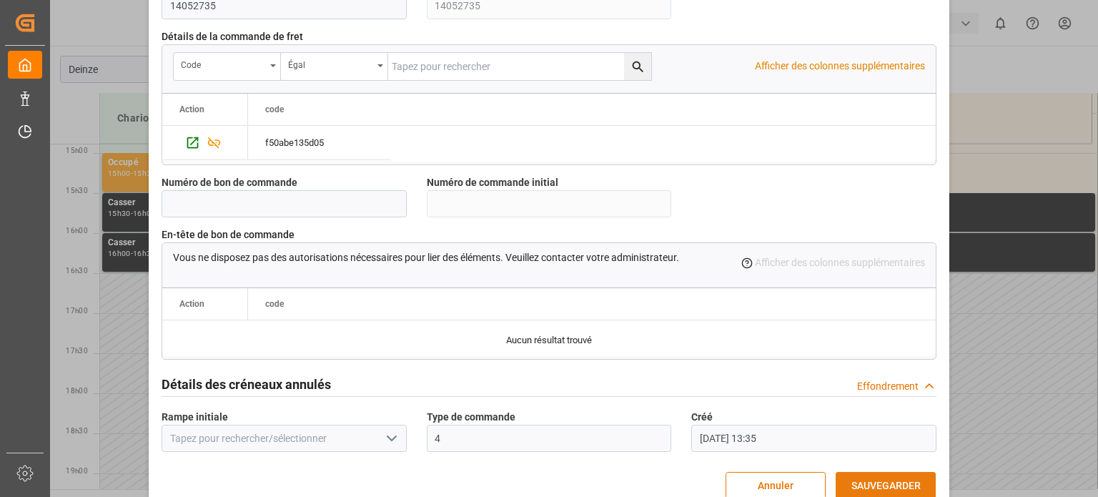
click at [917, 480] on font "SAUVEGARDER" at bounding box center [886, 485] width 69 height 11
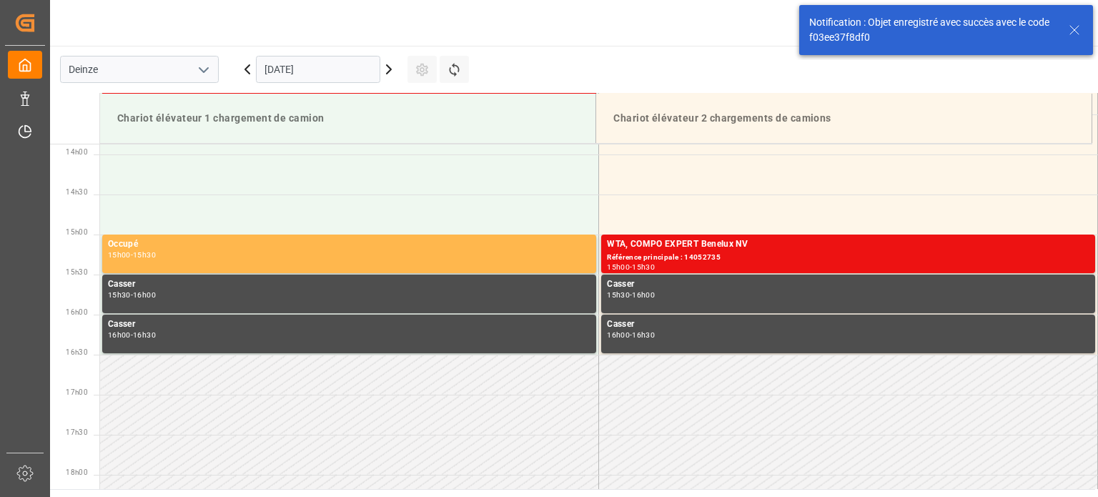
scroll to position [1112, 0]
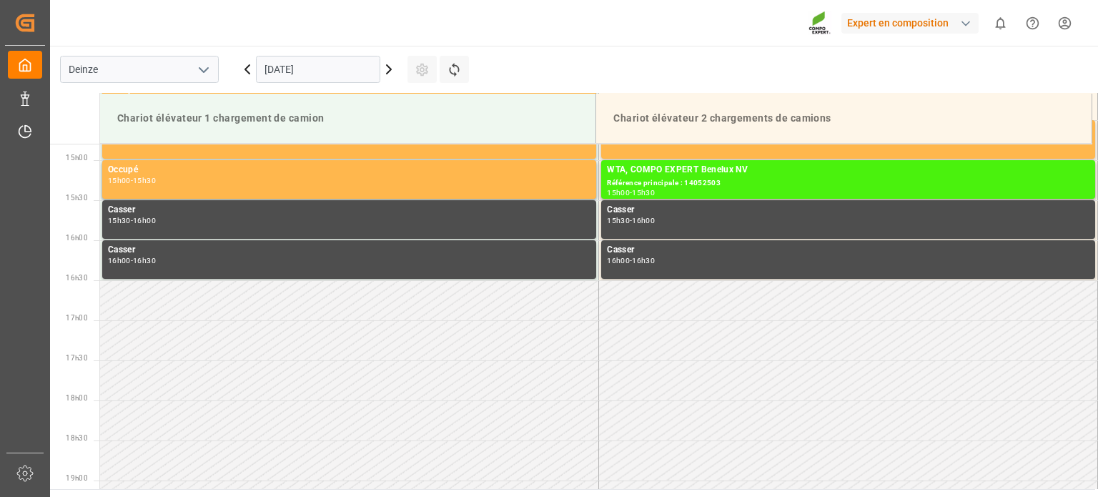
scroll to position [1192, 0]
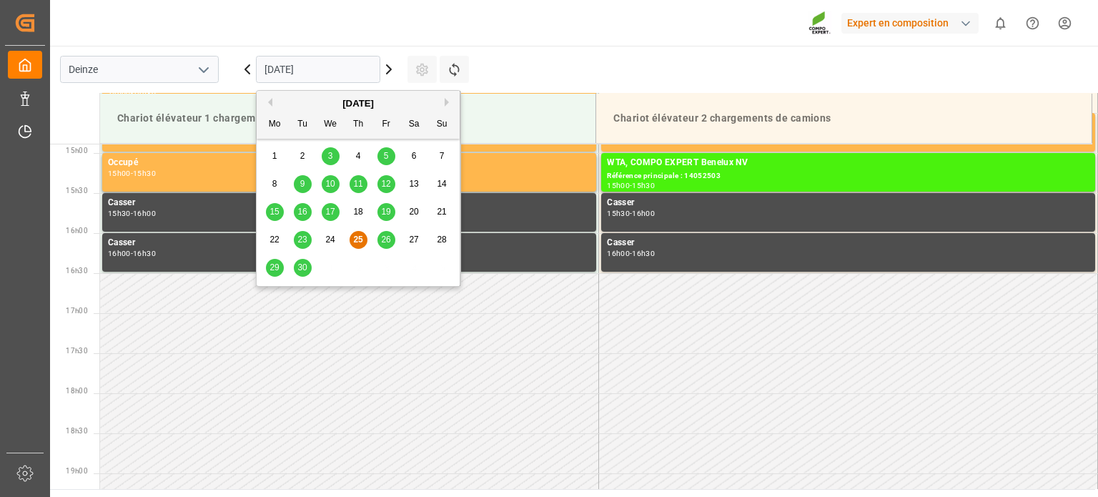
click at [355, 70] on input "[DATE]" at bounding box center [318, 69] width 124 height 27
click at [382, 242] on font "26" at bounding box center [385, 240] width 9 height 10
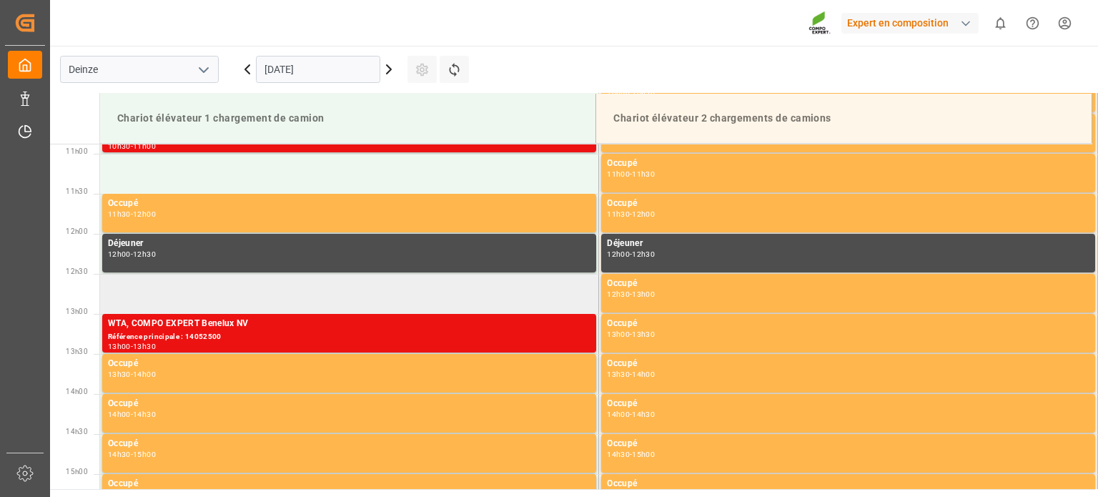
scroll to position [834, 0]
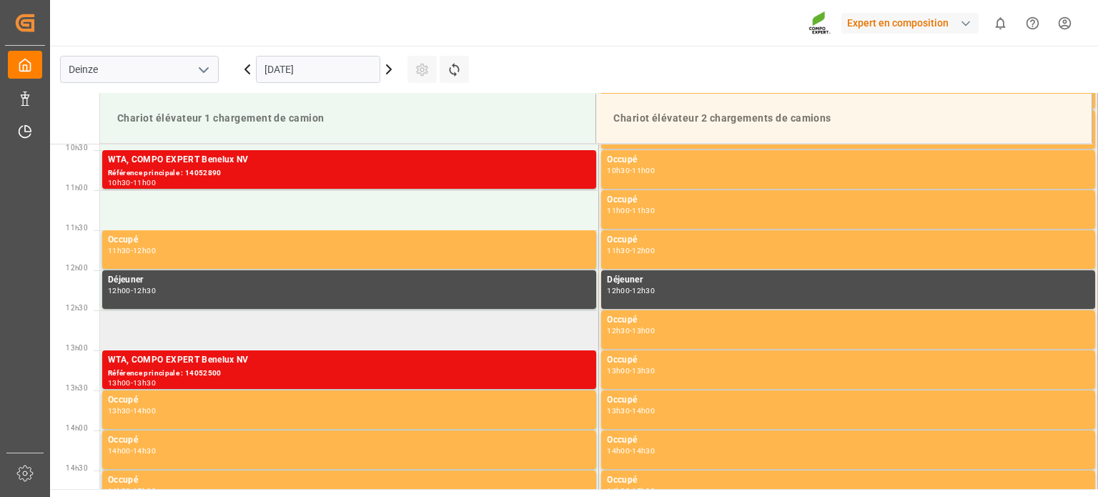
click at [277, 332] on td at bounding box center [349, 330] width 499 height 40
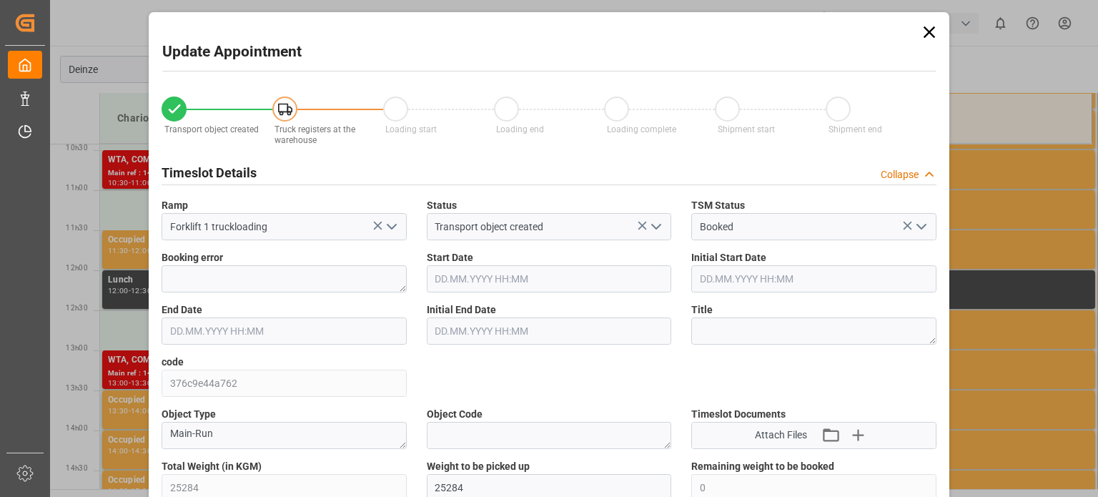
type input "25284"
type input "0"
type input "42"
type input "26.09.2025 12:30"
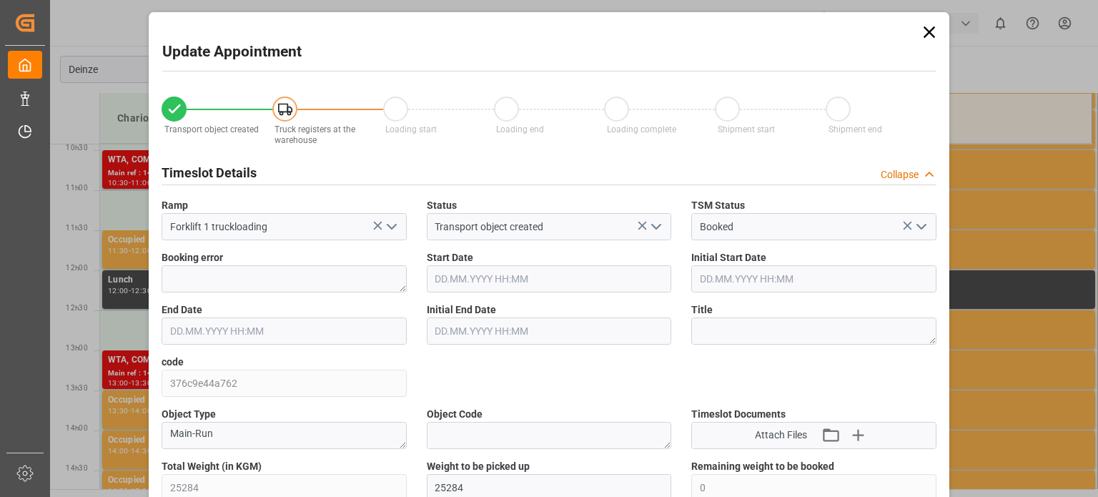
type input "26.09.2025 13:00"
type input "17.09.2025 11:46"
type input "25.09.2025 13:56"
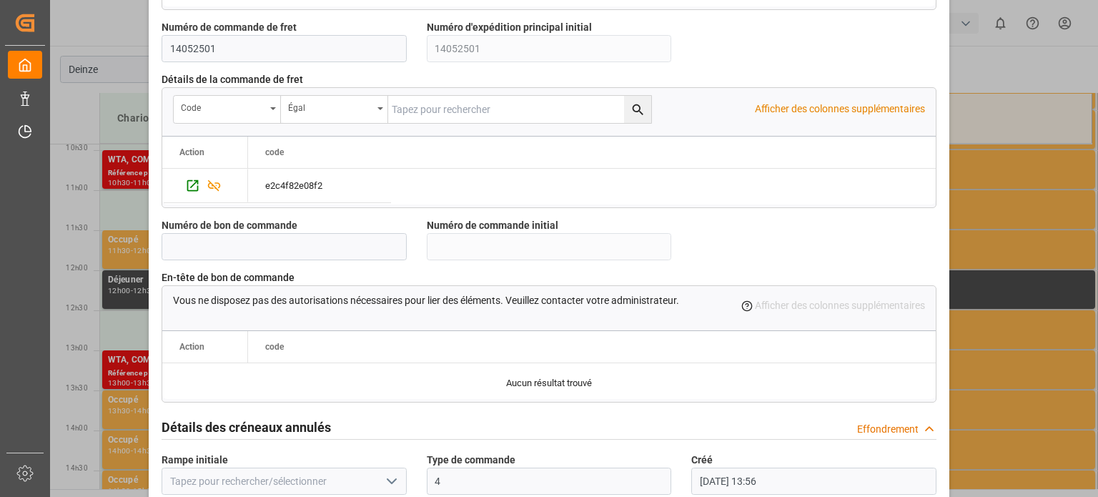
scroll to position [1384, 0]
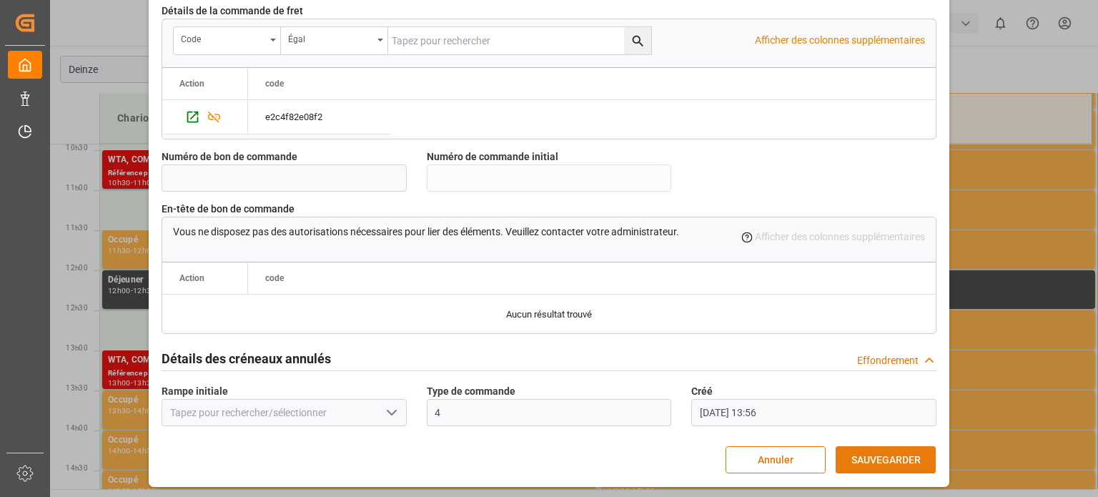
click at [874, 449] on button "SAUVEGARDER" at bounding box center [886, 459] width 100 height 27
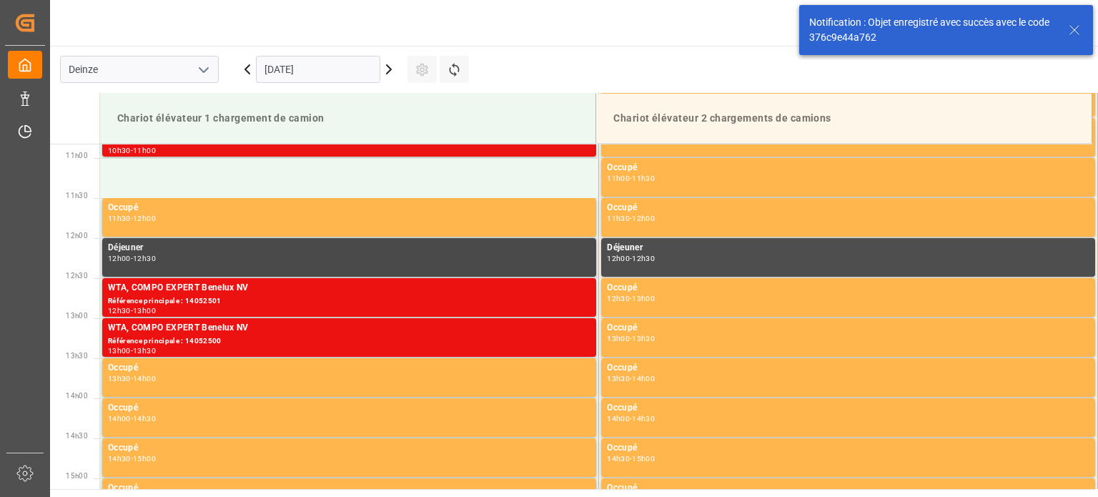
scroll to position [872, 0]
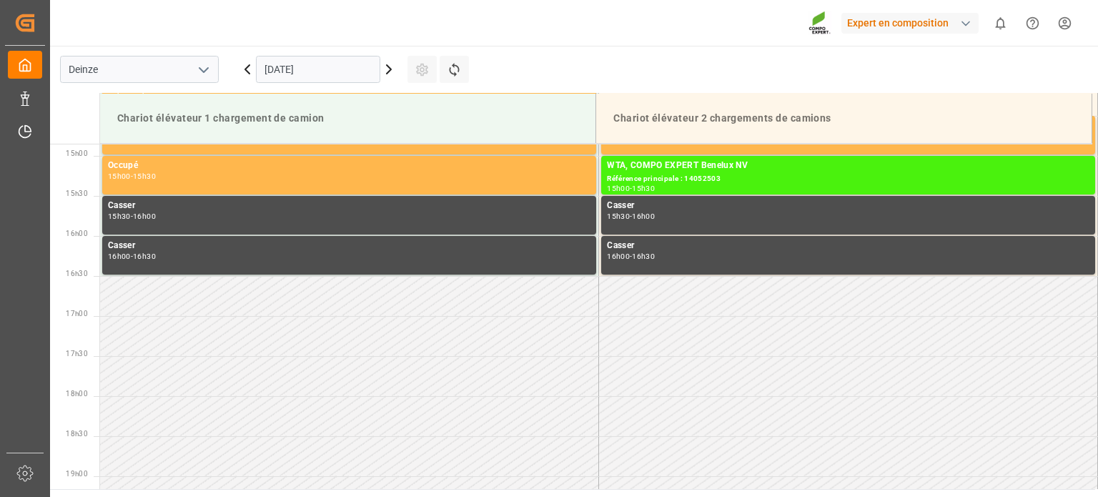
scroll to position [1192, 0]
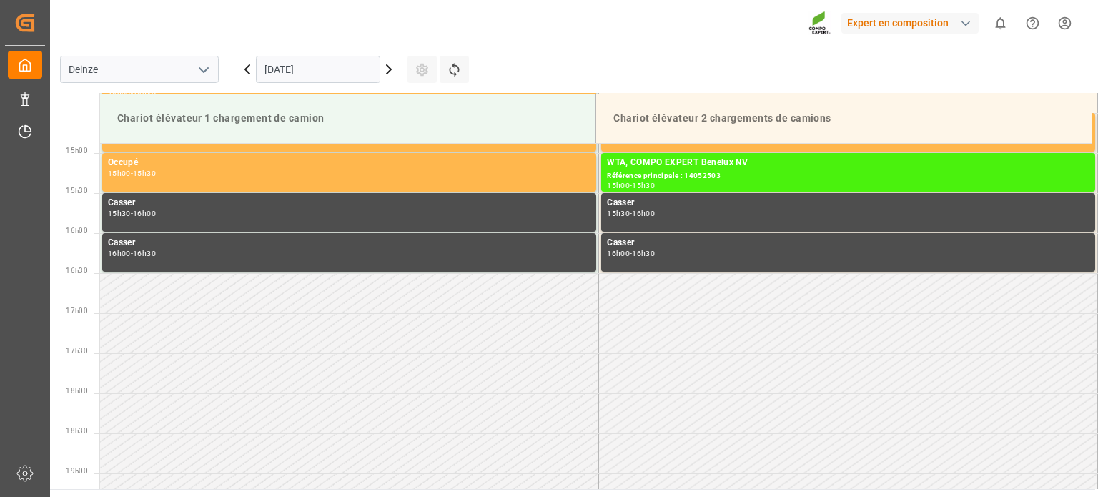
click at [388, 65] on icon at bounding box center [389, 69] width 4 height 9
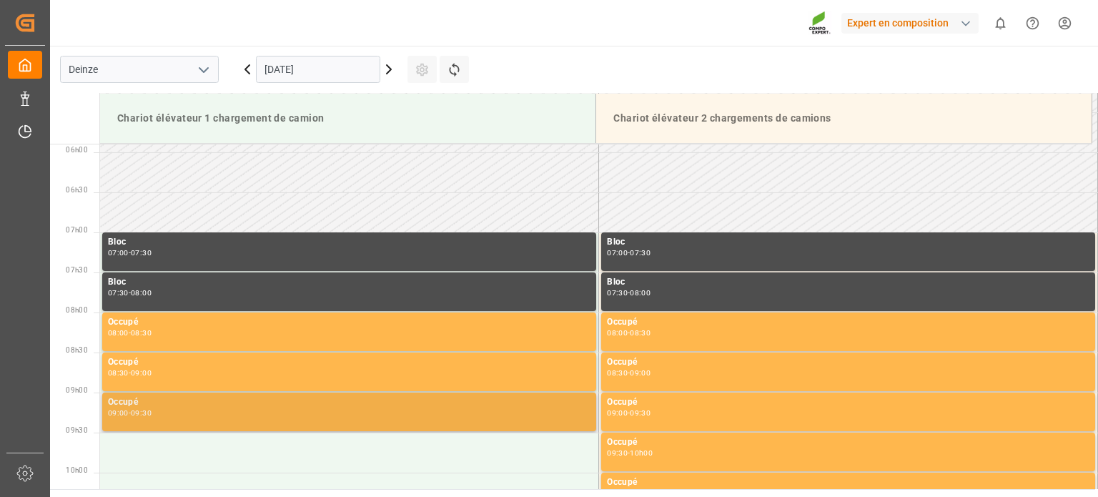
scroll to position [603, 0]
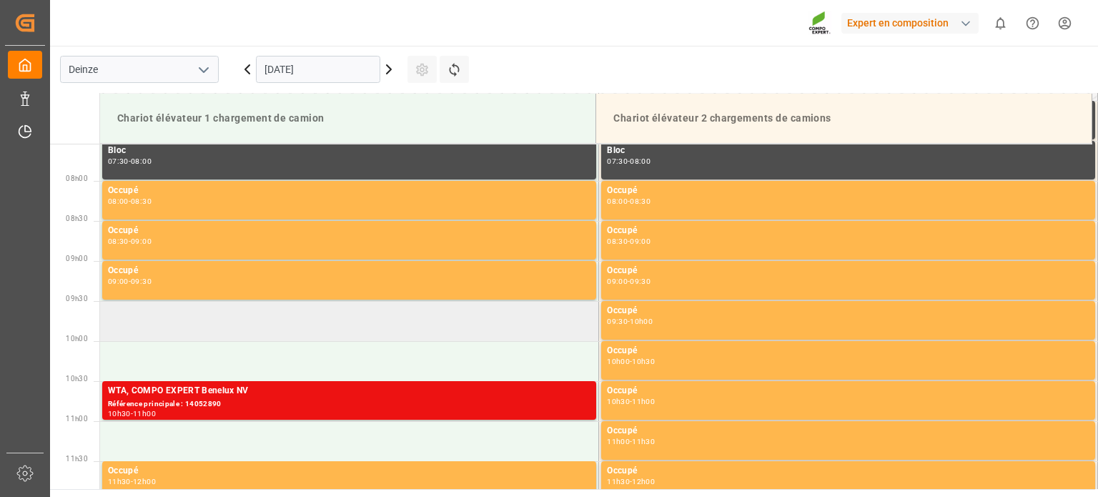
click at [396, 323] on td at bounding box center [349, 321] width 499 height 40
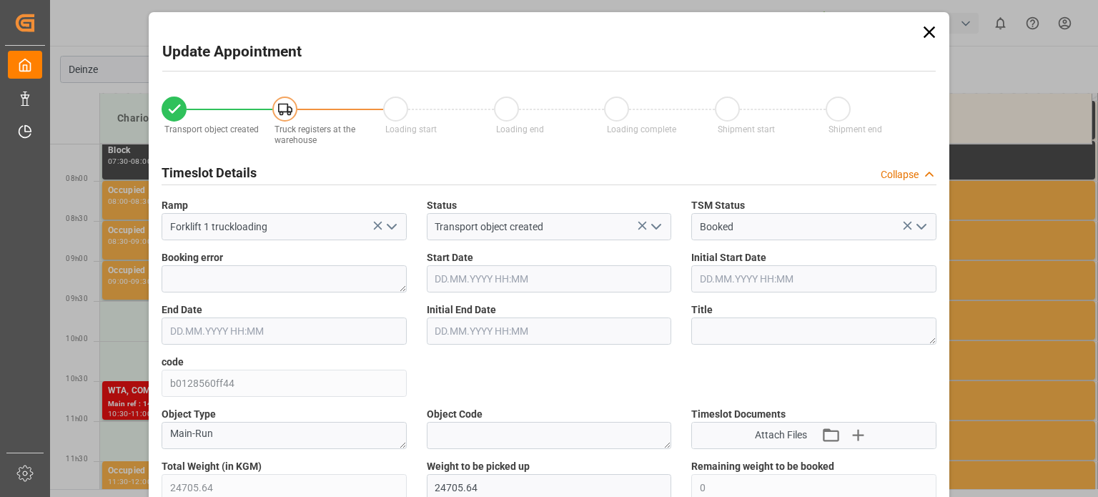
type input "[DATE] 09:30"
type input "[DATE] 10:00"
type input "[DATE] 10:18"
type input "[DATE] 14:18"
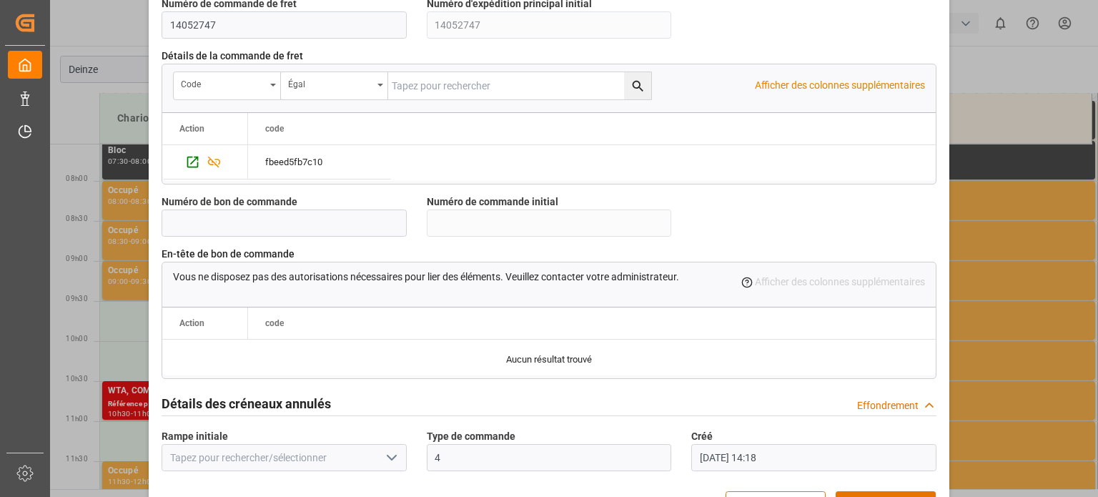
scroll to position [1384, 0]
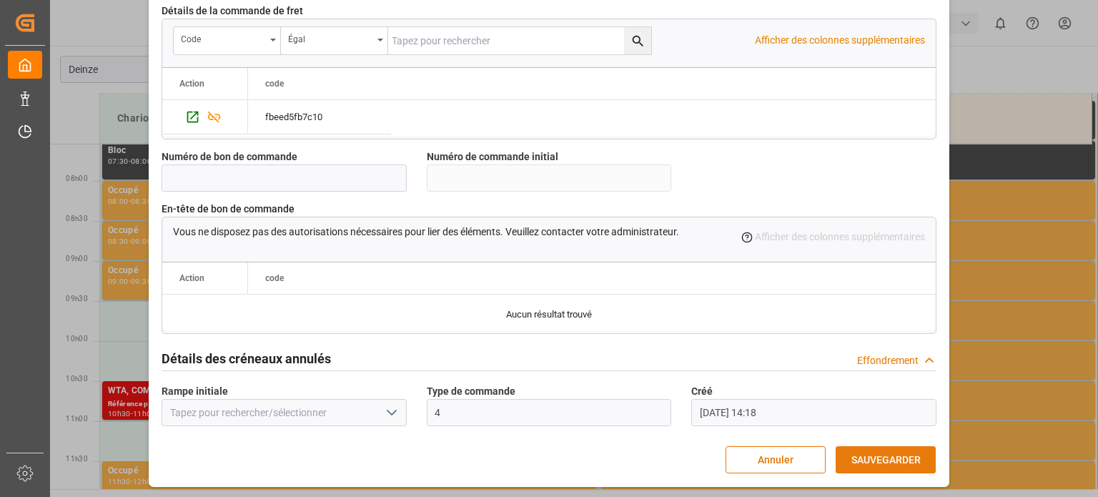
click at [869, 455] on font "SAUVEGARDER" at bounding box center [886, 459] width 69 height 11
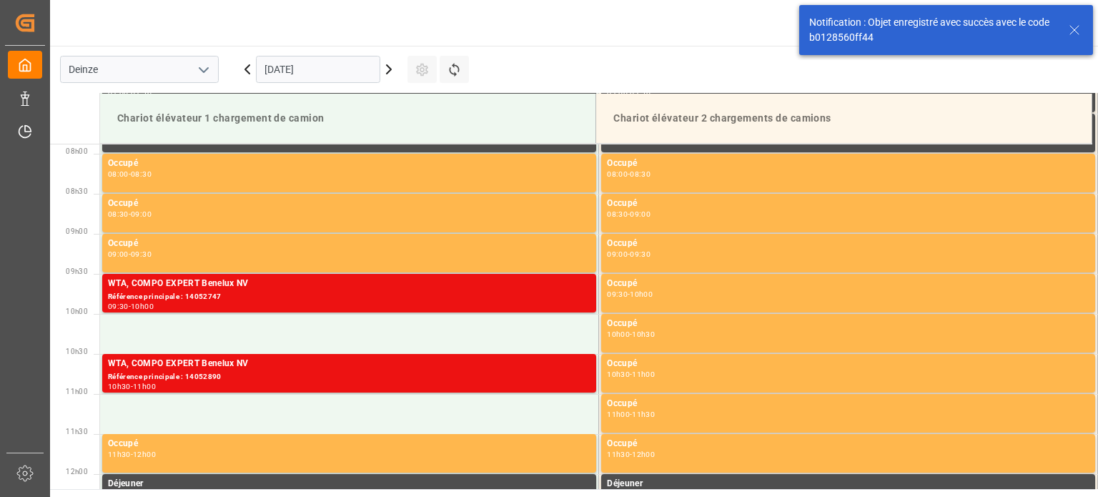
scroll to position [631, 0]
